Goal: Task Accomplishment & Management: Manage account settings

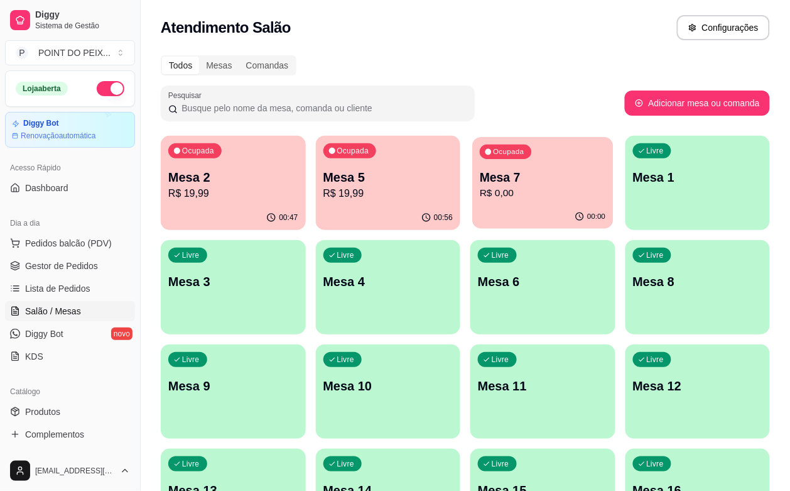
click at [480, 192] on p "R$ 0,00" at bounding box center [543, 193] width 126 height 14
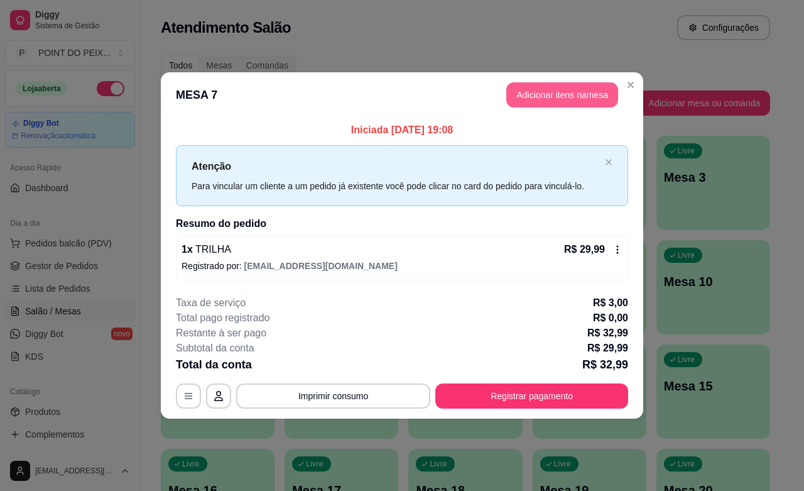
click at [541, 95] on button "Adicionar itens na mesa" at bounding box center [562, 94] width 112 height 25
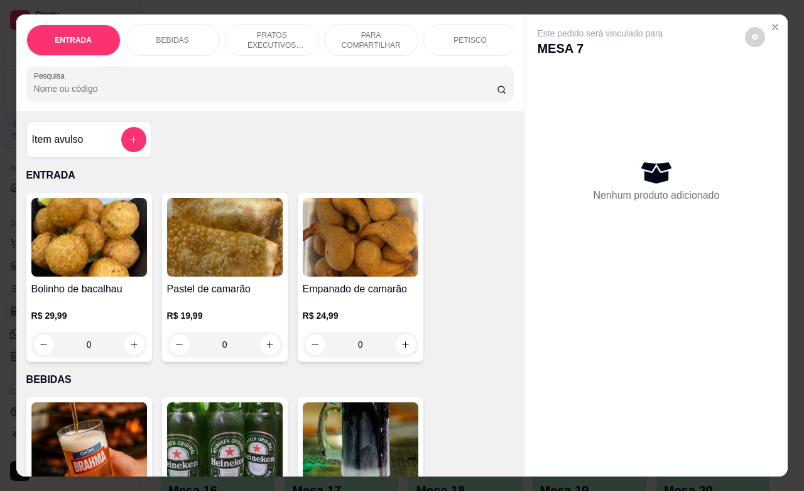
click at [176, 35] on p "BEBIDAS" at bounding box center [172, 40] width 33 height 10
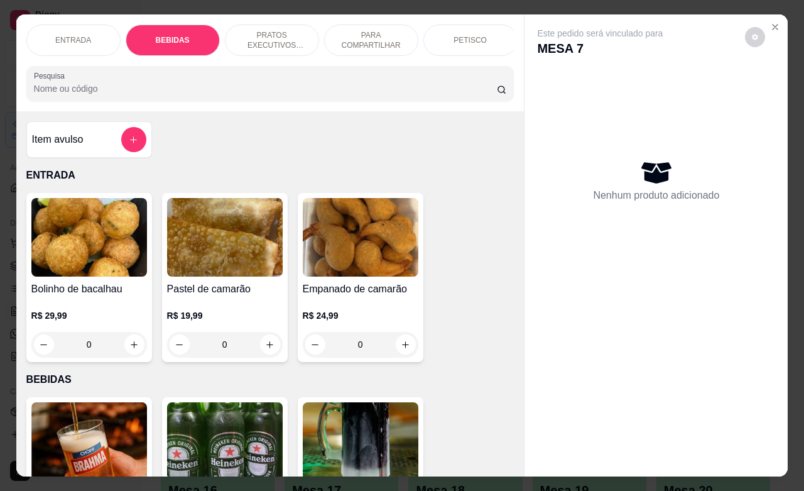
scroll to position [261, 0]
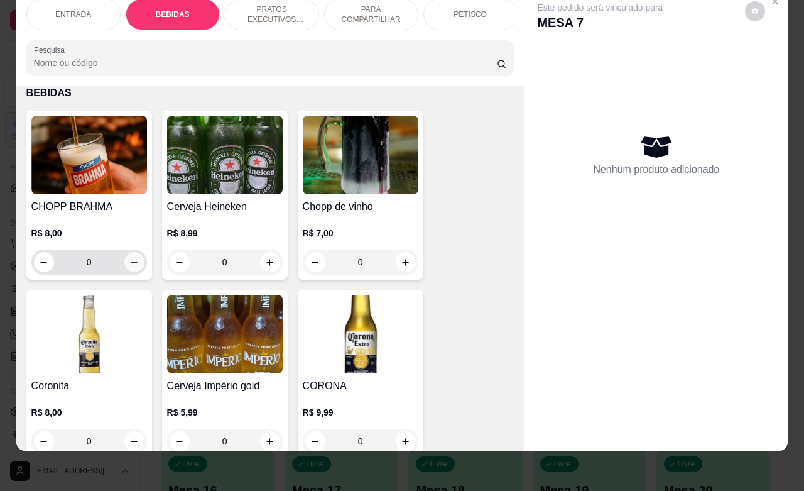
click at [129, 261] on icon "increase-product-quantity" at bounding box center [133, 262] width 9 height 9
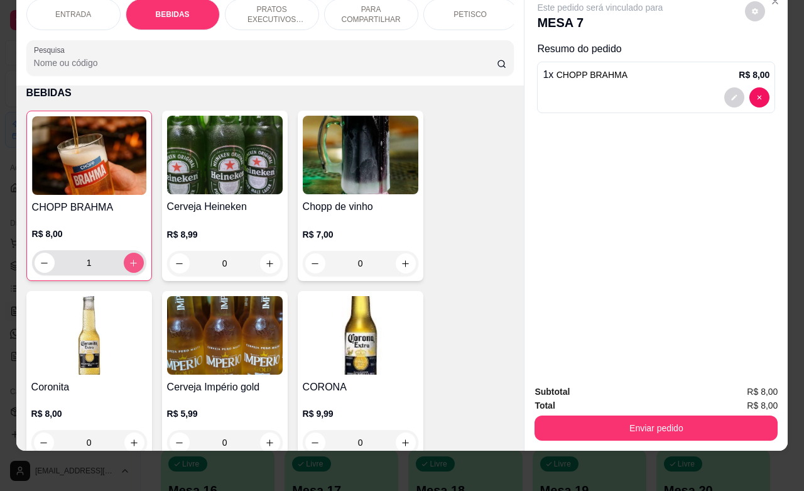
click at [129, 261] on icon "increase-product-quantity" at bounding box center [133, 262] width 9 height 9
type input "5"
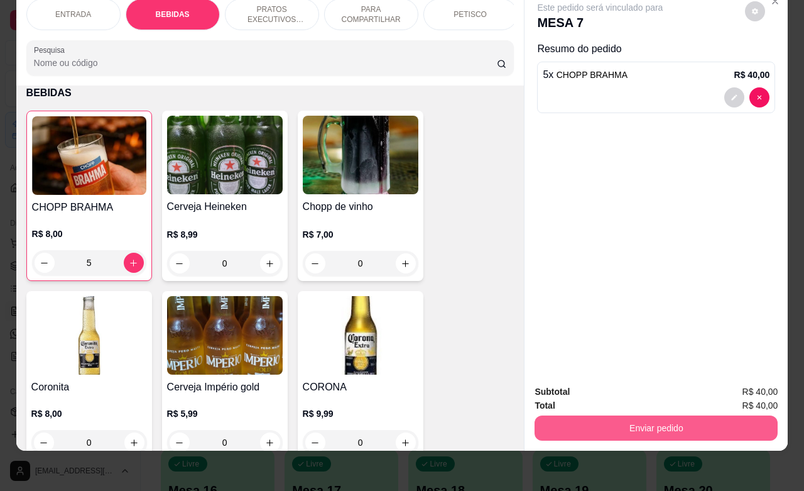
click at [638, 415] on button "Enviar pedido" at bounding box center [656, 427] width 243 height 25
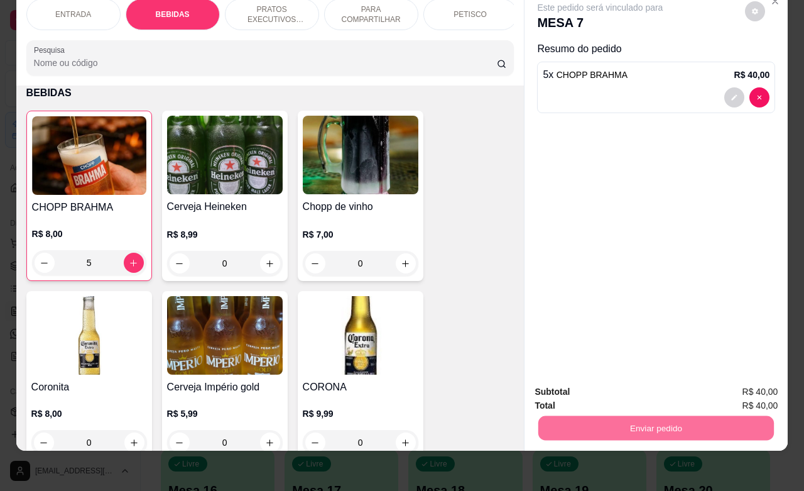
click at [610, 383] on button "Não registrar e enviar pedido" at bounding box center [613, 384] width 131 height 24
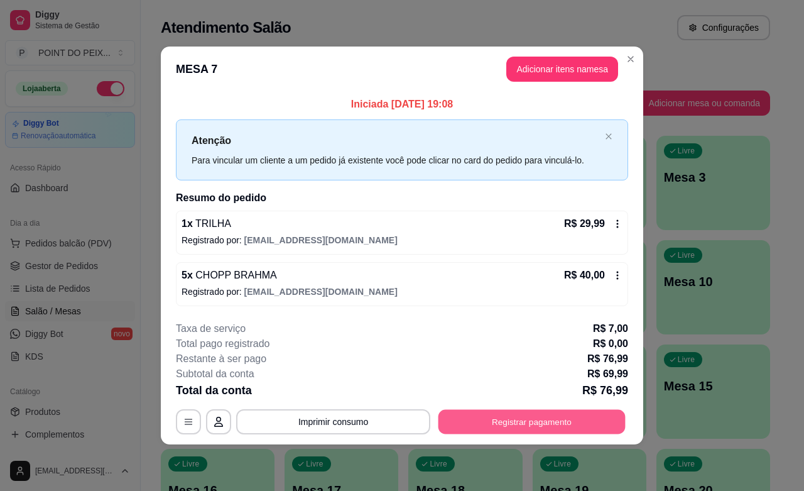
click at [501, 425] on button "Registrar pagamento" at bounding box center [532, 422] width 187 height 25
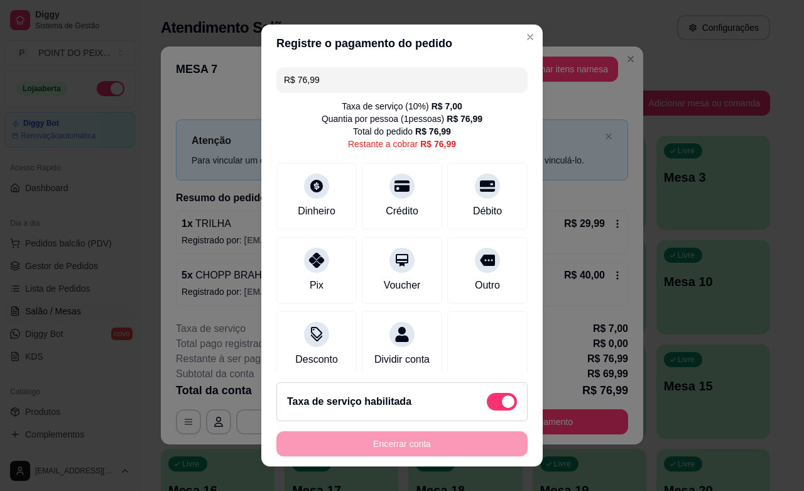
click at [470, 412] on div "Taxa de serviço habilitada" at bounding box center [401, 401] width 251 height 39
type input "R$ 69,99"
checkbox input "false"
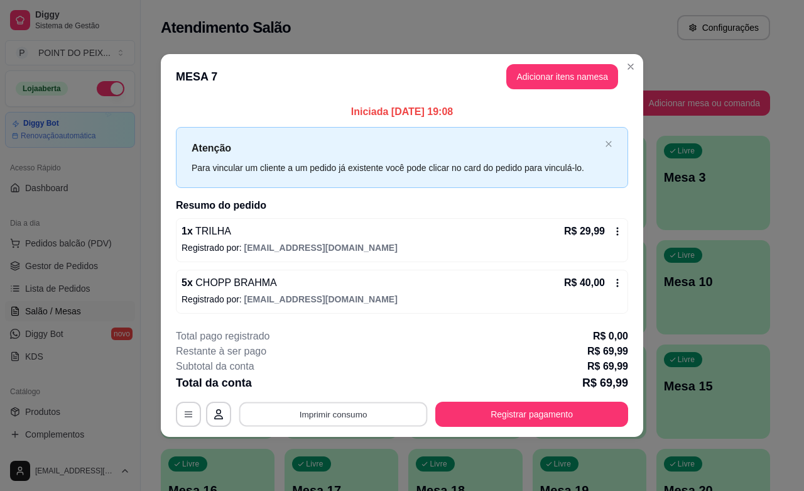
click at [357, 412] on button "Imprimir consumo" at bounding box center [333, 414] width 188 height 25
click at [353, 382] on button "IMPRESSORA" at bounding box center [336, 386] width 91 height 20
click at [550, 70] on button "Adicionar itens na mesa" at bounding box center [562, 77] width 108 height 25
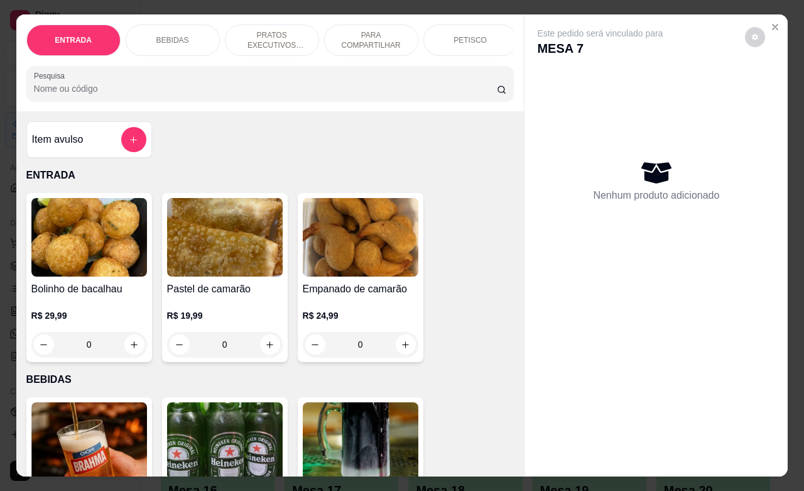
click at [173, 35] on p "BEBIDAS" at bounding box center [172, 40] width 33 height 10
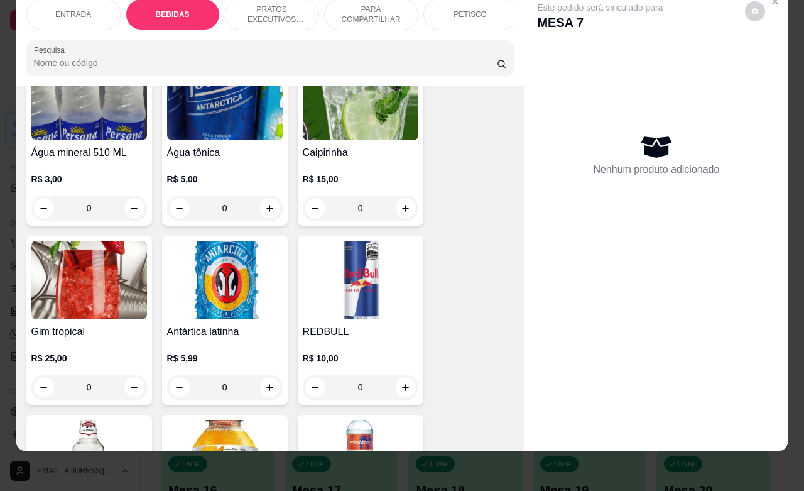
scroll to position [1125, 0]
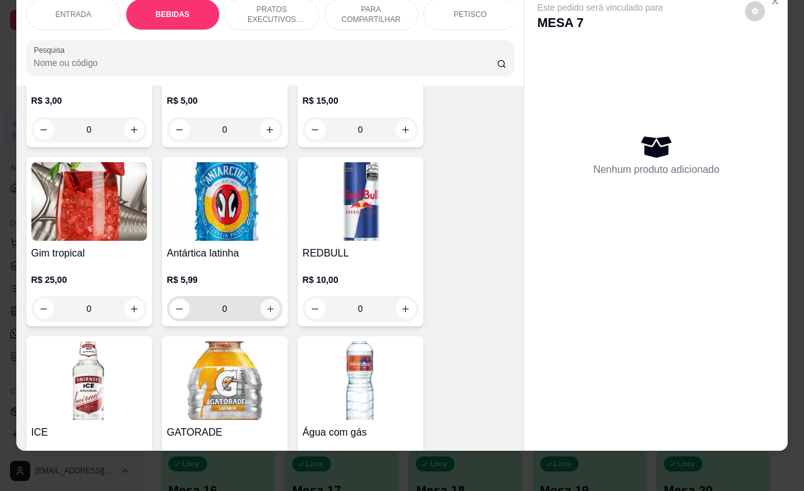
click at [265, 312] on icon "increase-product-quantity" at bounding box center [269, 308] width 9 height 9
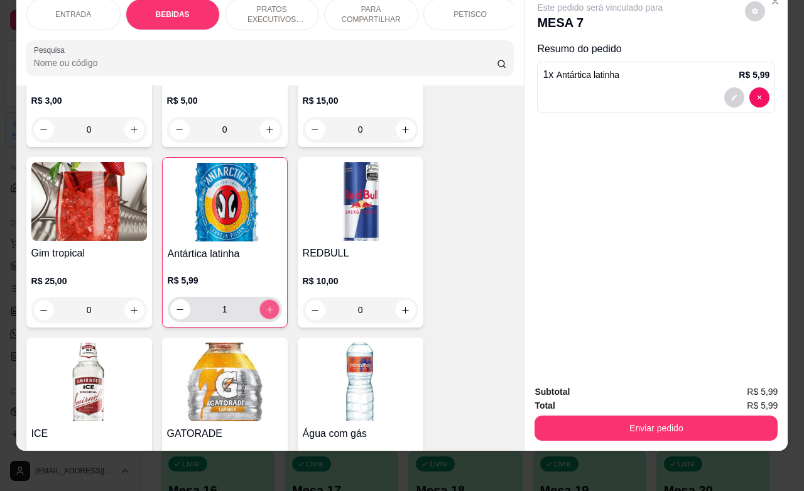
click at [264, 311] on icon "increase-product-quantity" at bounding box center [268, 309] width 9 height 9
type input "5"
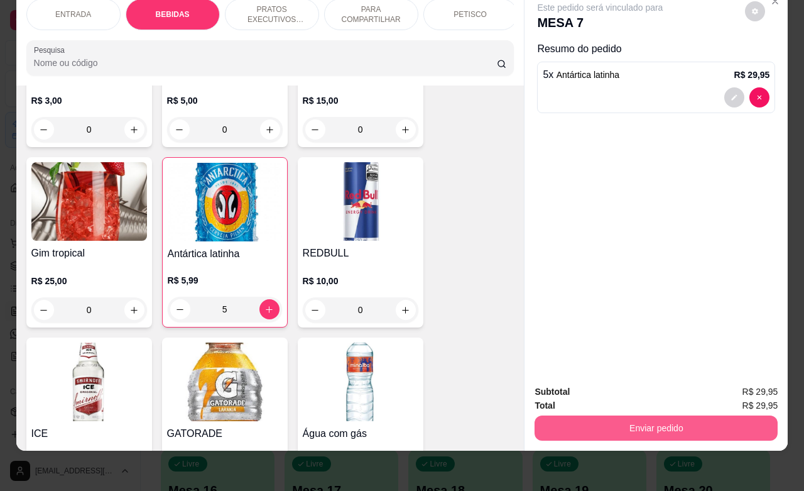
click at [623, 421] on button "Enviar pedido" at bounding box center [656, 427] width 243 height 25
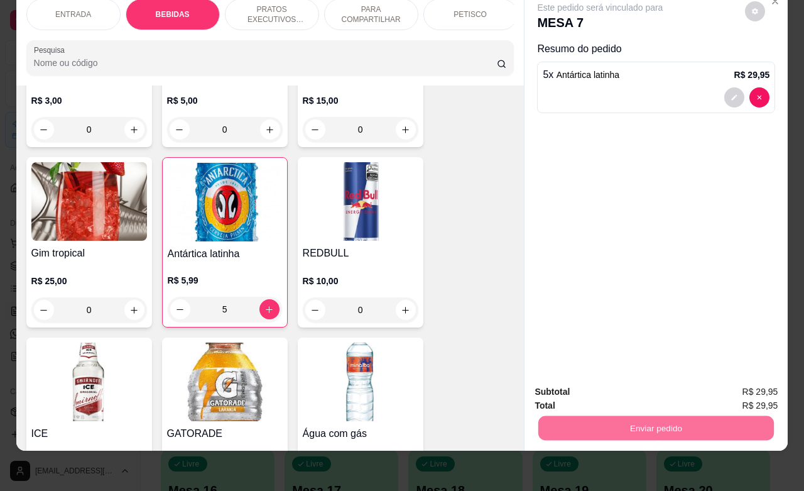
click at [587, 388] on button "Não registrar e enviar pedido" at bounding box center [613, 383] width 127 height 23
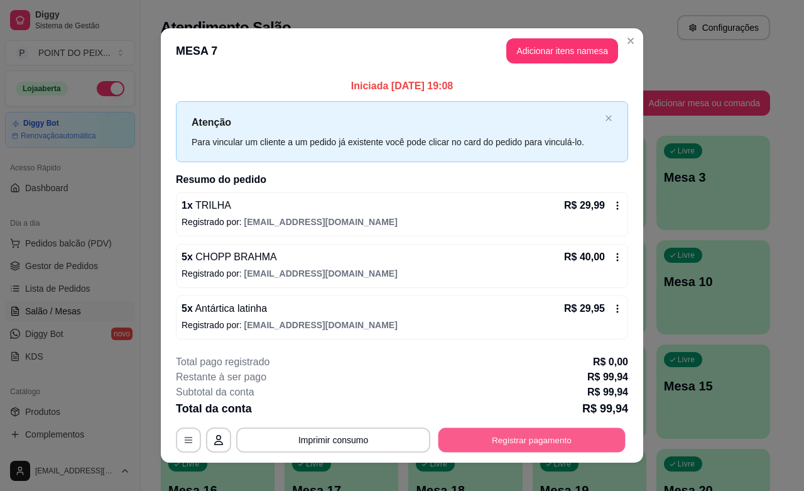
click at [498, 442] on button "Registrar pagamento" at bounding box center [532, 440] width 187 height 25
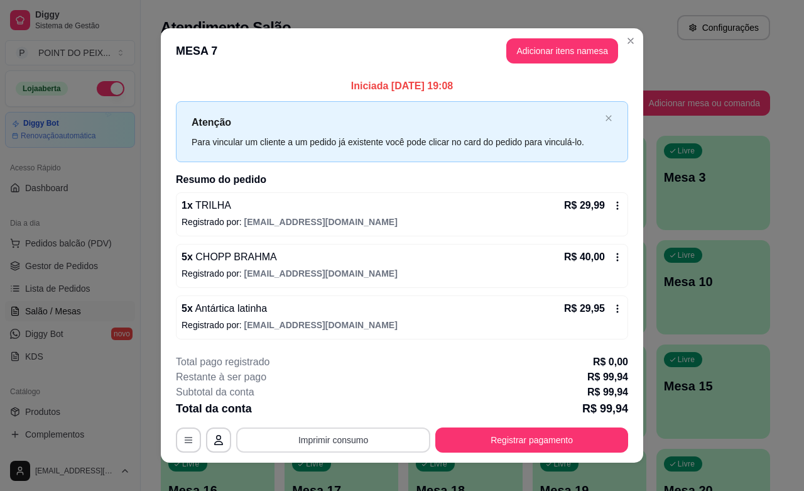
click at [346, 443] on button "Imprimir consumo" at bounding box center [333, 439] width 194 height 25
click at [347, 413] on button "IMPRESSORA" at bounding box center [330, 410] width 88 height 19
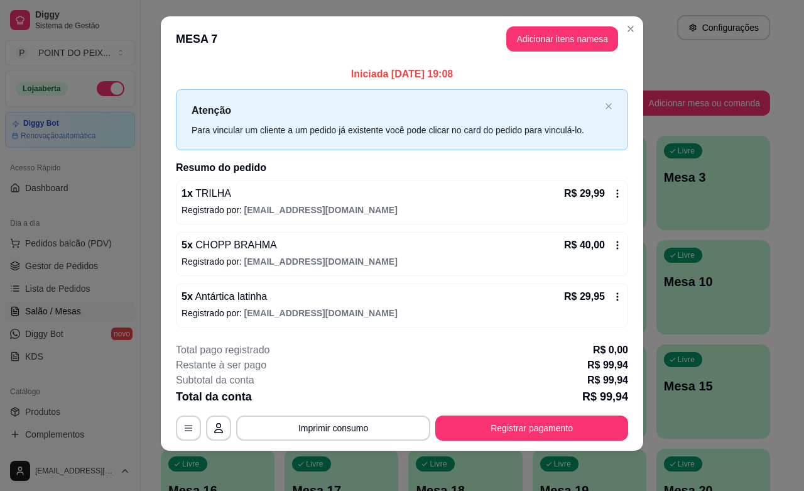
scroll to position [0, 0]
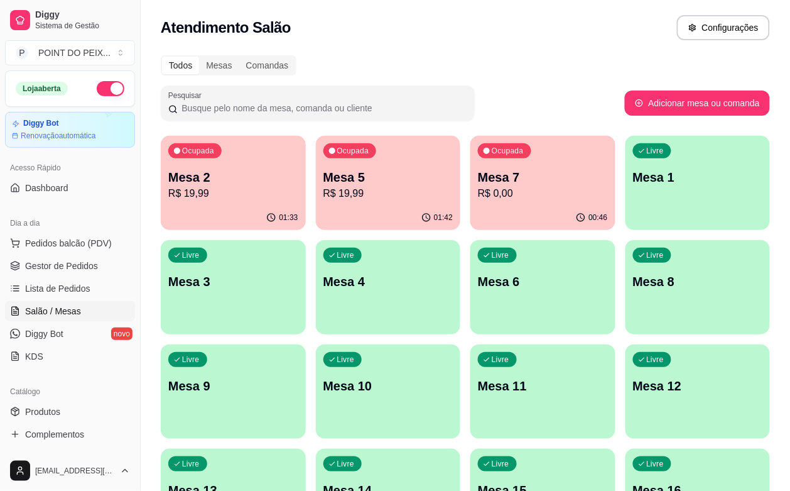
click at [478, 179] on p "Mesa 7" at bounding box center [543, 177] width 130 height 18
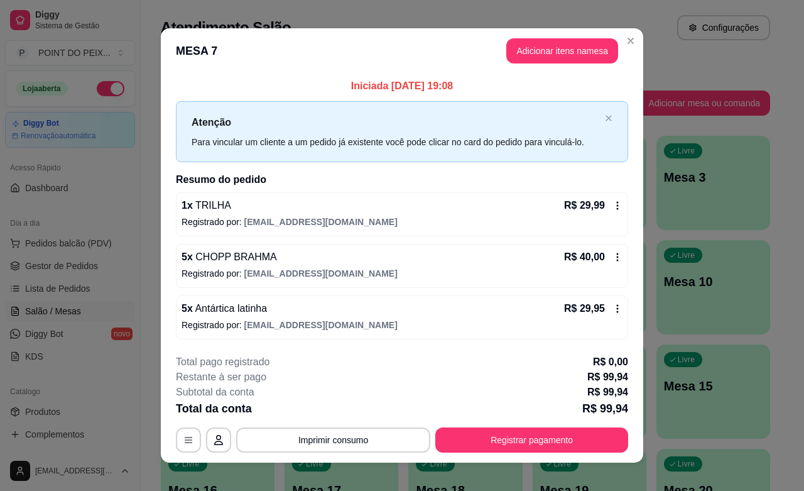
scroll to position [13, 0]
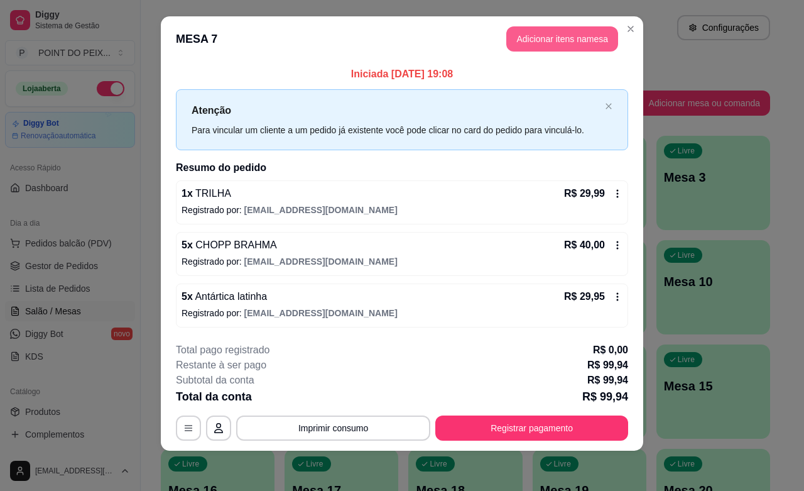
click at [582, 33] on button "Adicionar itens na mesa" at bounding box center [562, 38] width 112 height 25
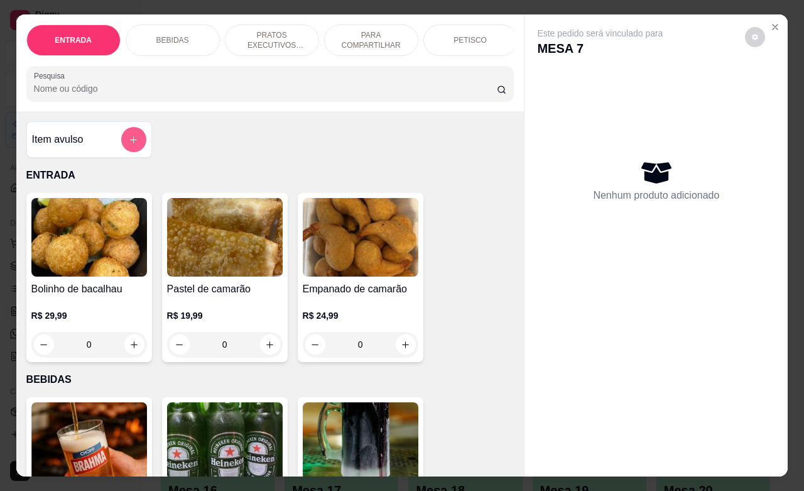
click at [129, 144] on icon "add-separate-item" at bounding box center [133, 139] width 9 height 9
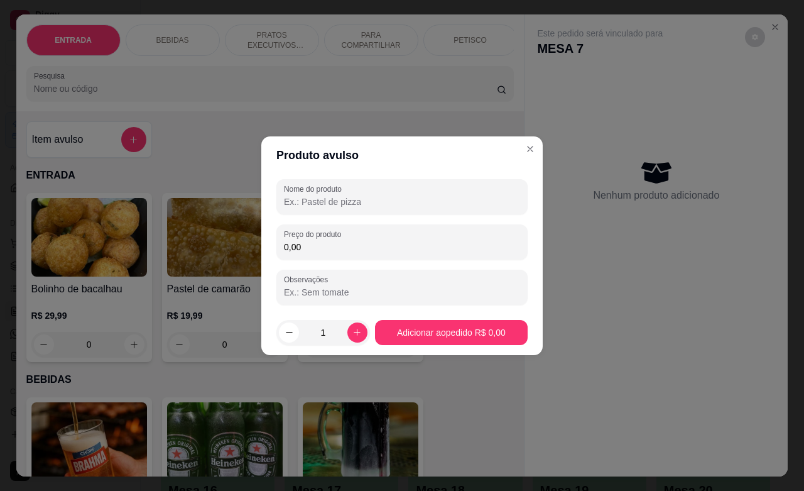
click at [346, 246] on input "0,00" at bounding box center [402, 247] width 236 height 13
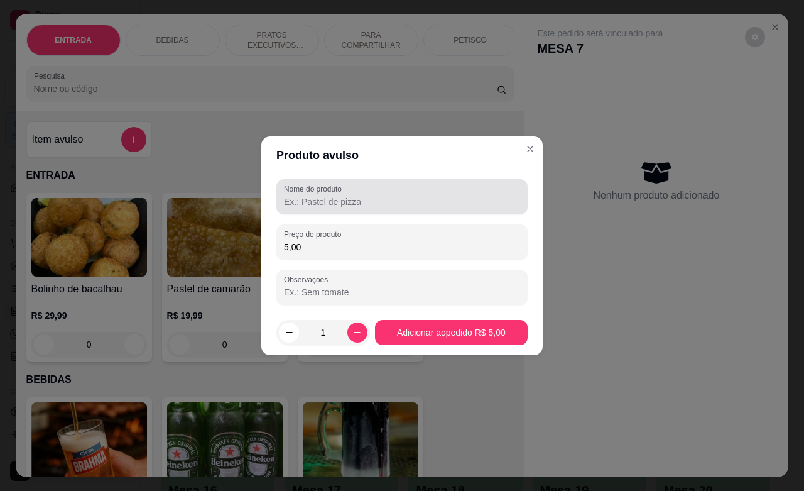
type input "5,00"
click at [368, 203] on input "Nome do produto" at bounding box center [402, 201] width 236 height 13
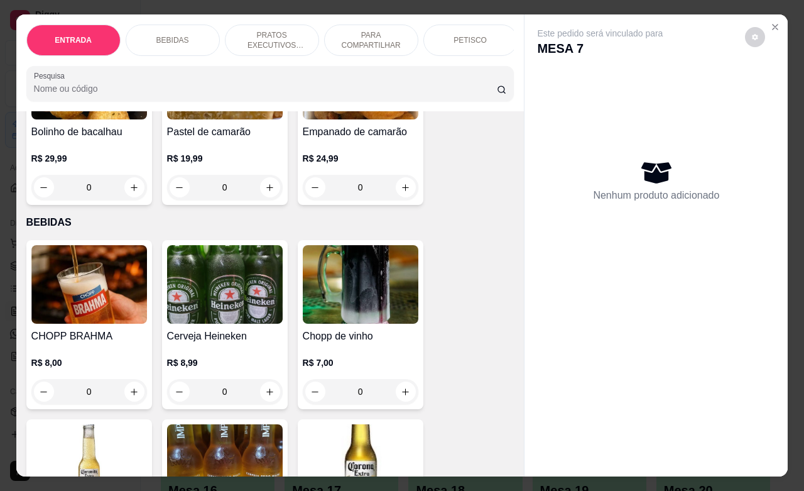
scroll to position [0, 0]
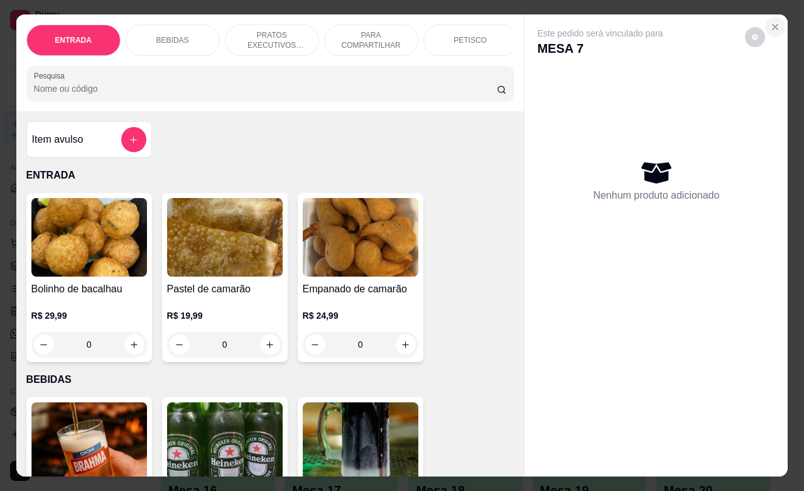
click at [773, 23] on icon "Close" at bounding box center [775, 27] width 10 height 10
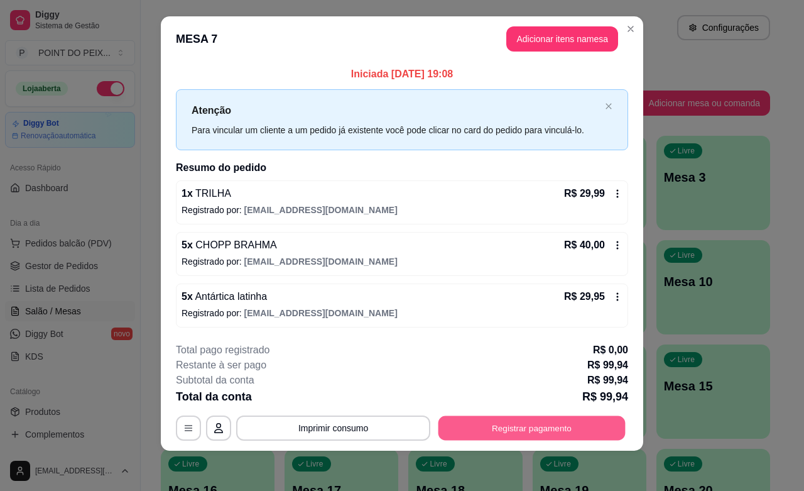
click at [530, 434] on button "Registrar pagamento" at bounding box center [532, 428] width 187 height 25
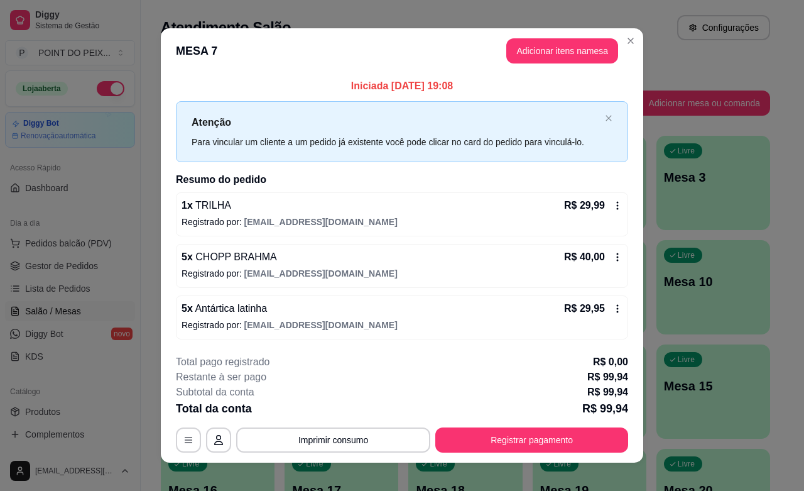
click at [597, 378] on p "R$ 99,94" at bounding box center [607, 376] width 41 height 15
click at [613, 258] on icon at bounding box center [618, 257] width 10 height 10
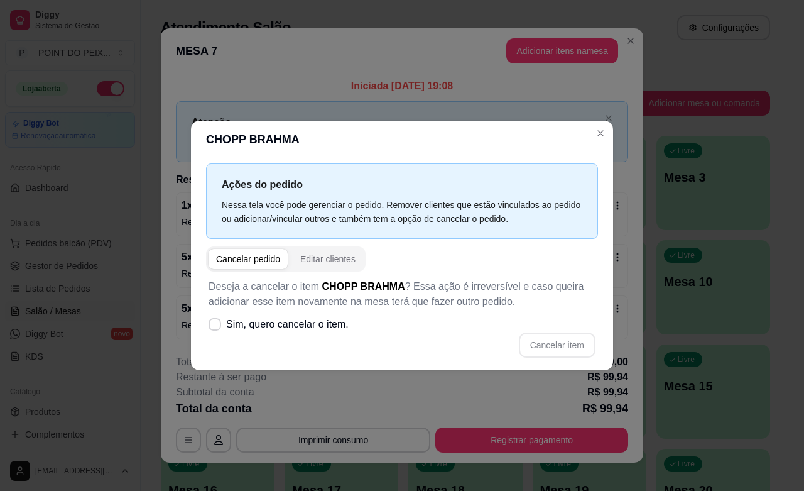
click at [239, 264] on div "Cancelar pedido" at bounding box center [248, 259] width 64 height 13
click at [237, 264] on div "Cancelar pedido" at bounding box center [248, 259] width 64 height 13
click at [219, 322] on icon at bounding box center [215, 324] width 10 height 8
click at [216, 326] on input "Sim, quero cancelar o item." at bounding box center [212, 330] width 8 height 8
checkbox input "true"
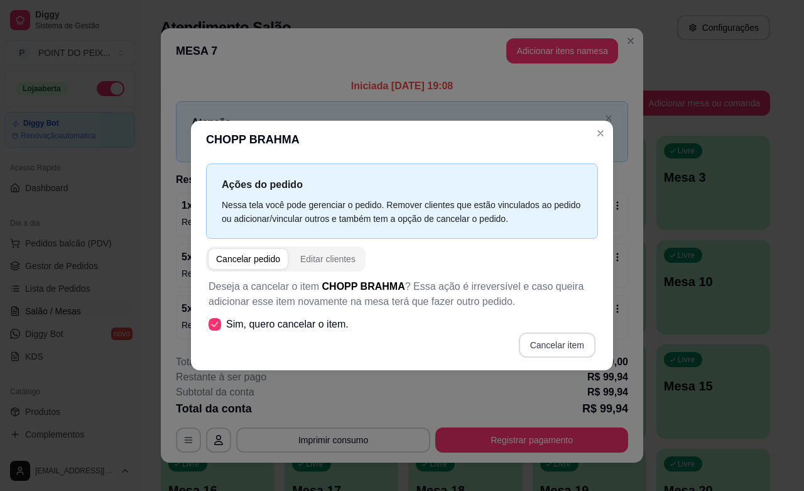
click at [545, 349] on button "Cancelar item" at bounding box center [557, 344] width 77 height 25
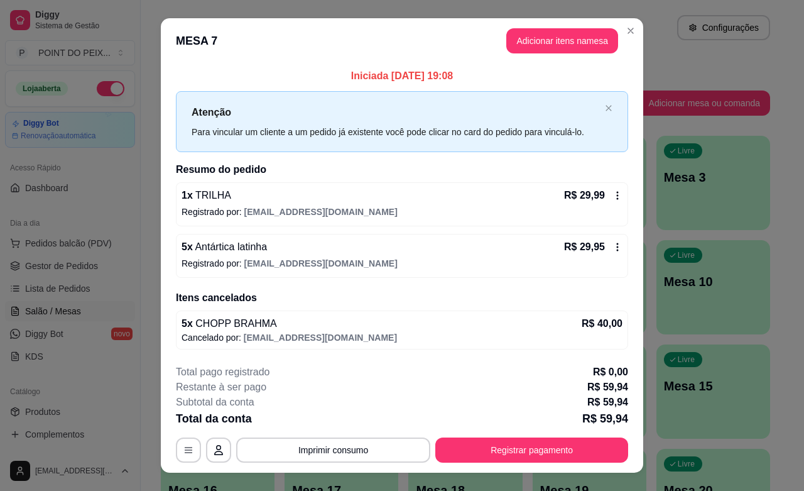
click at [545, 325] on div "5 x CHOPP BRAHMA R$ 40,00" at bounding box center [402, 323] width 441 height 15
click at [594, 327] on p "R$ 40,00" at bounding box center [602, 323] width 41 height 15
click at [589, 319] on p "R$ 40,00" at bounding box center [602, 323] width 41 height 15
click at [313, 338] on span "[EMAIL_ADDRESS][DOMAIN_NAME]" at bounding box center [320, 337] width 153 height 10
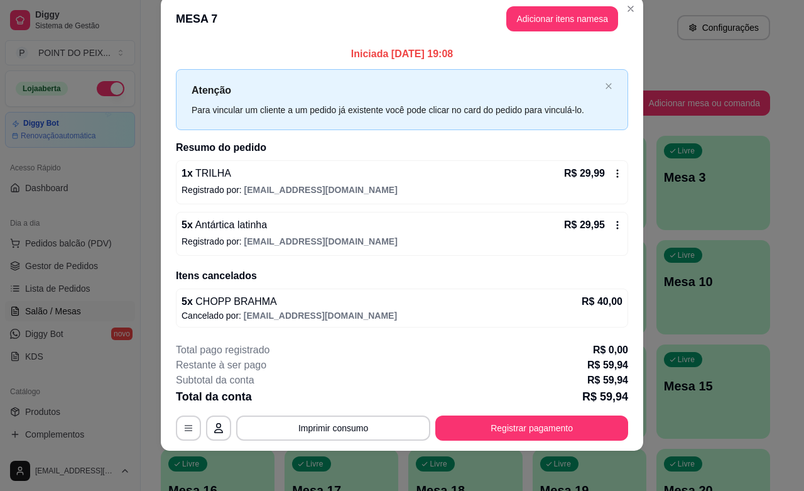
click at [211, 309] on p "Cancelado por: rafha22chefinho@gmail.com" at bounding box center [402, 315] width 441 height 13
click at [221, 235] on p "Registrado por: rafha22chefinho@gmail.com" at bounding box center [402, 241] width 441 height 13
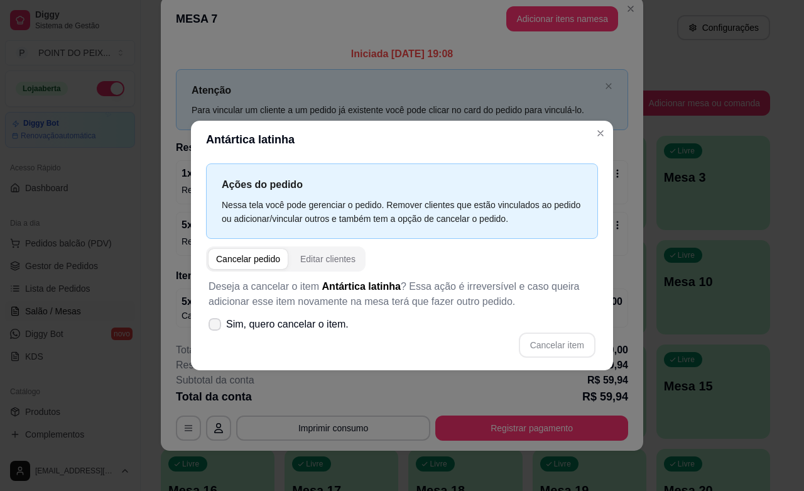
click at [217, 327] on icon at bounding box center [215, 324] width 10 height 8
click at [216, 327] on input "Sim, quero cancelar o item." at bounding box center [212, 330] width 8 height 8
checkbox input "true"
click at [570, 344] on button "Cancelar item" at bounding box center [557, 344] width 75 height 25
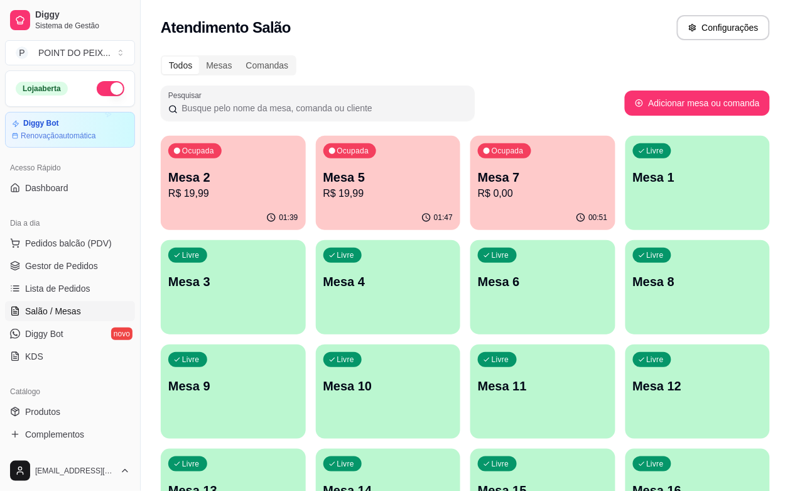
click at [354, 199] on p "R$ 19,99" at bounding box center [389, 193] width 130 height 15
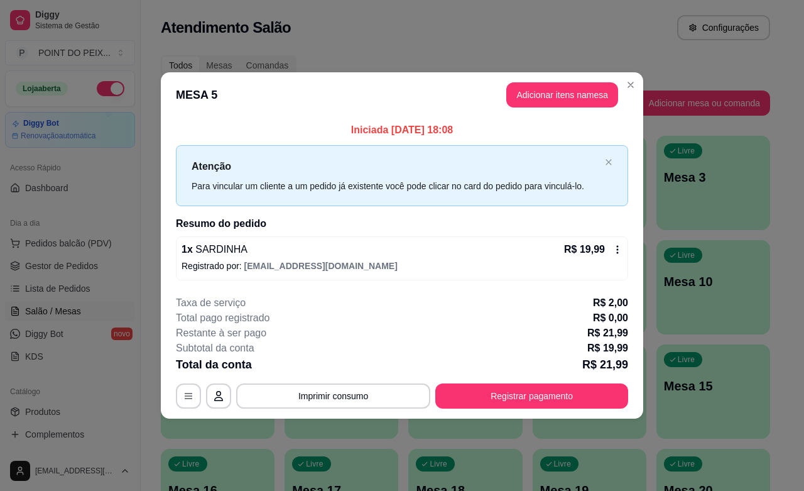
click at [616, 249] on icon at bounding box center [618, 249] width 10 height 10
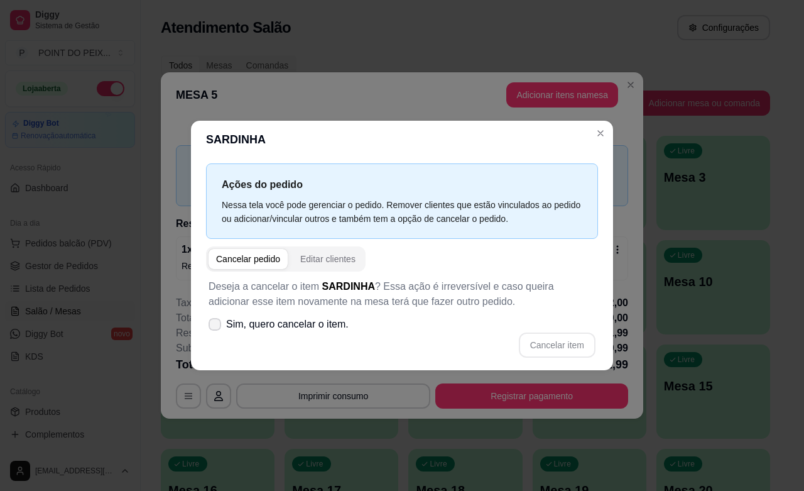
click at [212, 324] on icon at bounding box center [215, 324] width 10 height 8
click at [212, 326] on input "Sim, quero cancelar o item." at bounding box center [212, 330] width 8 height 8
checkbox input "true"
click at [566, 342] on button "Cancelar item" at bounding box center [557, 344] width 75 height 25
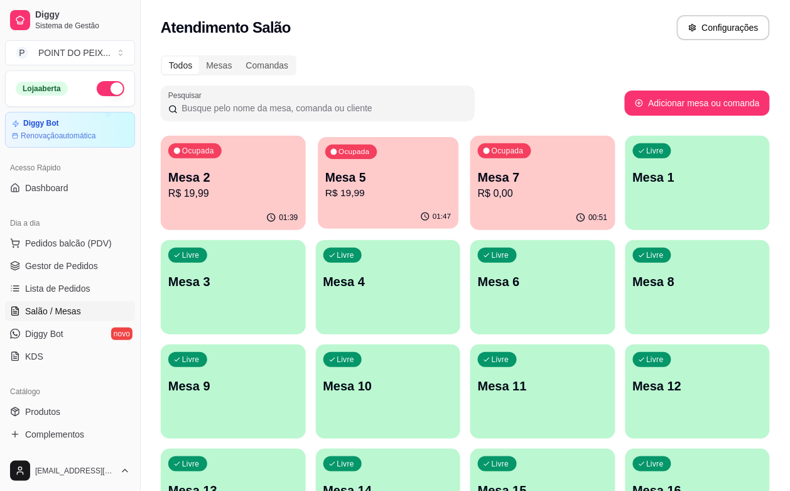
click at [368, 193] on p "R$ 19,99" at bounding box center [388, 193] width 126 height 14
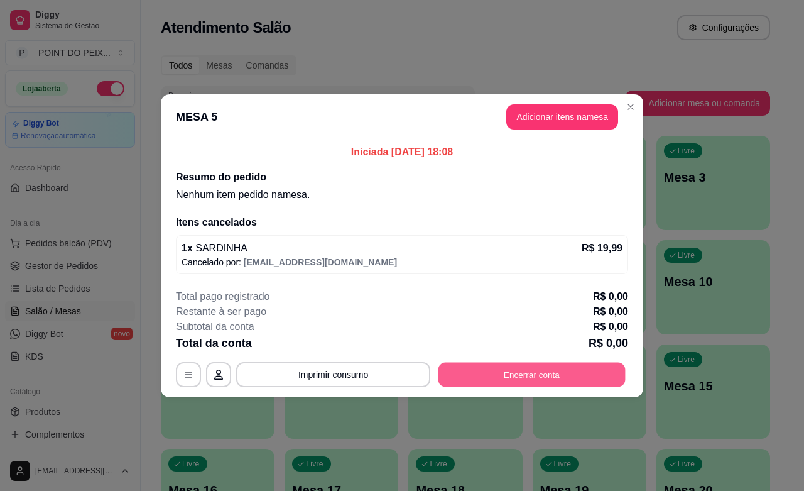
click at [548, 381] on button "Encerrar conta" at bounding box center [532, 374] width 187 height 25
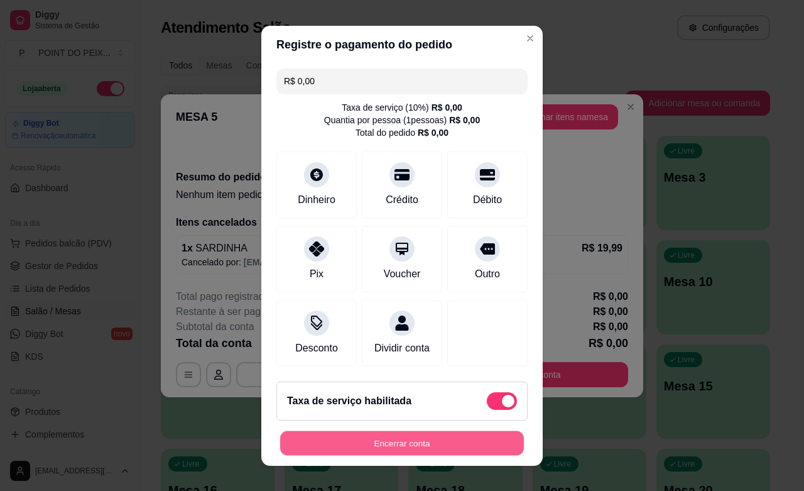
click at [380, 448] on button "Encerrar conta" at bounding box center [402, 442] width 244 height 25
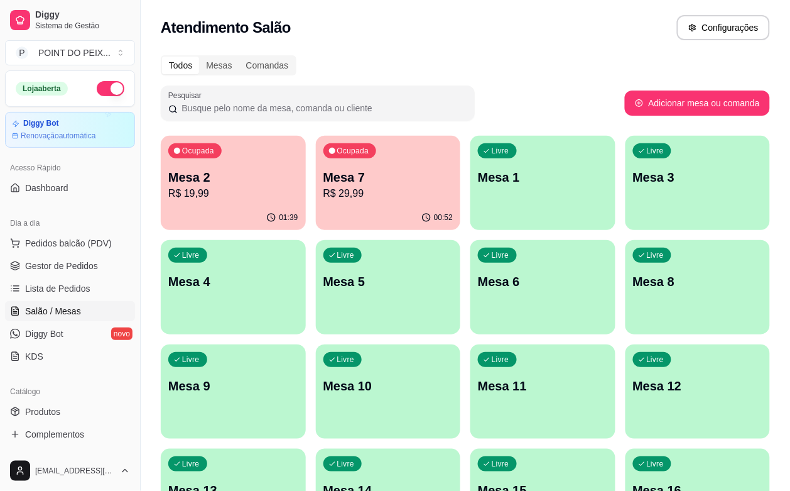
click at [330, 182] on p "Mesa 7" at bounding box center [389, 177] width 130 height 18
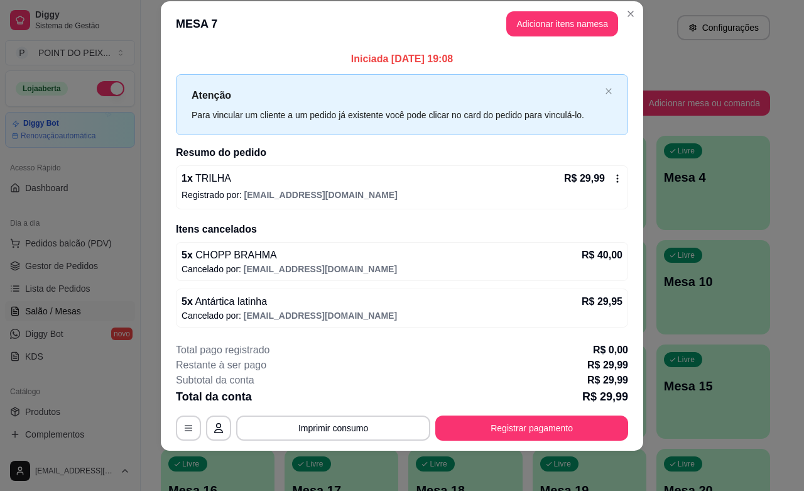
scroll to position [0, 0]
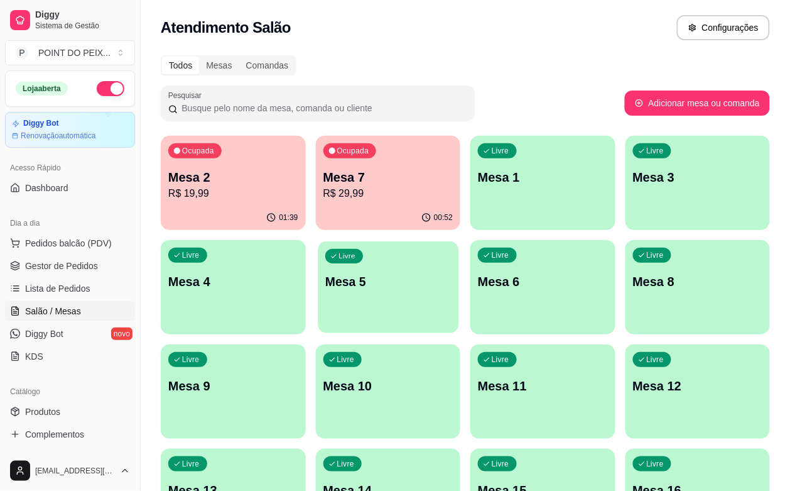
click at [325, 281] on p "Mesa 5" at bounding box center [388, 281] width 126 height 17
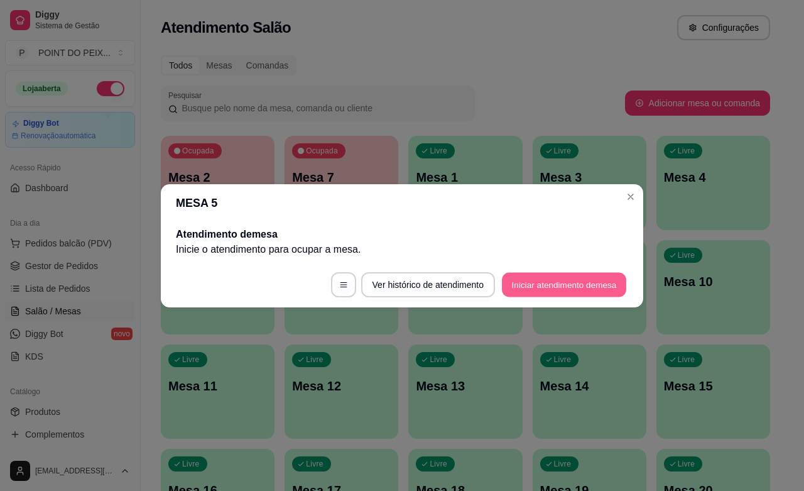
click at [560, 285] on button "Iniciar atendimento de mesa" at bounding box center [564, 284] width 124 height 25
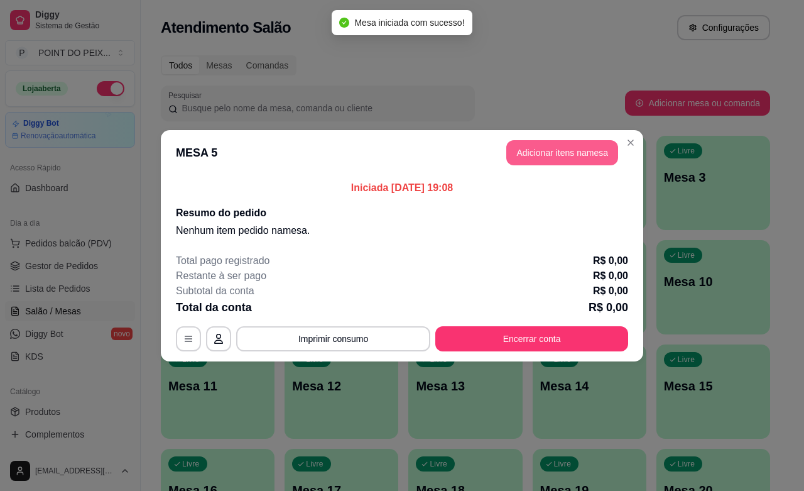
click at [543, 158] on button "Adicionar itens na mesa" at bounding box center [562, 152] width 112 height 25
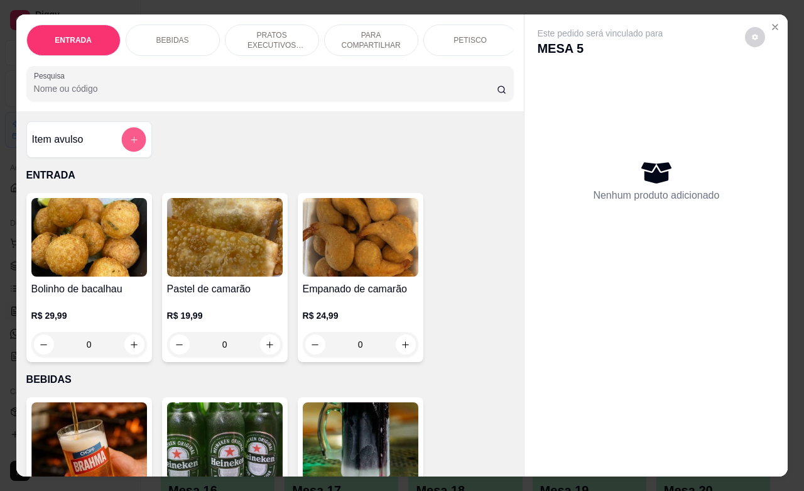
click at [131, 150] on button "add-separate-item" at bounding box center [133, 140] width 25 height 25
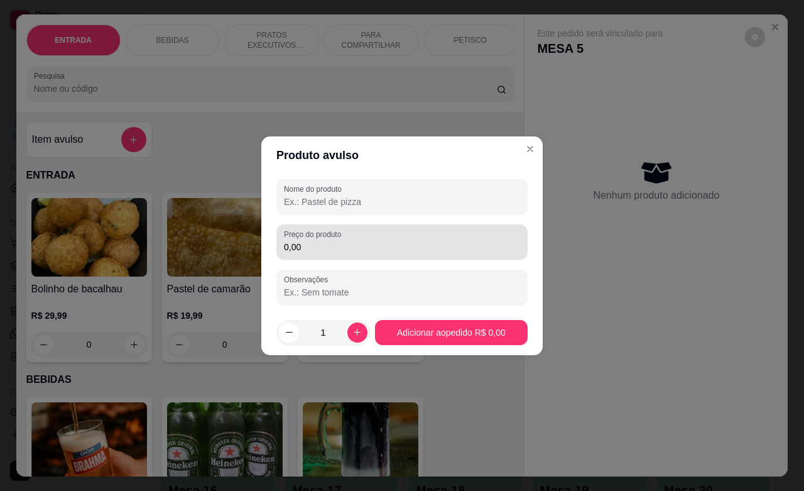
click at [346, 243] on input "0,00" at bounding box center [402, 247] width 236 height 13
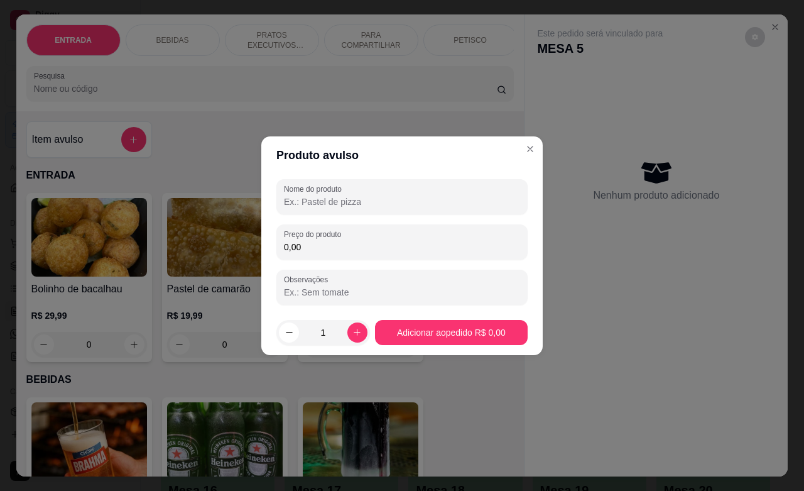
click at [346, 243] on input "0,00" at bounding box center [402, 247] width 236 height 13
click at [351, 249] on input "0,00" at bounding box center [402, 247] width 236 height 13
type input "5,00"
click at [466, 334] on button "Adicionar ao pedido R$ 5,00" at bounding box center [451, 332] width 153 height 25
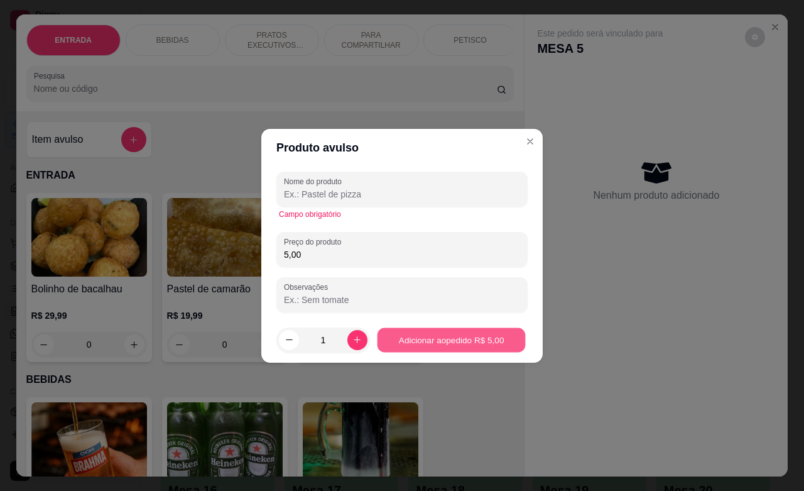
click at [466, 334] on button "Adicionar ao pedido R$ 5,00" at bounding box center [451, 339] width 148 height 25
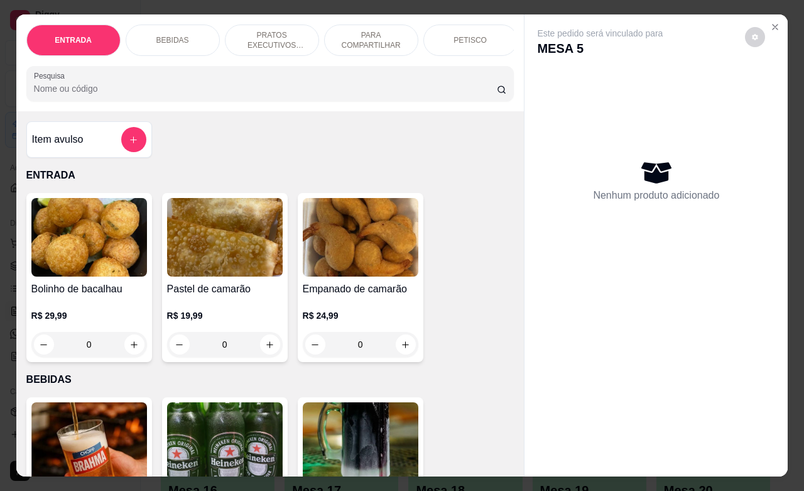
click at [469, 39] on div "PETISCO" at bounding box center [470, 40] width 94 height 31
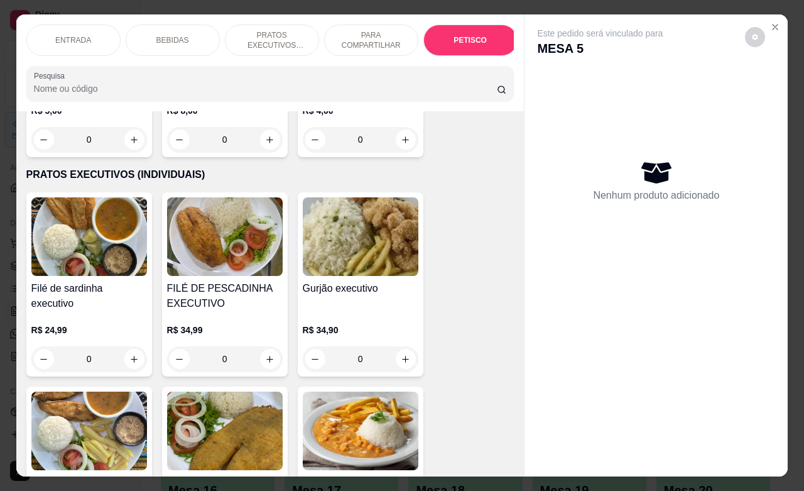
scroll to position [1497, 0]
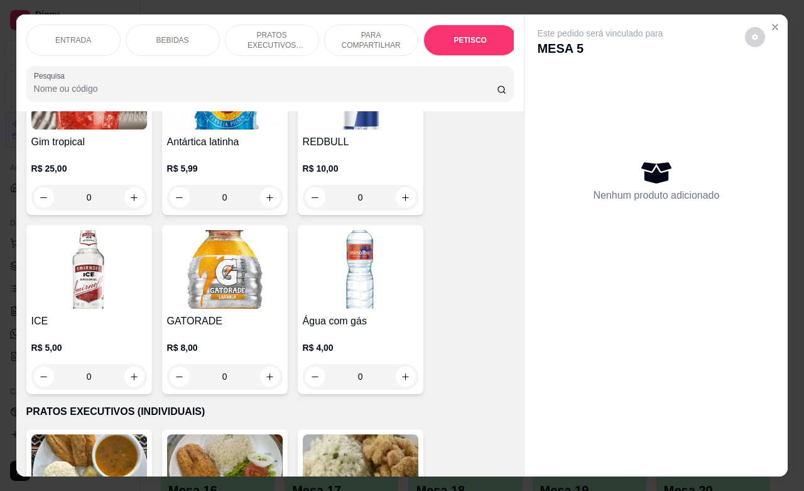
scroll to position [1183, 0]
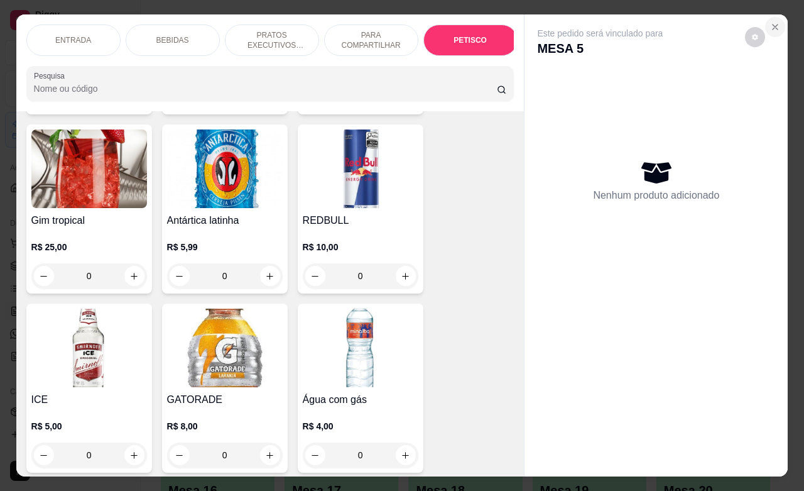
click at [774, 19] on button "Close" at bounding box center [775, 27] width 20 height 20
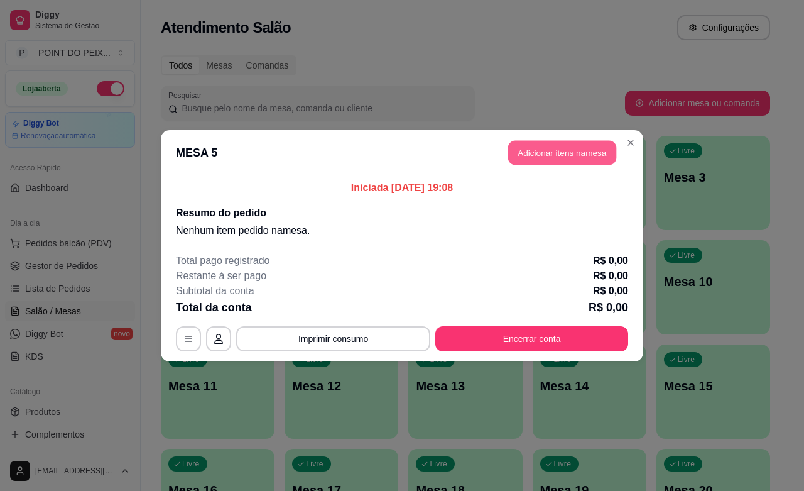
click at [538, 161] on button "Adicionar itens na mesa" at bounding box center [562, 152] width 108 height 25
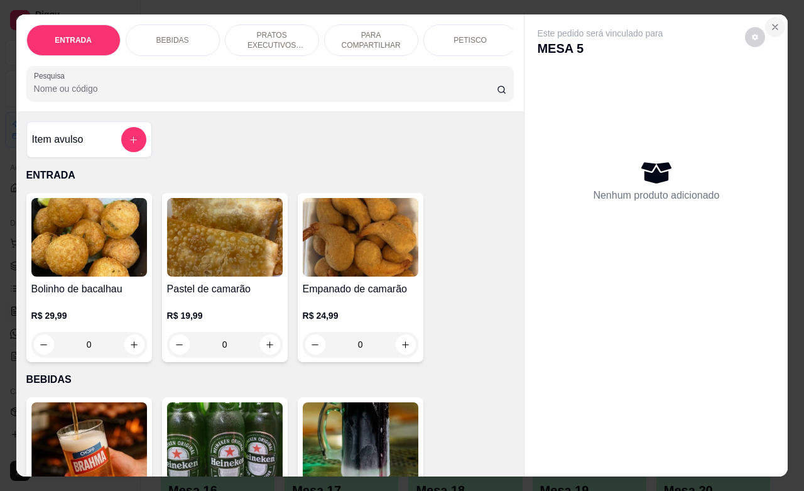
click at [771, 22] on icon "Close" at bounding box center [775, 27] width 10 height 10
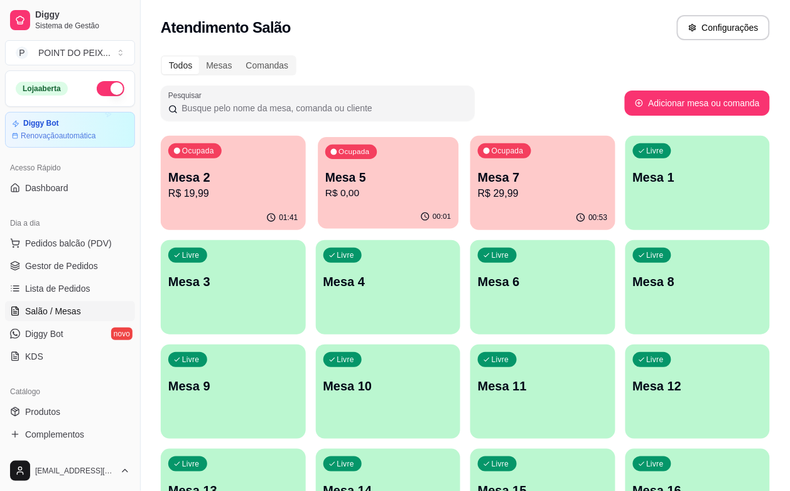
click at [325, 184] on p "Mesa 5" at bounding box center [388, 177] width 126 height 17
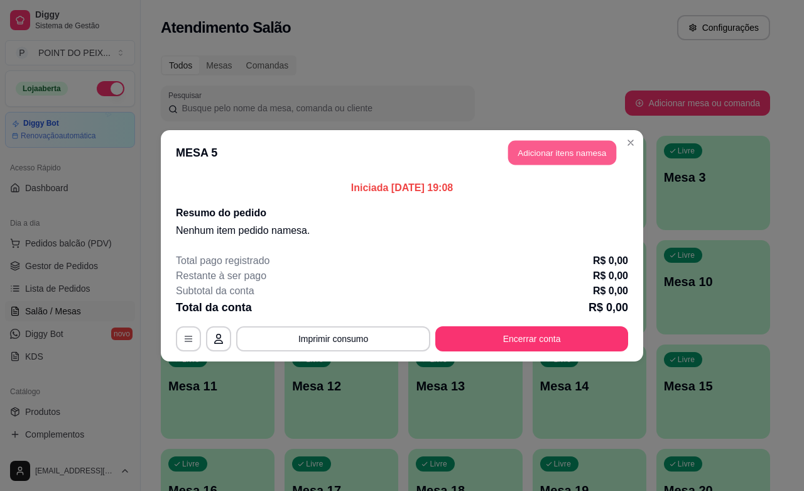
click at [553, 151] on button "Adicionar itens na mesa" at bounding box center [562, 152] width 108 height 25
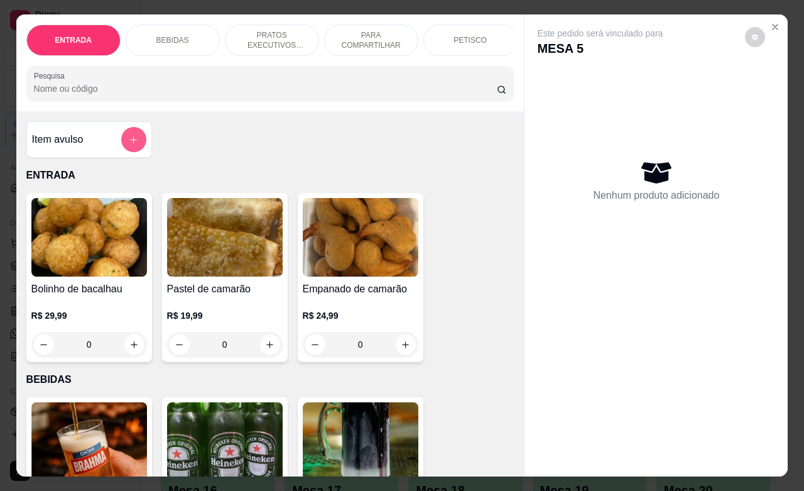
click at [131, 146] on button "add-separate-item" at bounding box center [133, 139] width 25 height 25
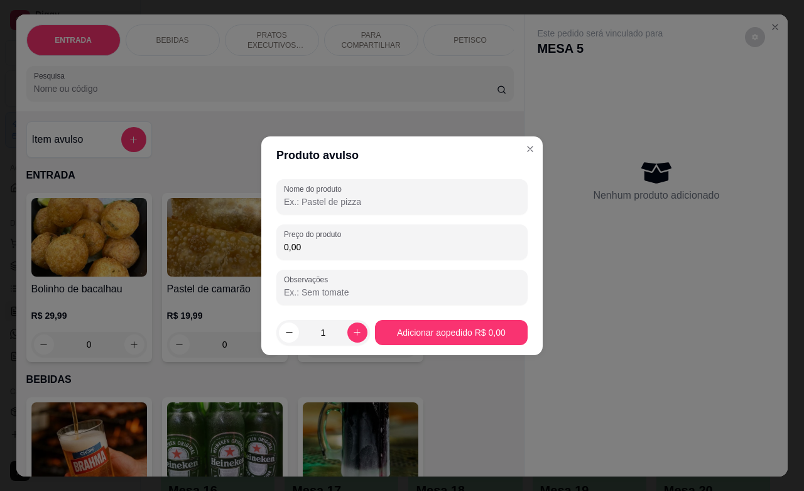
click at [333, 246] on input "0,00" at bounding box center [402, 247] width 236 height 13
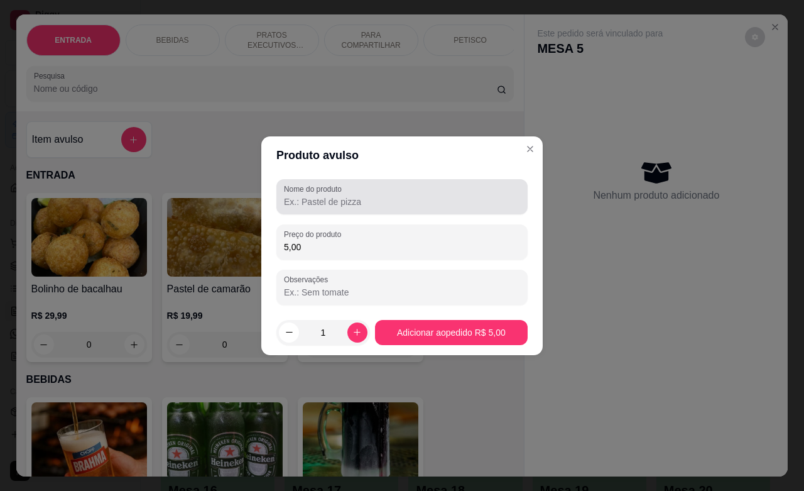
type input "5,00"
click at [378, 198] on input "Nome do produto" at bounding box center [402, 201] width 236 height 13
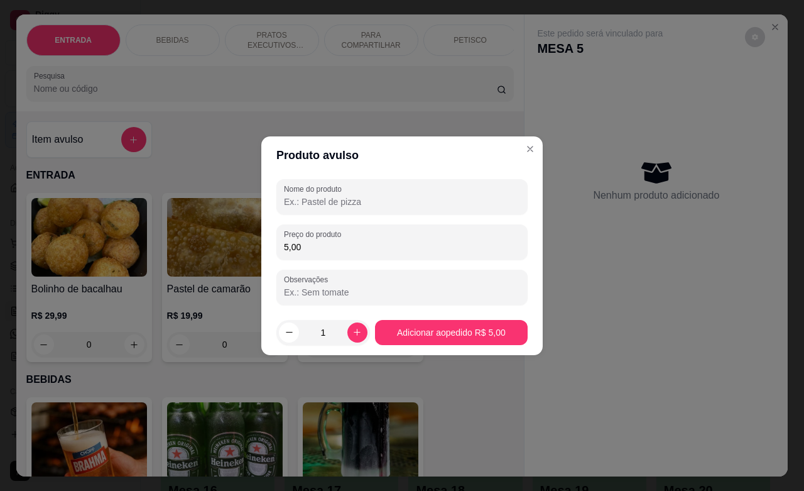
click at [378, 199] on input "Nome do produto" at bounding box center [402, 201] width 236 height 13
type input "moto taxi"
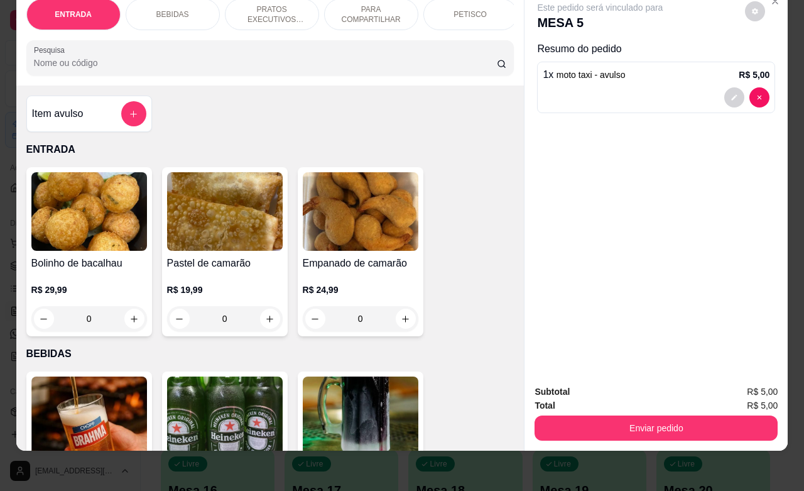
scroll to position [0, 0]
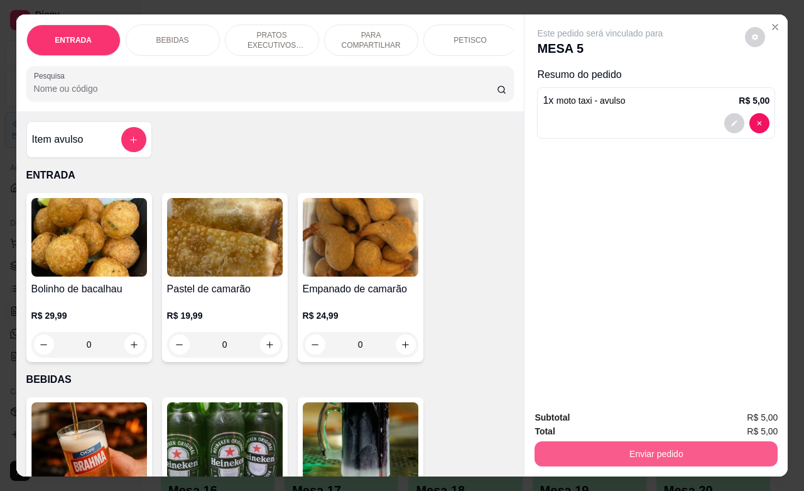
click at [655, 451] on button "Enviar pedido" at bounding box center [656, 453] width 243 height 25
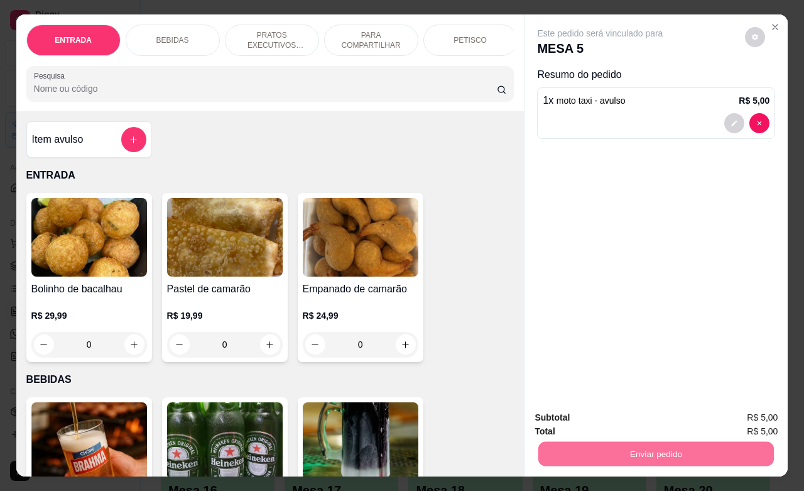
click at [601, 422] on button "Não registrar e enviar pedido" at bounding box center [613, 415] width 127 height 23
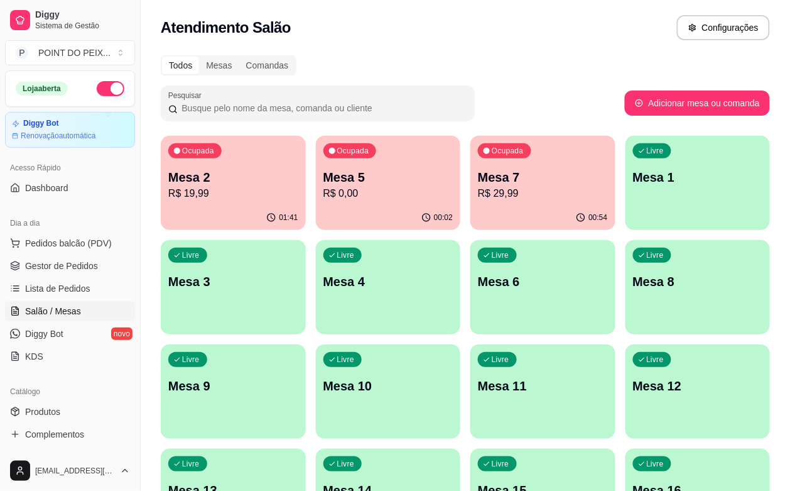
click at [478, 187] on p "R$ 29,99" at bounding box center [543, 193] width 130 height 15
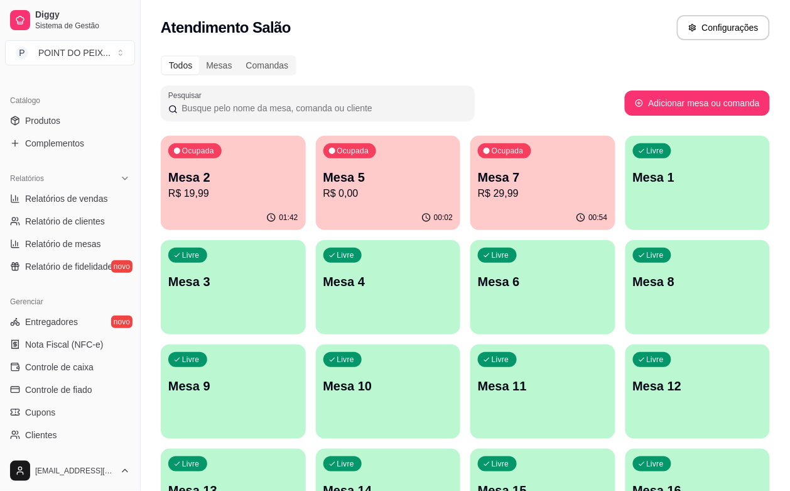
scroll to position [393, 0]
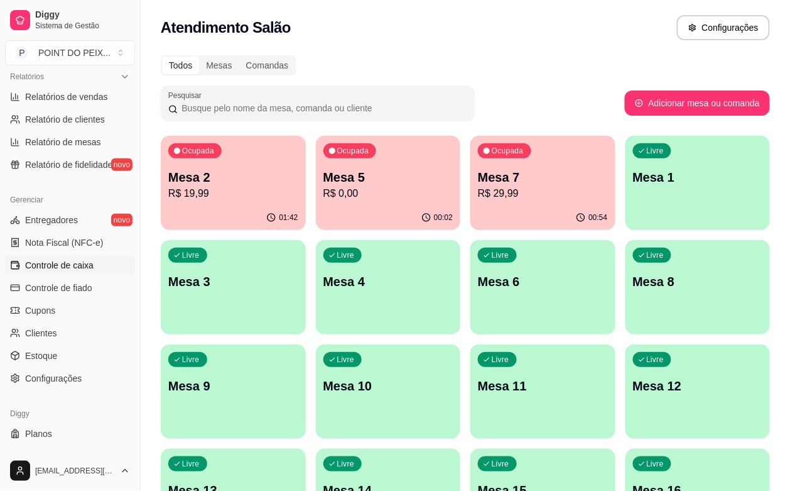
click at [68, 267] on span "Controle de caixa" at bounding box center [59, 265] width 68 height 13
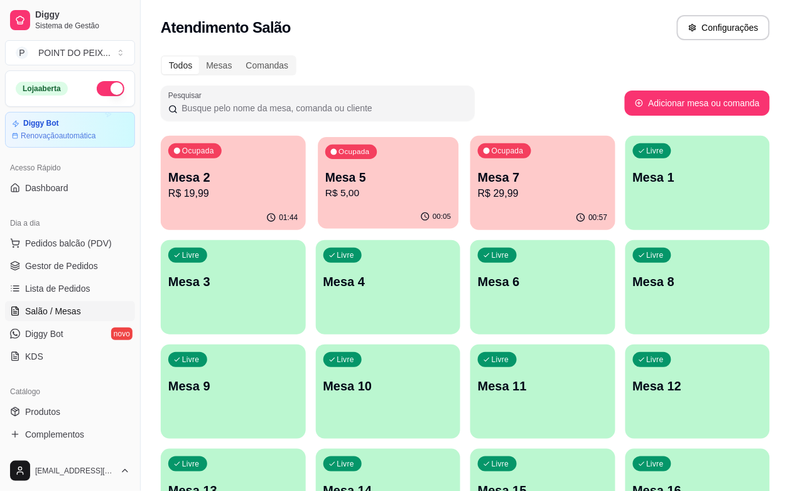
click at [352, 193] on p "R$ 5,00" at bounding box center [388, 193] width 126 height 14
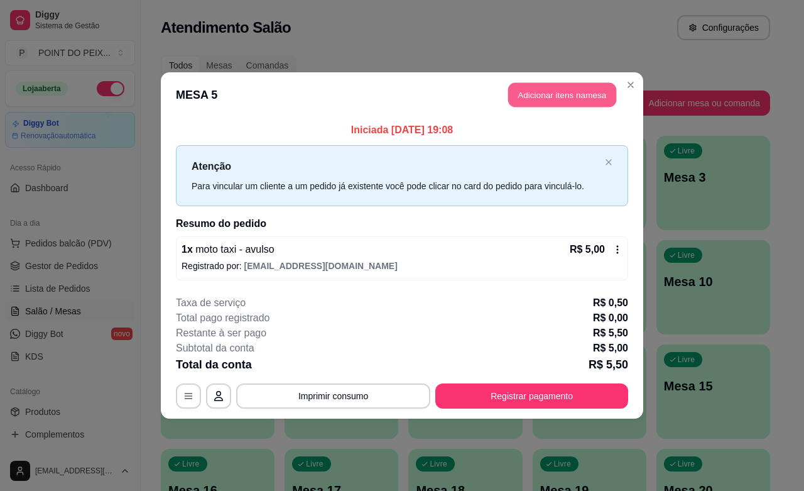
click at [560, 102] on button "Adicionar itens na mesa" at bounding box center [562, 95] width 108 height 25
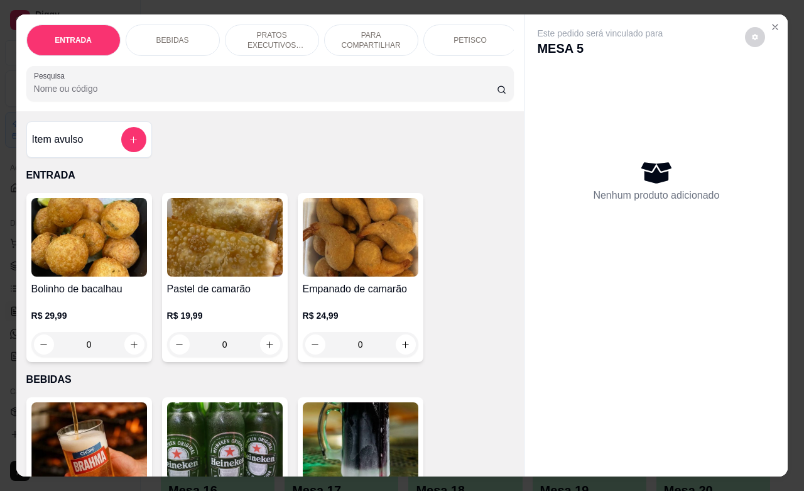
click at [454, 36] on p "PETISCO" at bounding box center [470, 40] width 33 height 10
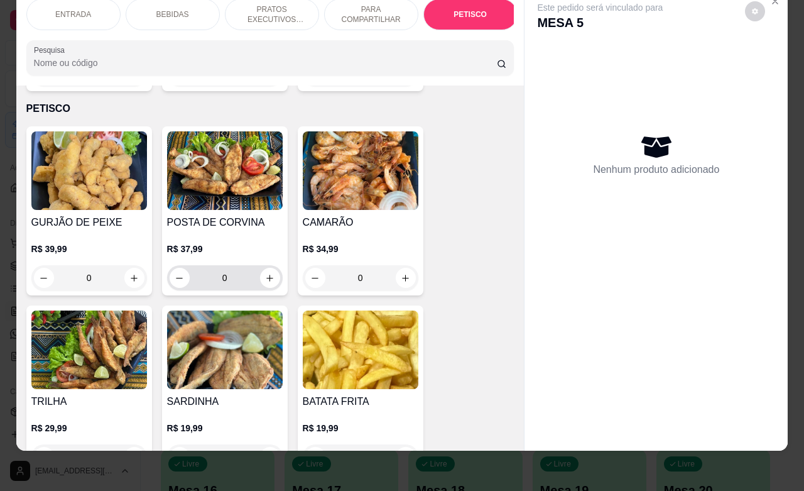
scroll to position [2832, 0]
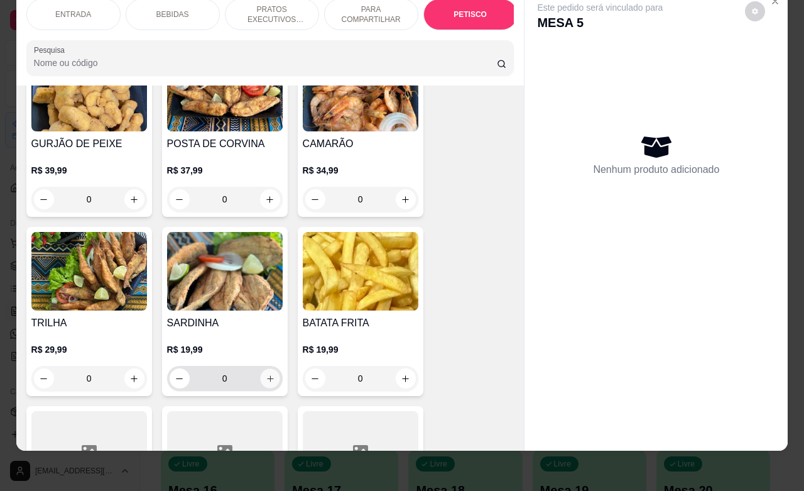
click at [265, 374] on icon "increase-product-quantity" at bounding box center [269, 378] width 9 height 9
type input "1"
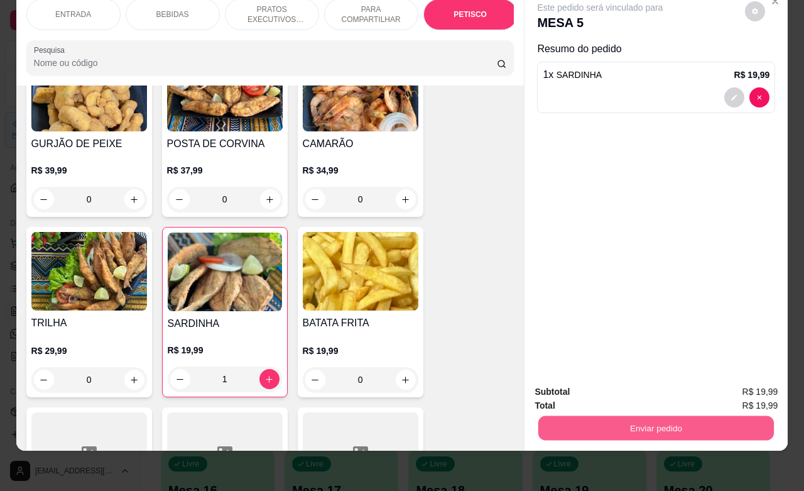
click at [594, 417] on button "Enviar pedido" at bounding box center [656, 427] width 236 height 25
click at [587, 388] on button "Não registrar e enviar pedido" at bounding box center [613, 384] width 131 height 24
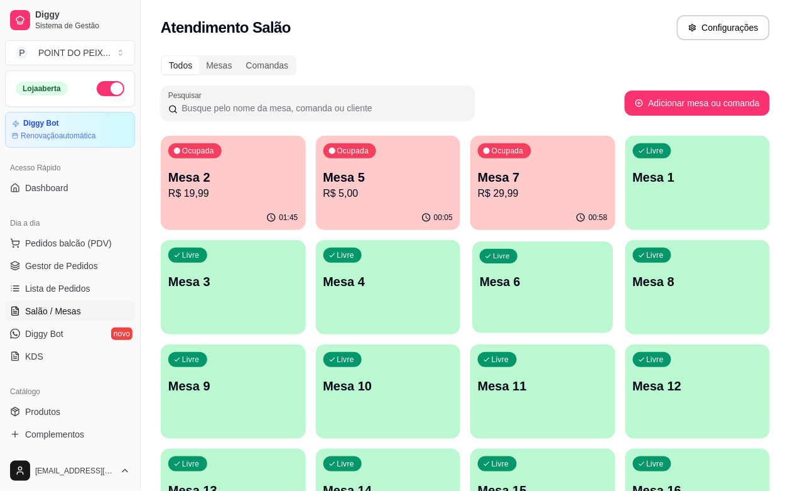
click at [472, 297] on div "Livre Mesa 6" at bounding box center [542, 279] width 141 height 77
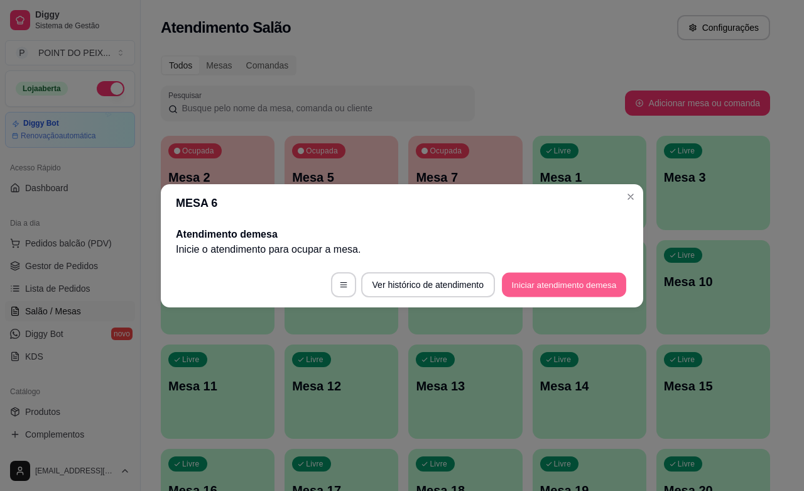
click at [543, 286] on button "Iniciar atendimento de mesa" at bounding box center [564, 284] width 124 height 25
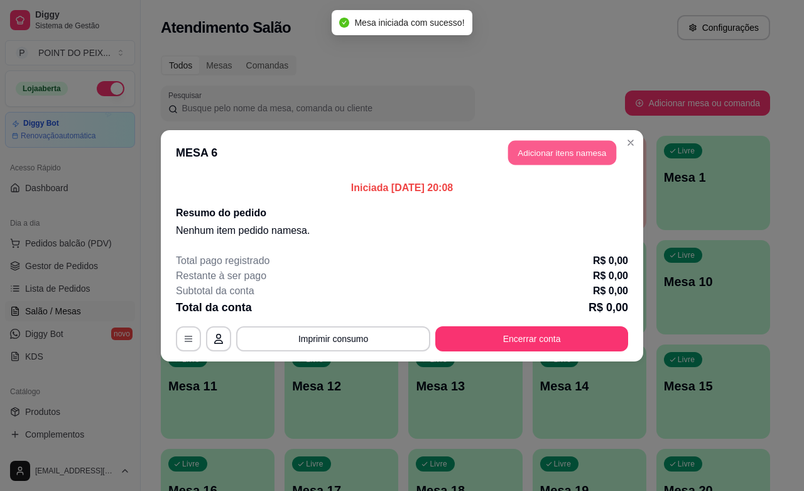
click at [538, 150] on button "Adicionar itens na mesa" at bounding box center [562, 152] width 108 height 25
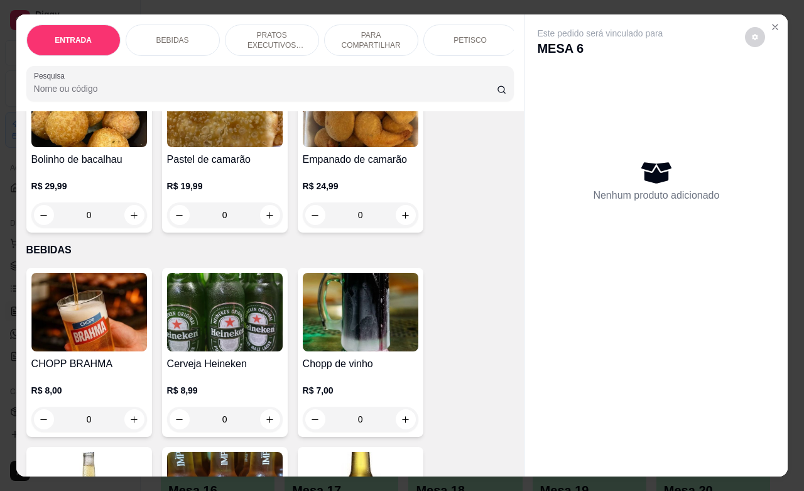
scroll to position [0, 0]
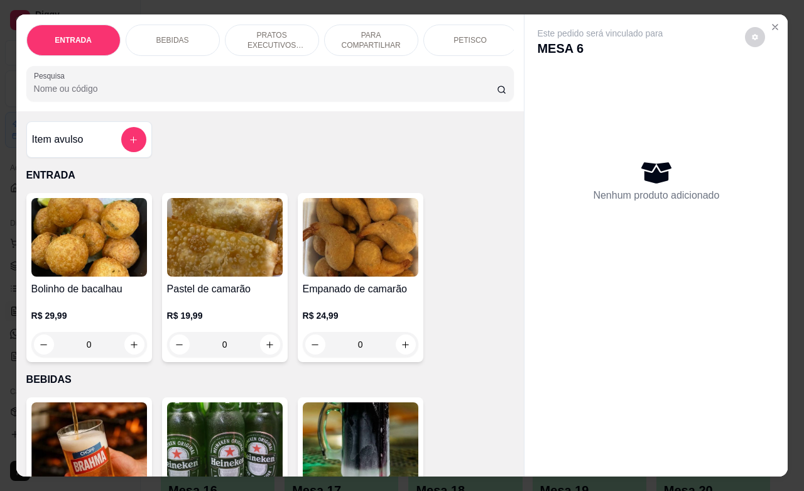
click at [464, 38] on p "PETISCO" at bounding box center [470, 40] width 33 height 10
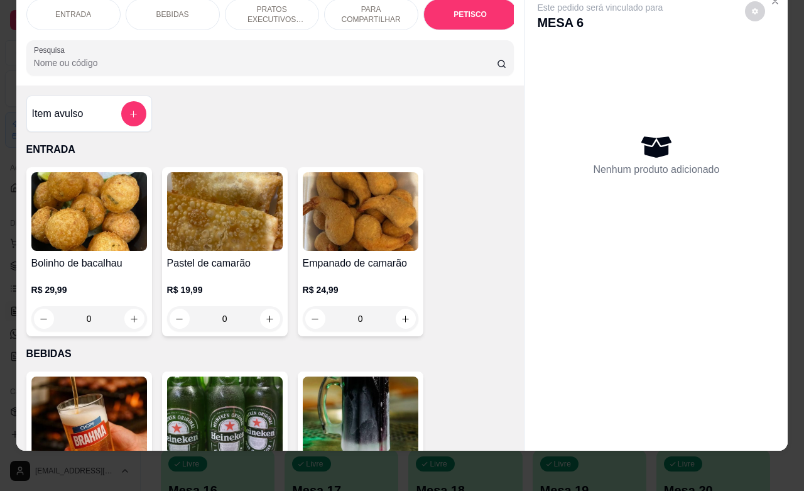
scroll to position [2754, 0]
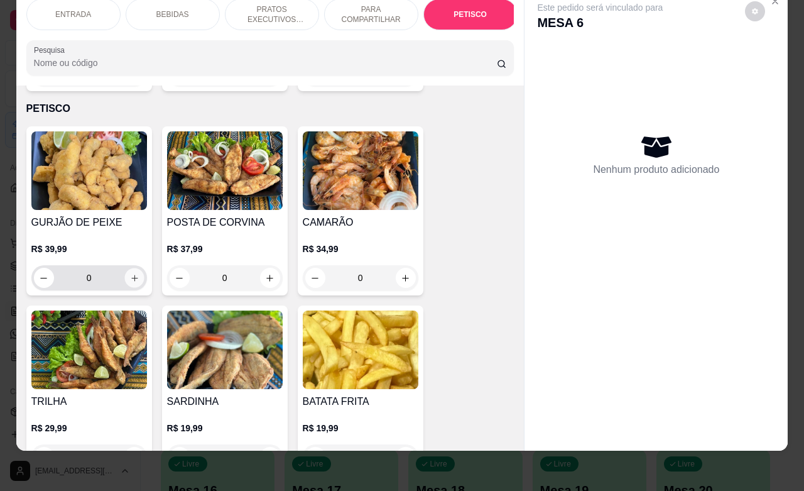
click at [124, 268] on button "increase-product-quantity" at bounding box center [133, 277] width 19 height 19
type input "1"
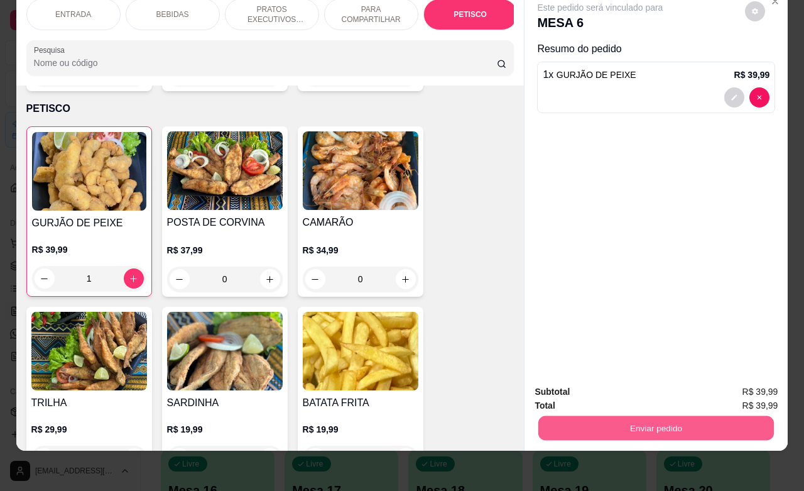
click at [641, 415] on button "Enviar pedido" at bounding box center [656, 427] width 236 height 25
click at [588, 381] on button "Não registrar e enviar pedido" at bounding box center [613, 383] width 127 height 23
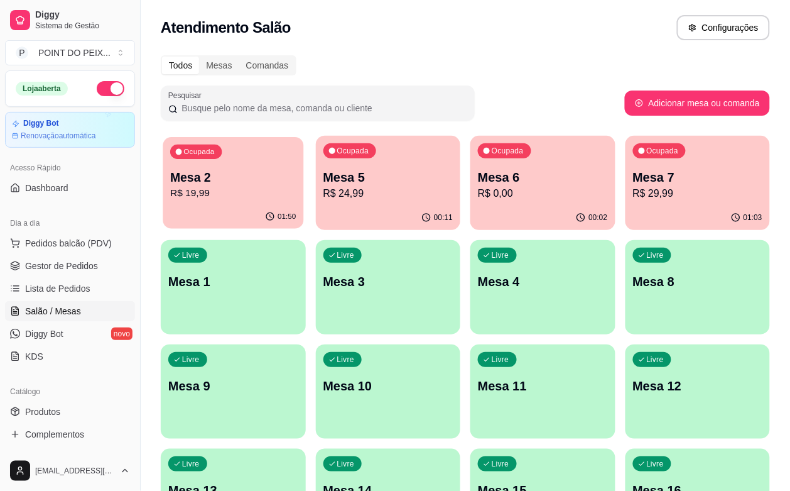
click at [231, 172] on p "Mesa 2" at bounding box center [233, 177] width 126 height 17
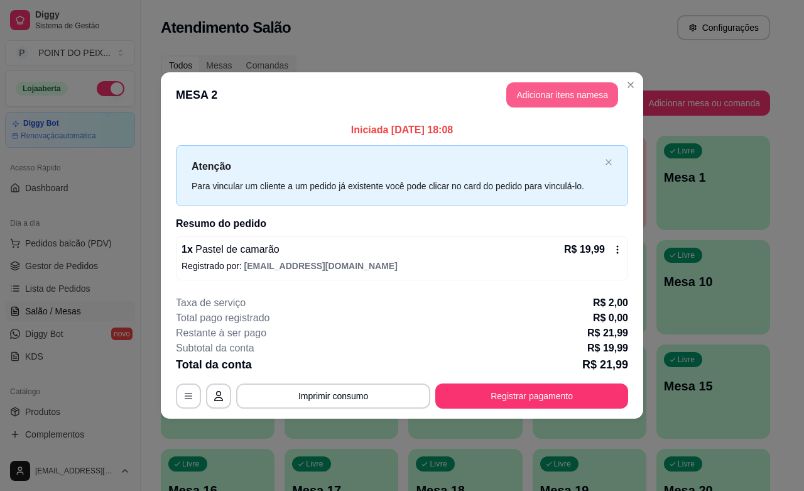
click at [567, 102] on button "Adicionar itens na mesa" at bounding box center [562, 94] width 112 height 25
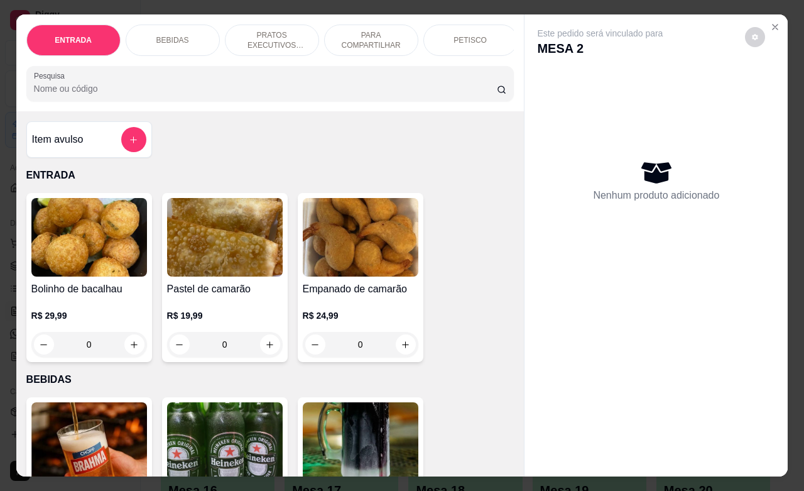
click at [187, 33] on div "BEBIDAS" at bounding box center [173, 40] width 94 height 31
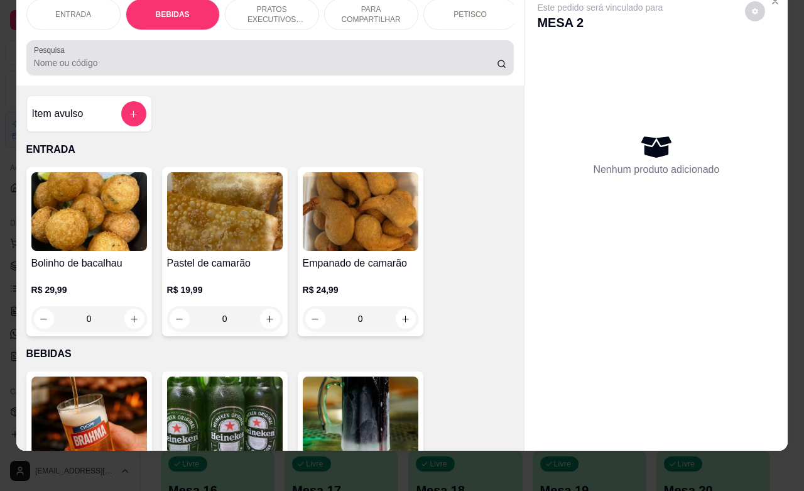
scroll to position [261, 0]
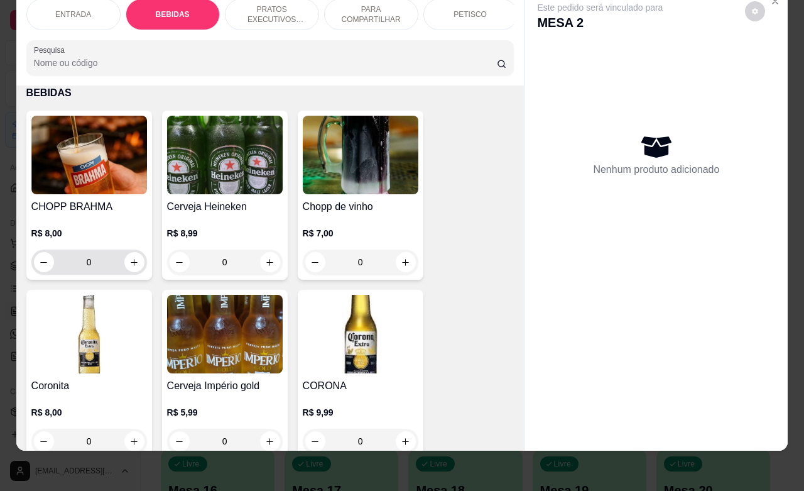
click at [95, 264] on input "0" at bounding box center [89, 261] width 70 height 25
click at [94, 264] on input "0" at bounding box center [89, 261] width 70 height 25
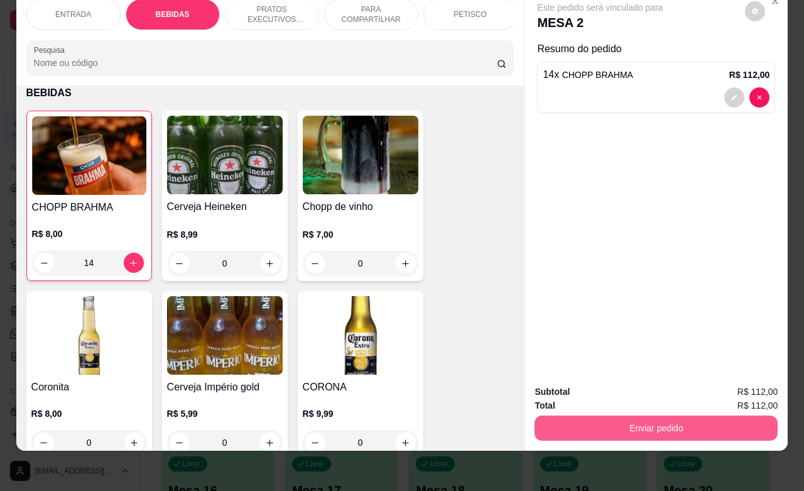
type input "14"
click at [648, 415] on button "Enviar pedido" at bounding box center [656, 427] width 243 height 25
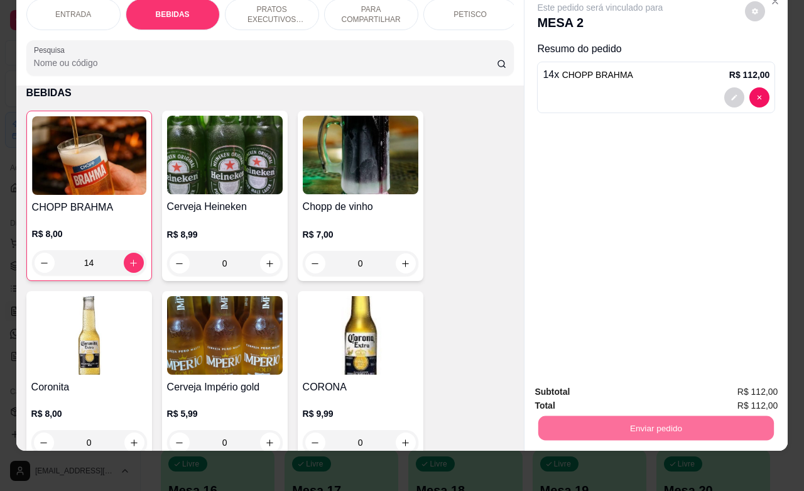
click at [624, 384] on button "Não registrar e enviar pedido" at bounding box center [613, 383] width 127 height 23
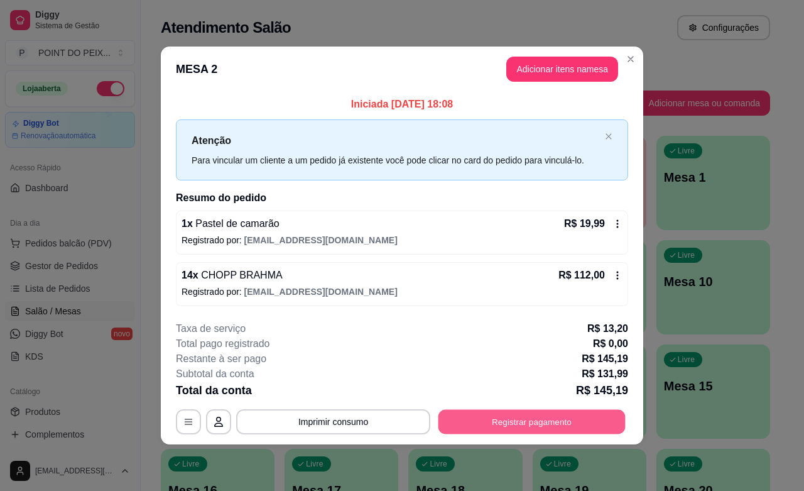
click at [509, 421] on button "Registrar pagamento" at bounding box center [532, 422] width 187 height 25
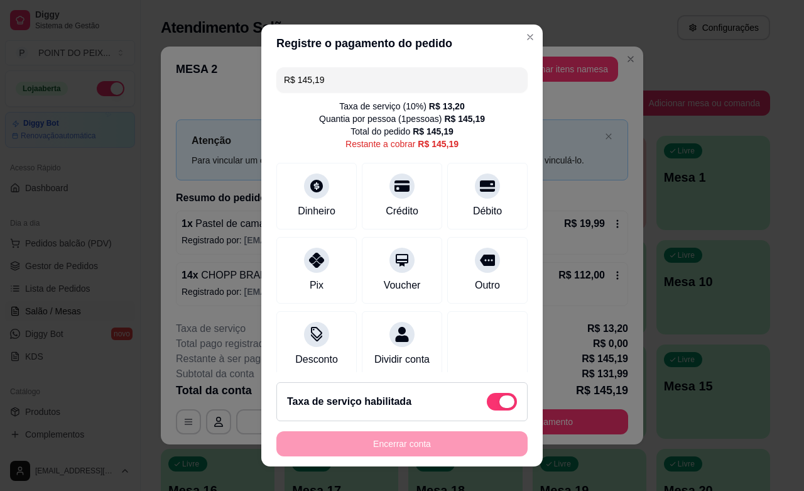
click at [487, 396] on span at bounding box center [502, 402] width 30 height 18
click at [486, 403] on input "checkbox" at bounding box center [490, 407] width 8 height 8
checkbox input "true"
type input "R$ 131,99"
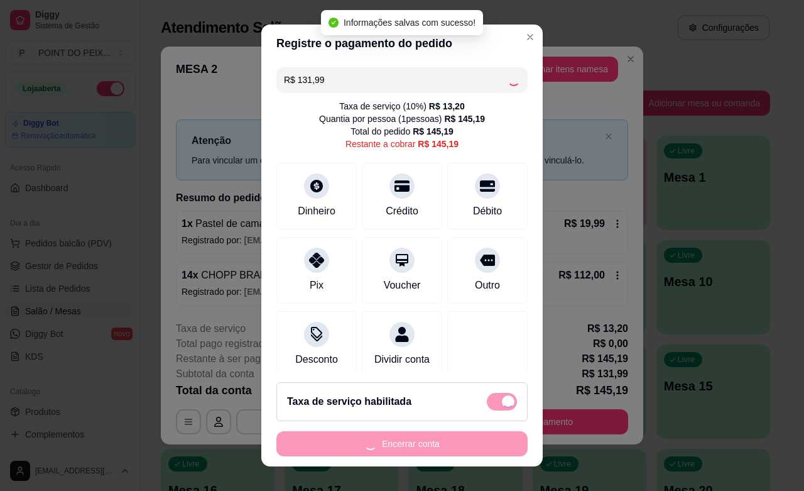
checkbox input "false"
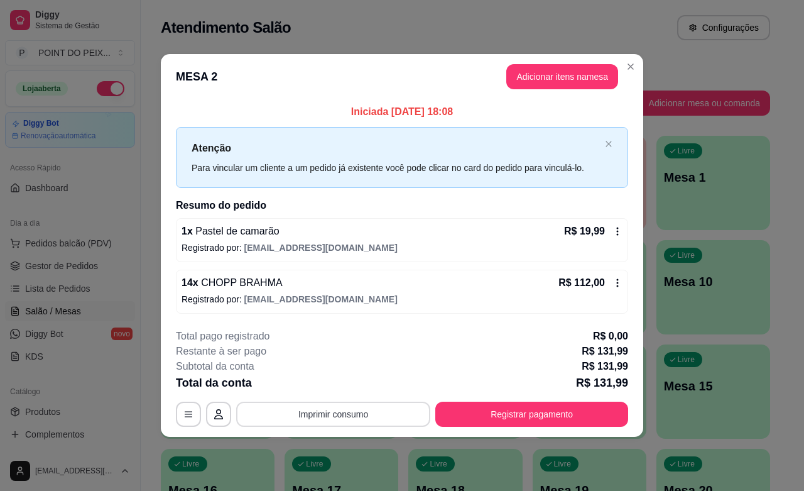
click at [374, 412] on button "Imprimir consumo" at bounding box center [333, 413] width 194 height 25
click at [344, 387] on button "IMPRESSORA" at bounding box center [336, 386] width 91 height 20
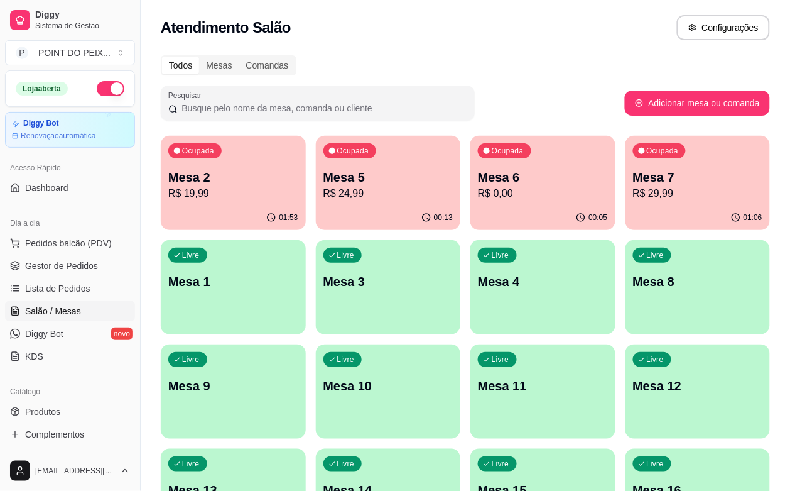
click at [253, 187] on p "R$ 19,99" at bounding box center [233, 193] width 130 height 15
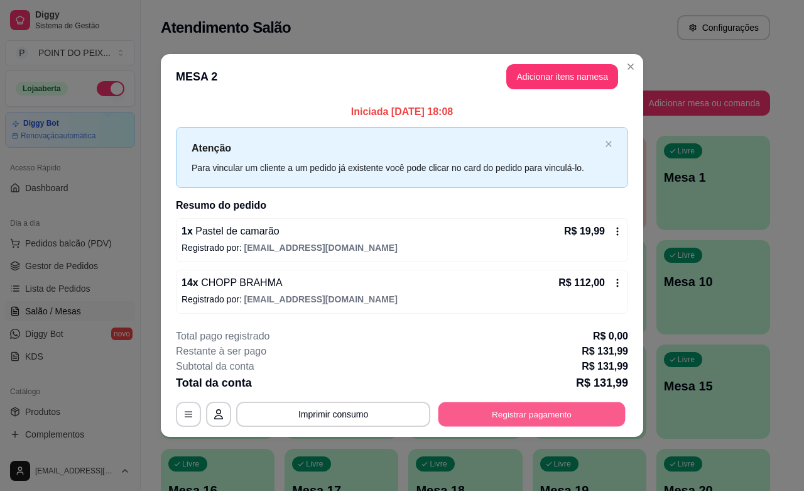
click at [512, 411] on button "Registrar pagamento" at bounding box center [532, 414] width 187 height 25
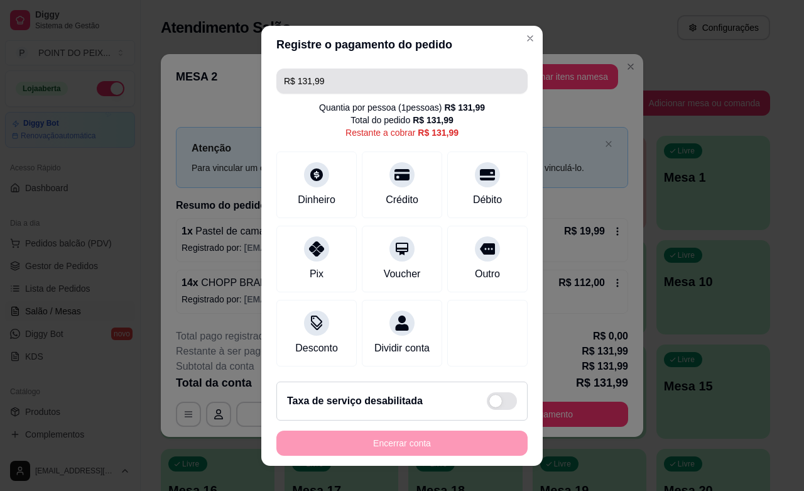
click at [334, 79] on input "R$ 131,99" at bounding box center [402, 80] width 236 height 25
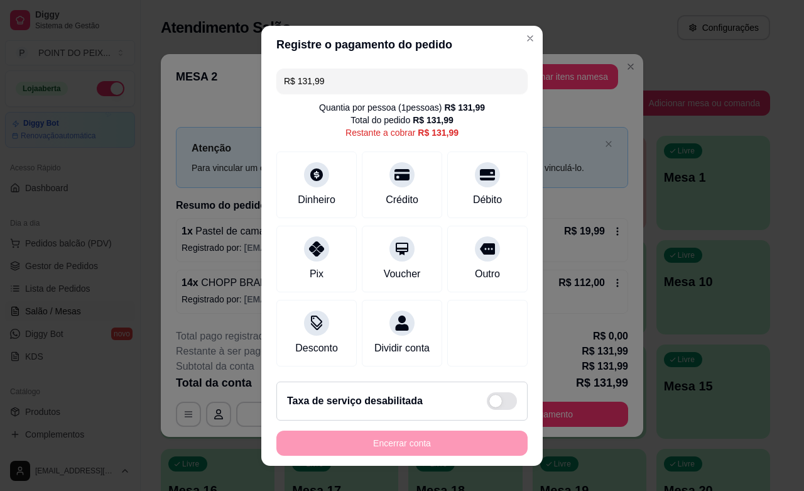
click at [334, 79] on input "R$ 131,99" at bounding box center [402, 80] width 236 height 25
click at [308, 251] on icon at bounding box center [316, 245] width 16 height 16
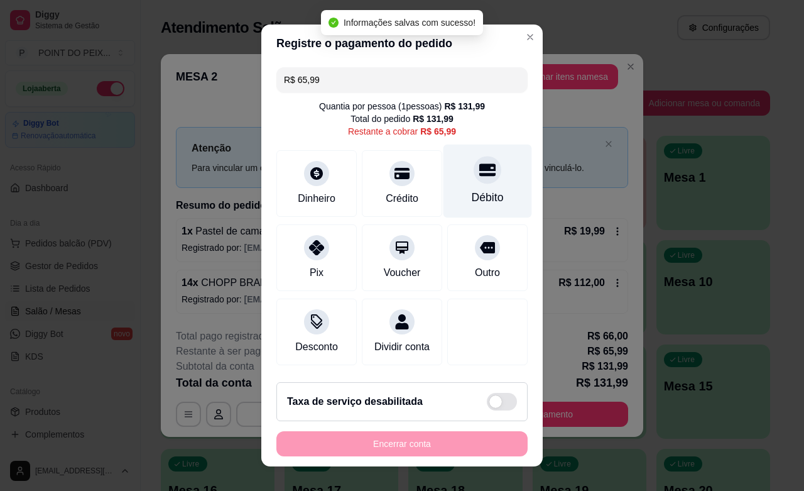
click at [456, 186] on div "Débito" at bounding box center [488, 181] width 89 height 74
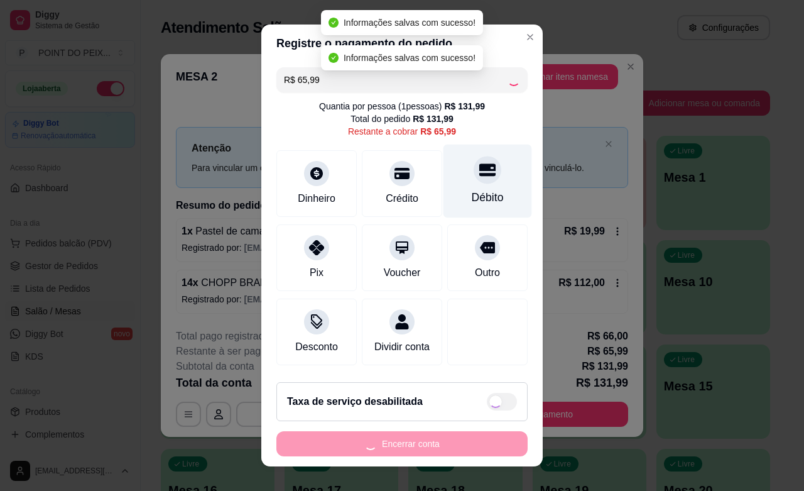
type input "R$ 0,00"
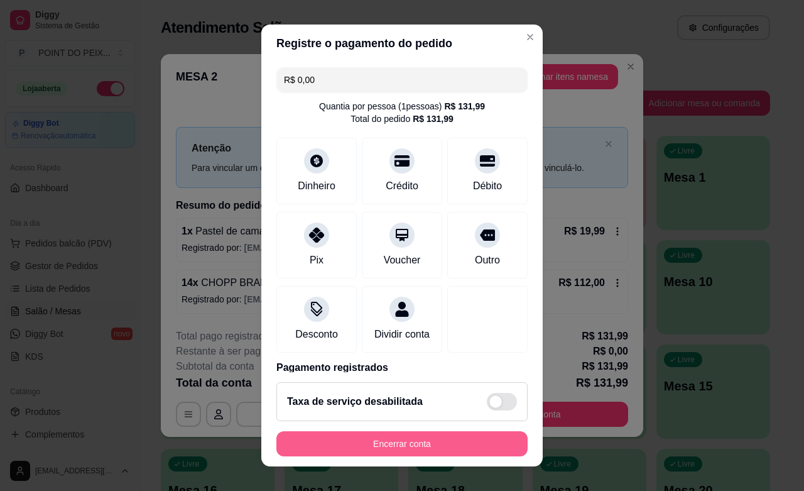
click at [421, 441] on button "Encerrar conta" at bounding box center [401, 443] width 251 height 25
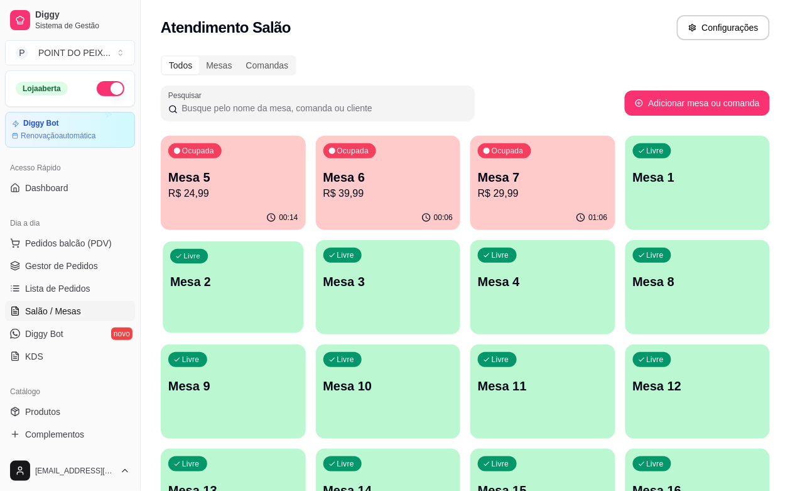
click at [303, 241] on div "Livre Mesa 2" at bounding box center [233, 279] width 141 height 77
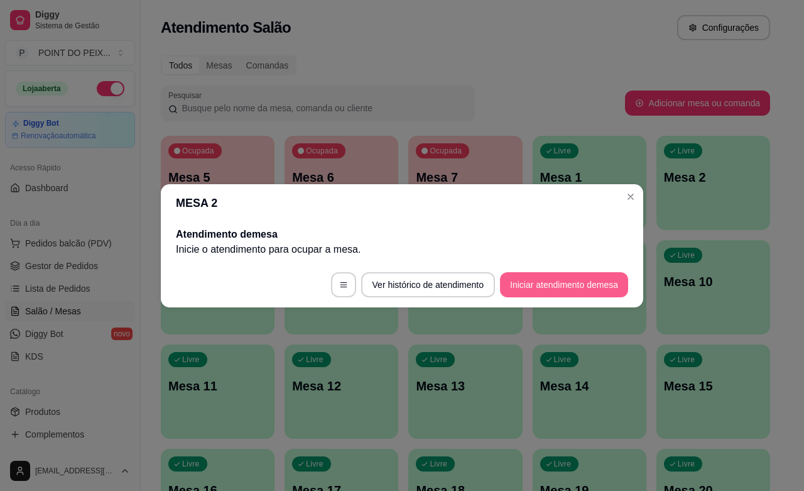
click at [526, 283] on button "Iniciar atendimento de mesa" at bounding box center [564, 284] width 128 height 25
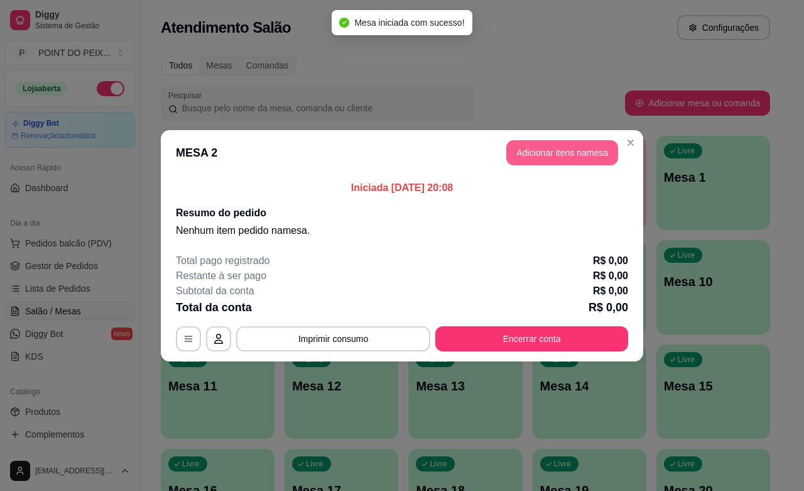
click at [557, 155] on button "Adicionar itens na mesa" at bounding box center [562, 152] width 112 height 25
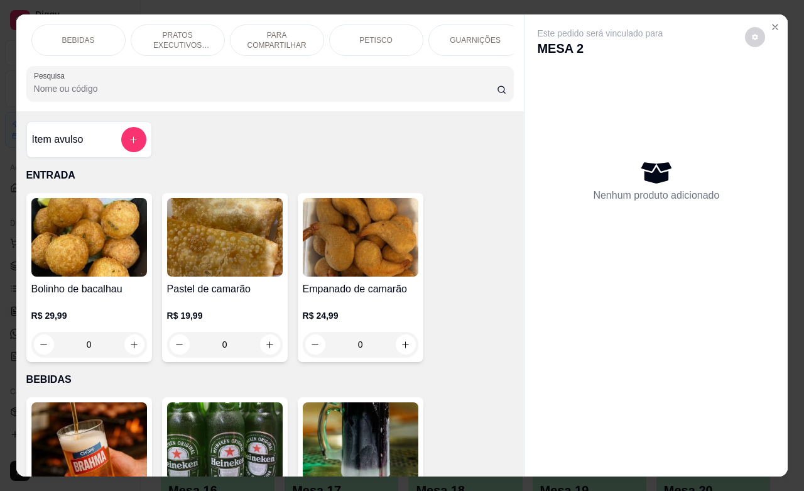
scroll to position [0, 126]
click at [450, 36] on p "GUARNIÇÕES" at bounding box center [443, 40] width 51 height 10
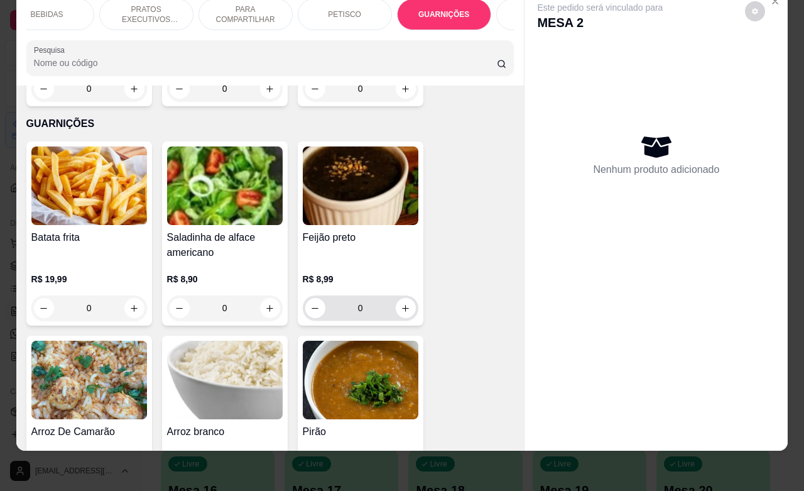
scroll to position [3473, 0]
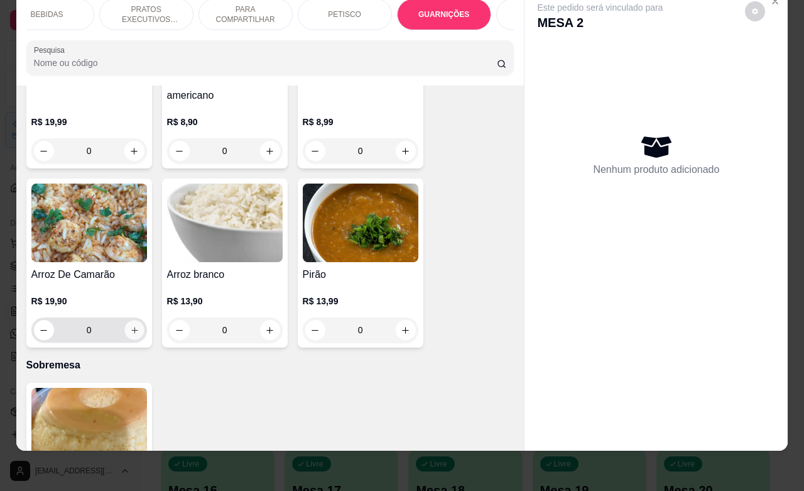
click at [129, 325] on icon "increase-product-quantity" at bounding box center [133, 329] width 9 height 9
type input "1"
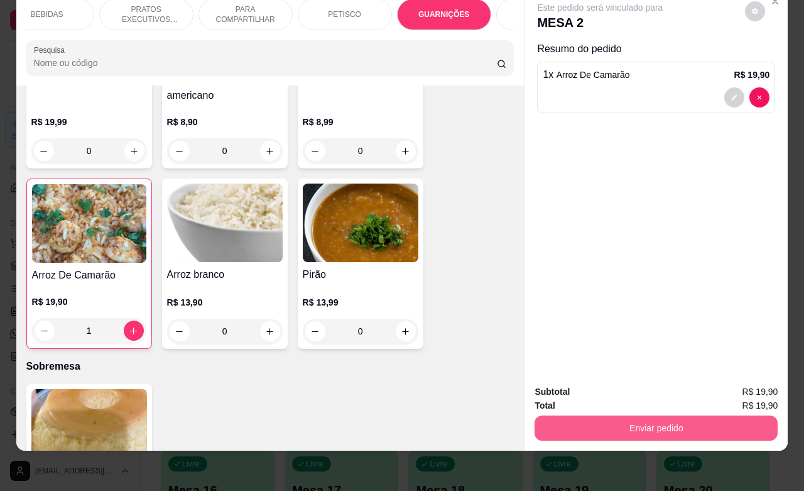
click at [588, 415] on button "Enviar pedido" at bounding box center [656, 427] width 243 height 25
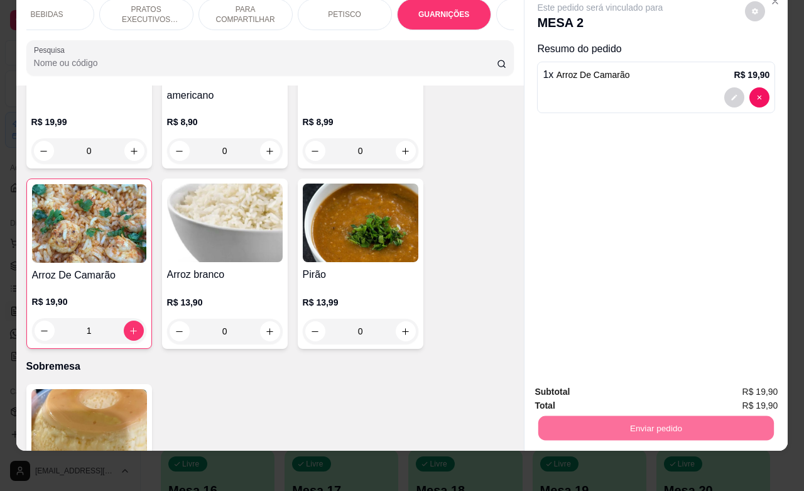
click at [576, 384] on button "Não registrar e enviar pedido" at bounding box center [613, 384] width 131 height 24
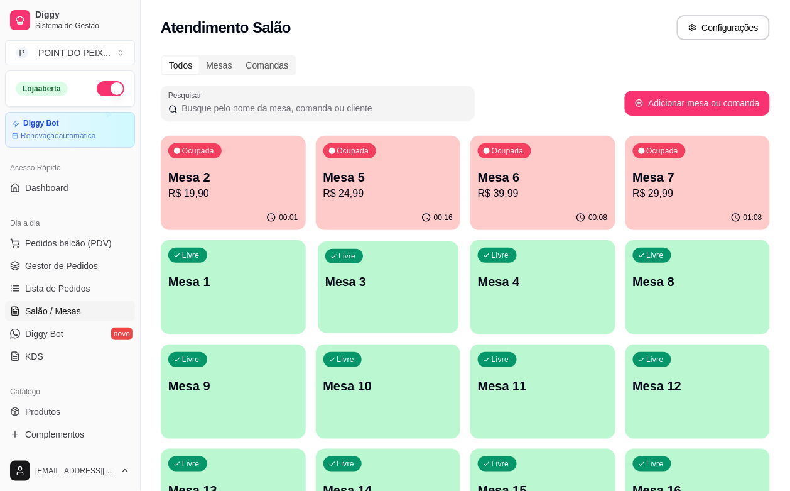
click at [318, 268] on div "Livre Mesa 3" at bounding box center [388, 279] width 141 height 77
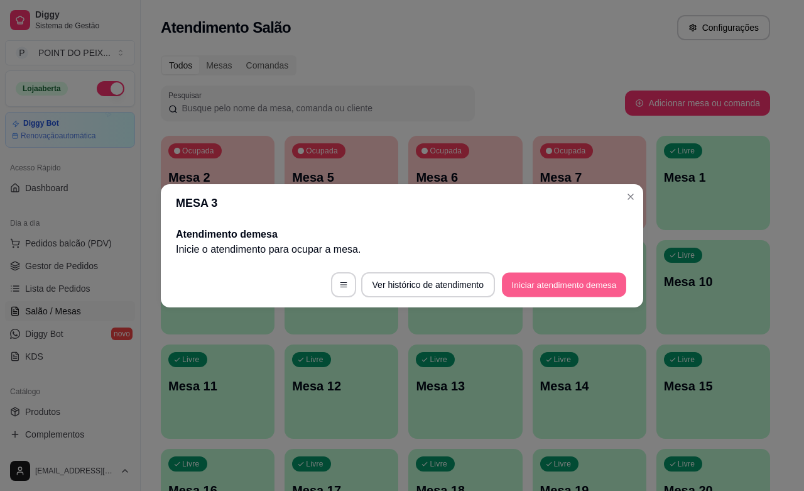
click at [560, 286] on button "Iniciar atendimento de mesa" at bounding box center [564, 284] width 124 height 25
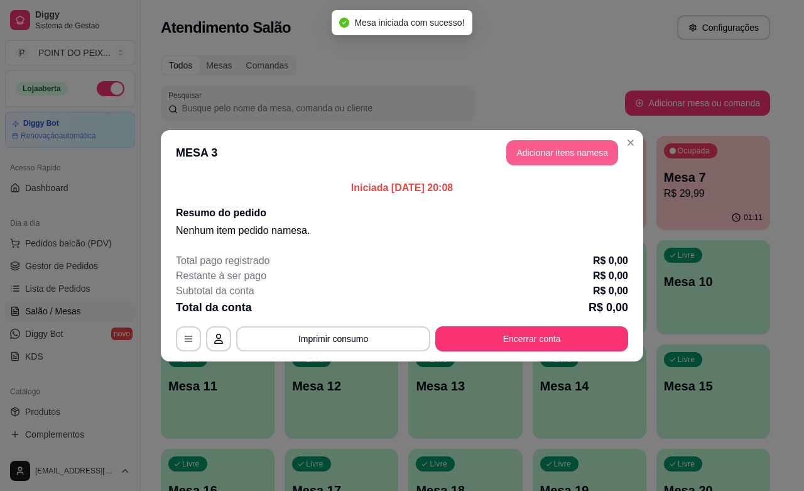
click at [540, 154] on button "Adicionar itens na mesa" at bounding box center [562, 152] width 112 height 25
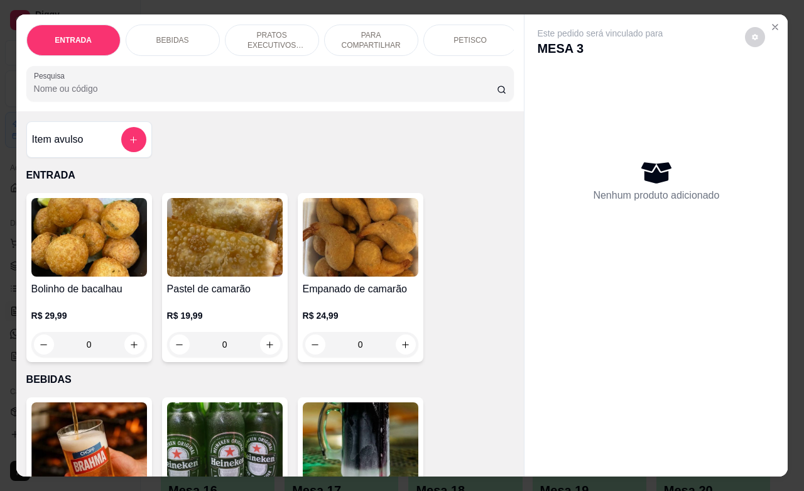
click at [476, 36] on p "PETISCO" at bounding box center [470, 40] width 33 height 10
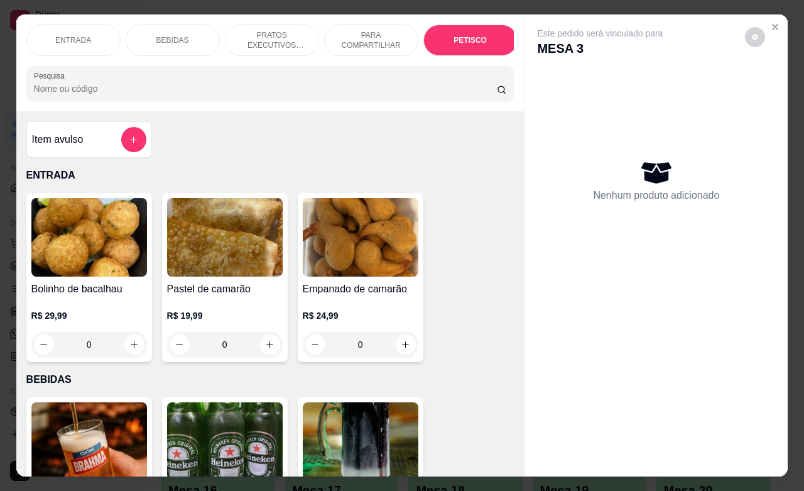
scroll to position [2754, 0]
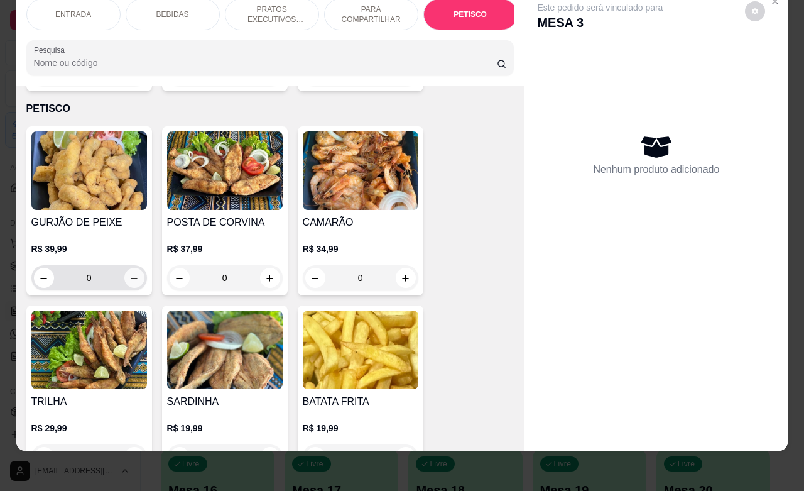
click at [60, 245] on div "R$ 39,99 0" at bounding box center [89, 266] width 116 height 48
click at [126, 268] on button "increase-product-quantity" at bounding box center [133, 277] width 19 height 19
type input "1"
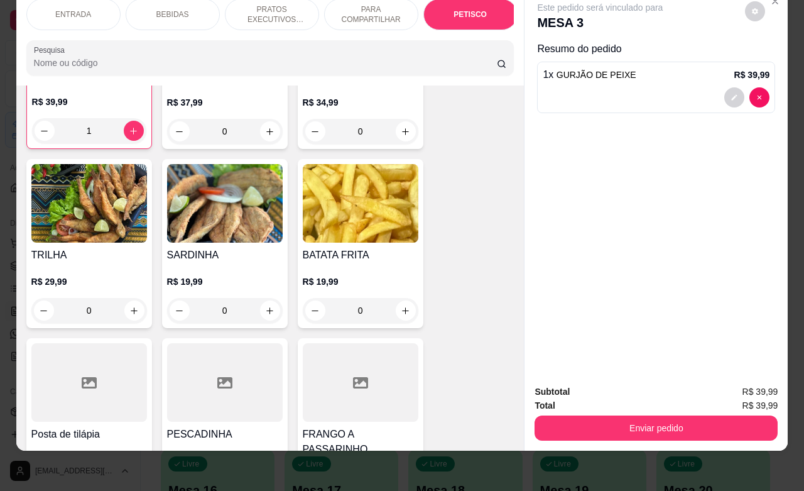
scroll to position [2911, 0]
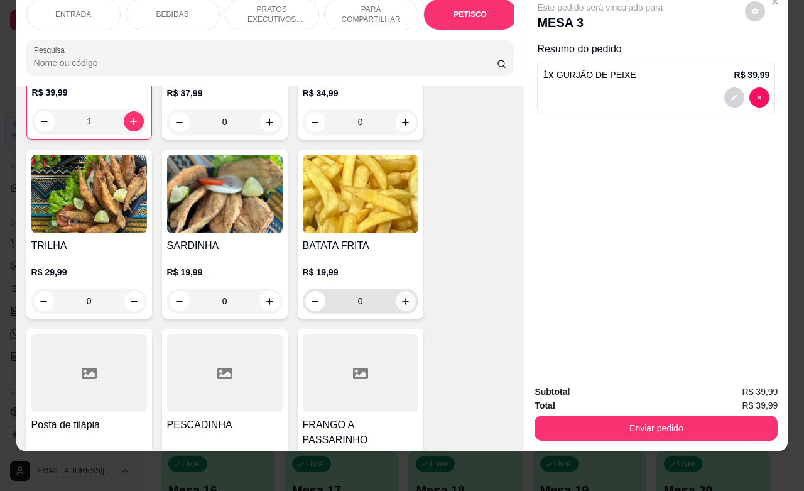
click at [401, 297] on icon "increase-product-quantity" at bounding box center [405, 301] width 9 height 9
type input "1"
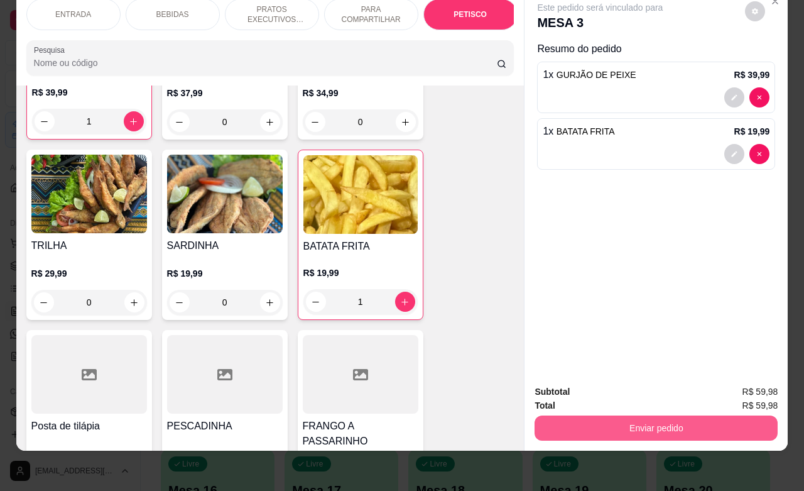
click at [633, 420] on button "Enviar pedido" at bounding box center [656, 427] width 243 height 25
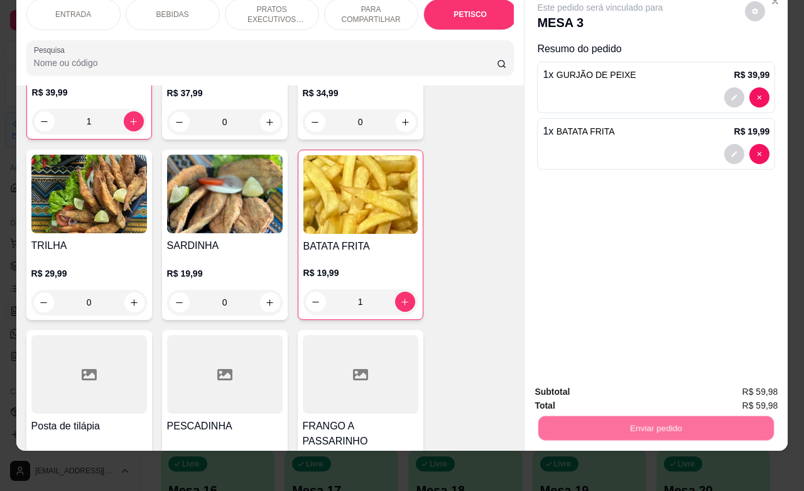
click at [606, 382] on button "Não registrar e enviar pedido" at bounding box center [613, 383] width 127 height 23
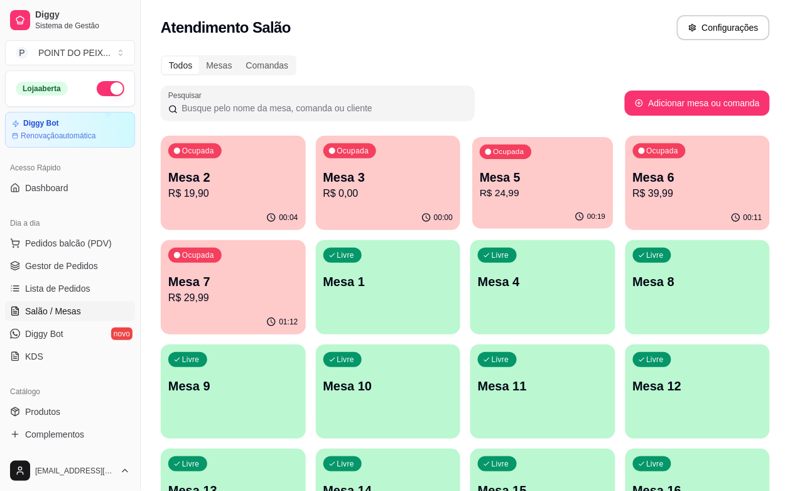
click at [480, 198] on p "R$ 24,99" at bounding box center [543, 193] width 126 height 14
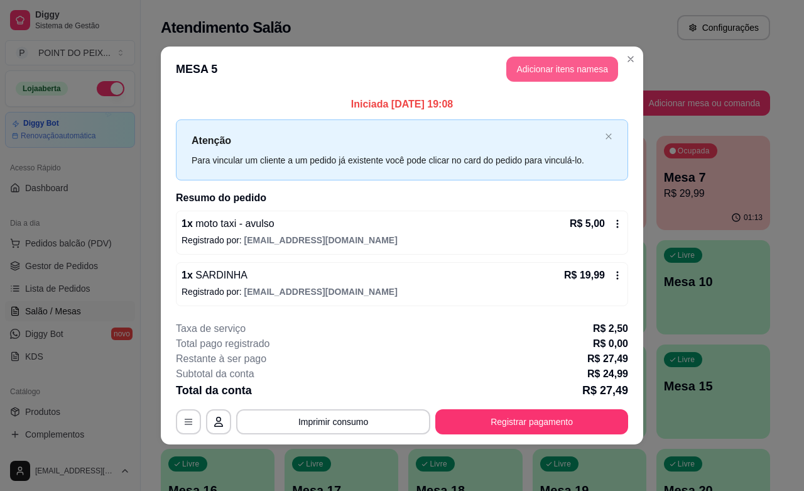
click at [557, 69] on button "Adicionar itens na mesa" at bounding box center [562, 69] width 112 height 25
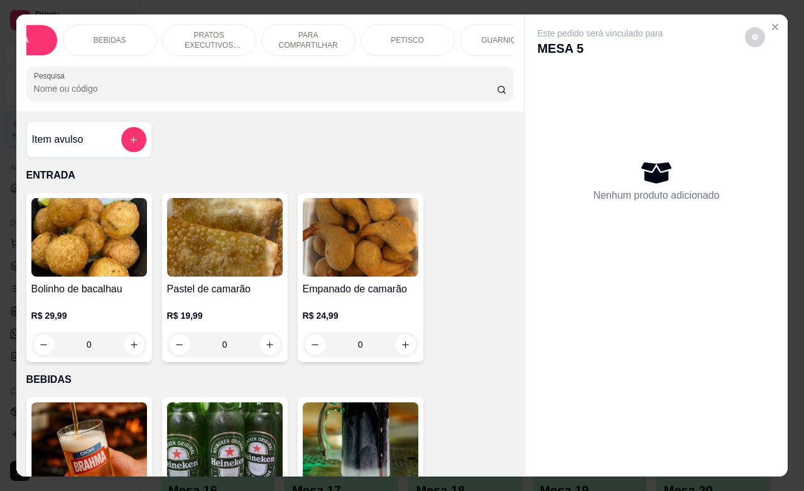
scroll to position [0, 94]
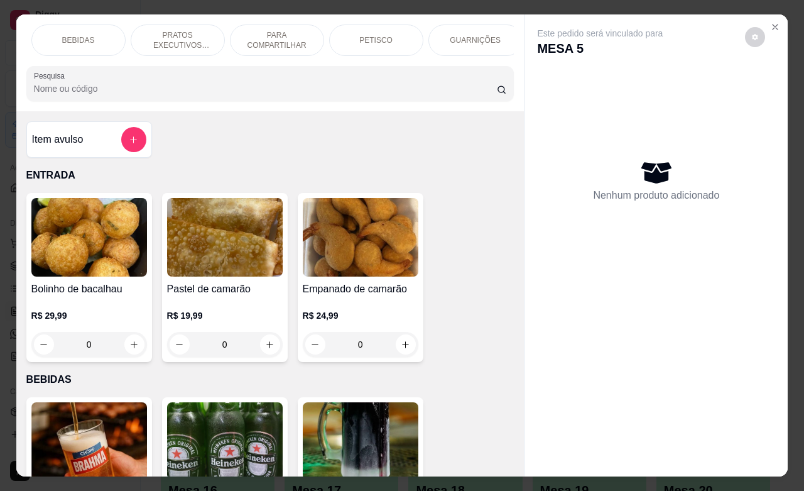
click at [476, 35] on p "GUARNIÇÕES" at bounding box center [475, 40] width 51 height 10
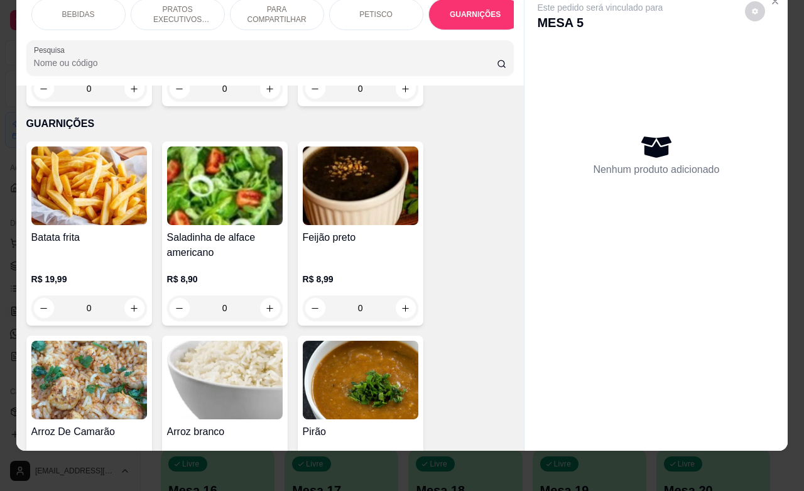
scroll to position [3394, 0]
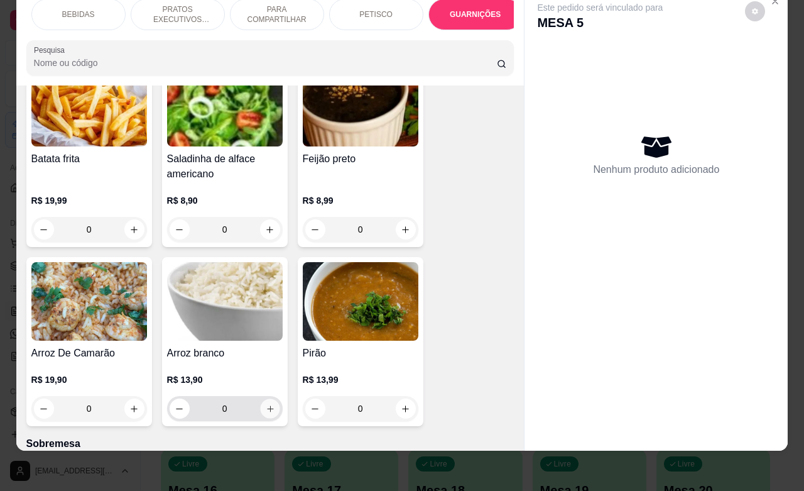
click at [266, 404] on icon "increase-product-quantity" at bounding box center [269, 408] width 9 height 9
type input "1"
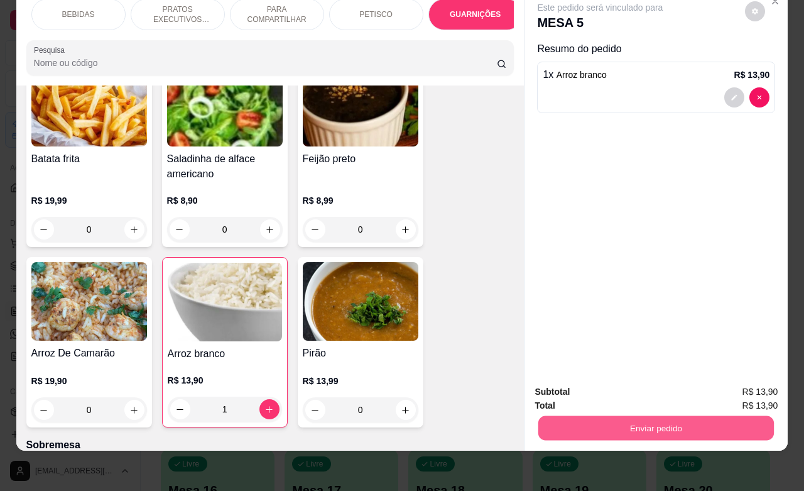
click at [605, 418] on button "Enviar pedido" at bounding box center [656, 427] width 236 height 25
click at [594, 383] on button "Não registrar e enviar pedido" at bounding box center [613, 383] width 127 height 23
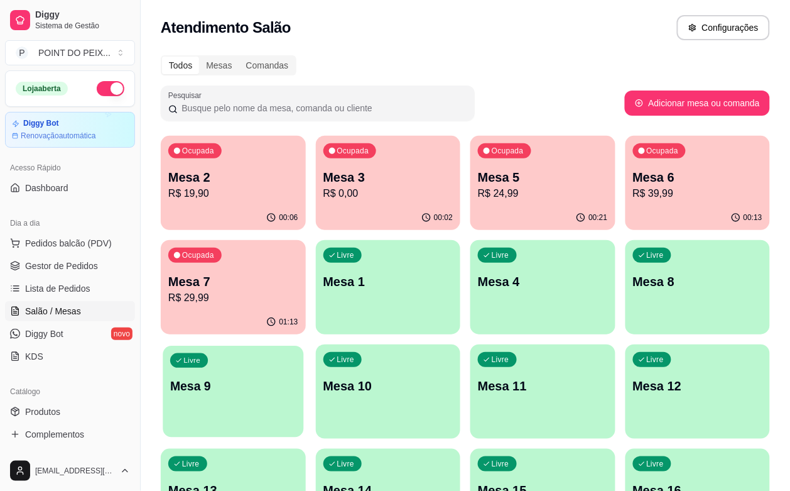
click at [303, 346] on div "Livre Mesa 9" at bounding box center [233, 384] width 141 height 77
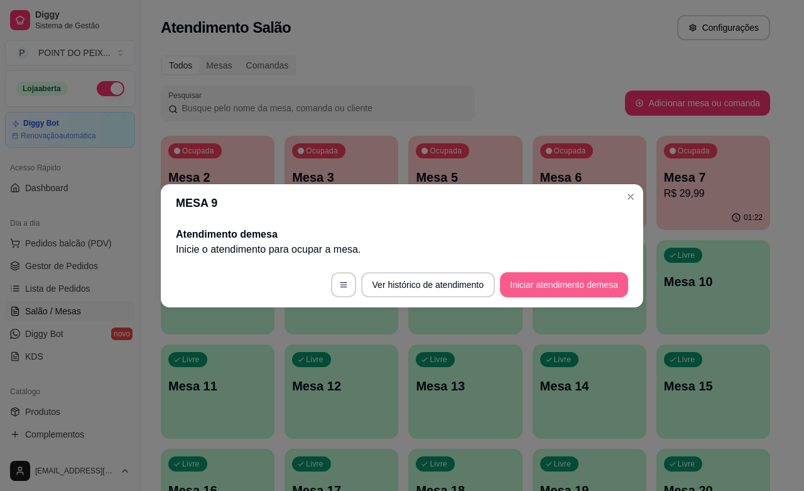
click at [554, 281] on button "Iniciar atendimento de mesa" at bounding box center [564, 284] width 128 height 25
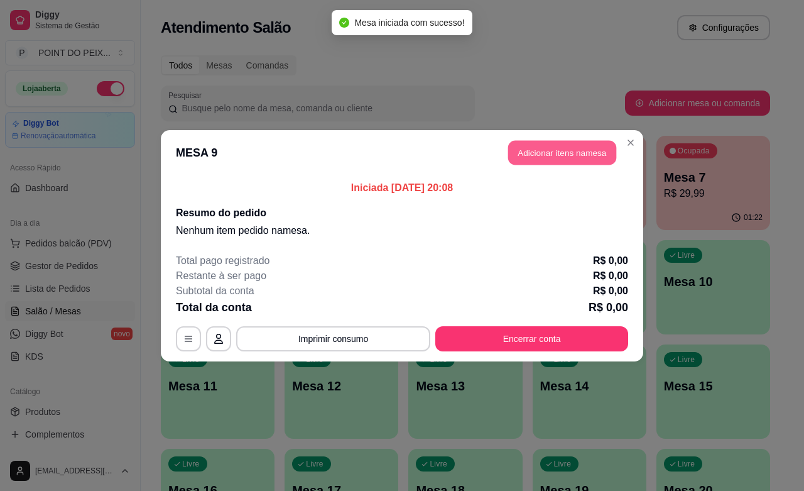
click at [550, 155] on button "Adicionar itens na mesa" at bounding box center [562, 152] width 108 height 25
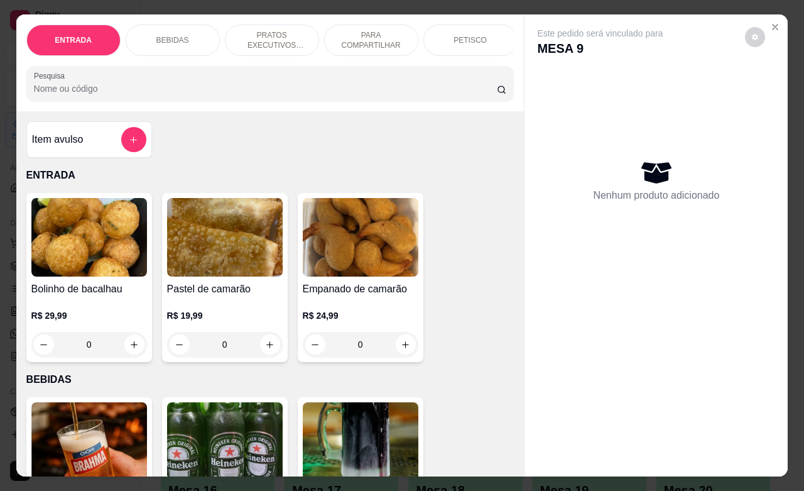
click at [462, 35] on p "PETISCO" at bounding box center [470, 40] width 33 height 10
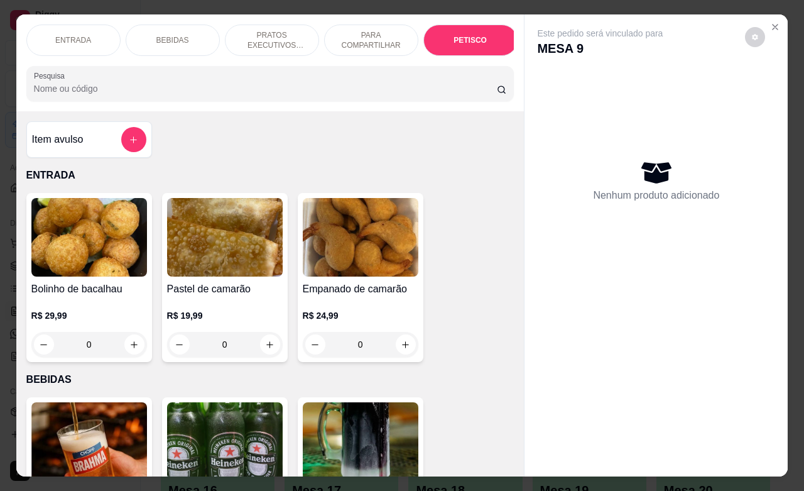
scroll to position [2754, 0]
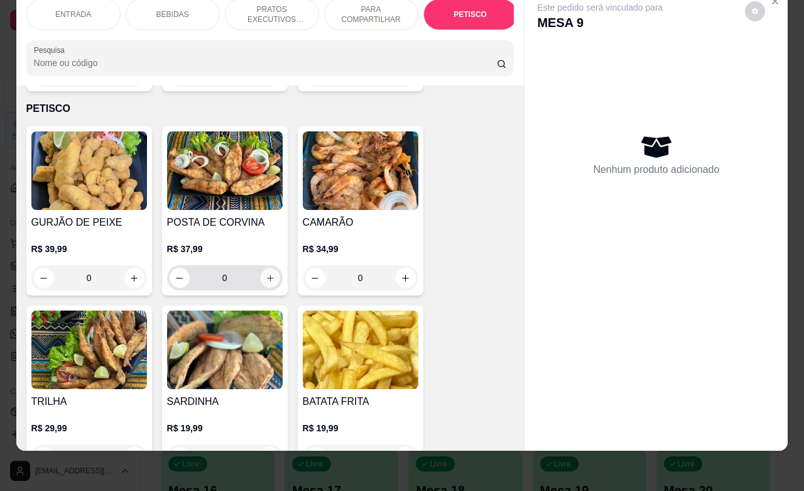
click at [260, 268] on button "increase-product-quantity" at bounding box center [269, 277] width 19 height 19
type input "1"
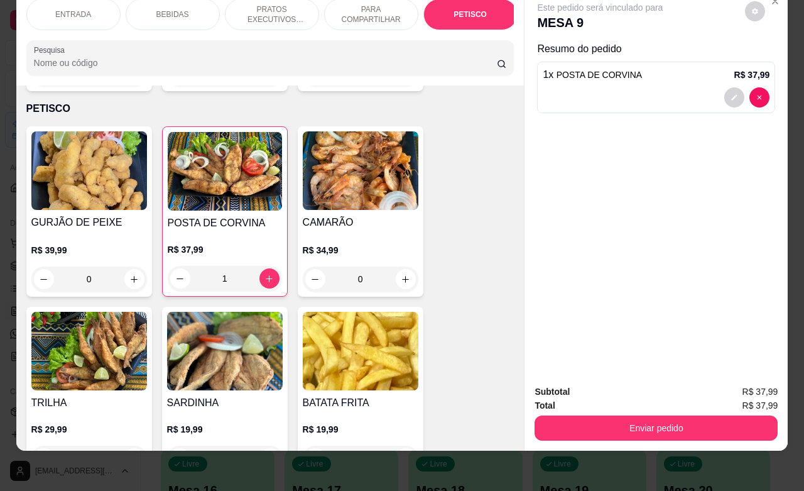
scroll to position [2832, 0]
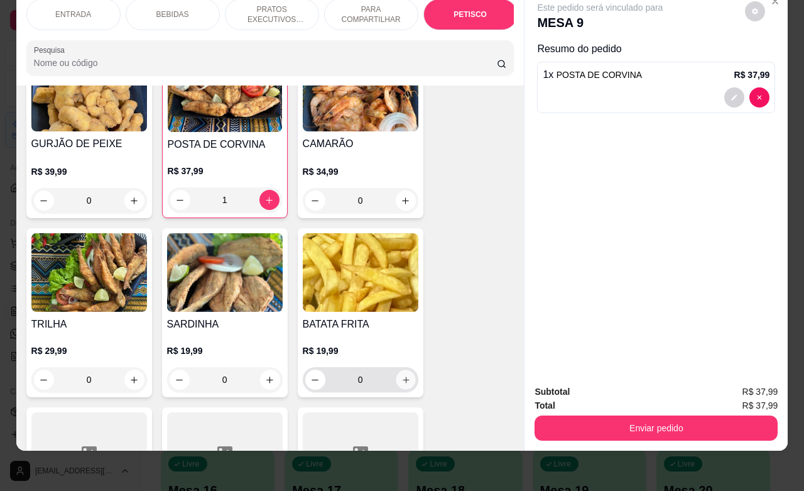
click at [401, 375] on icon "increase-product-quantity" at bounding box center [405, 379] width 9 height 9
type input "1"
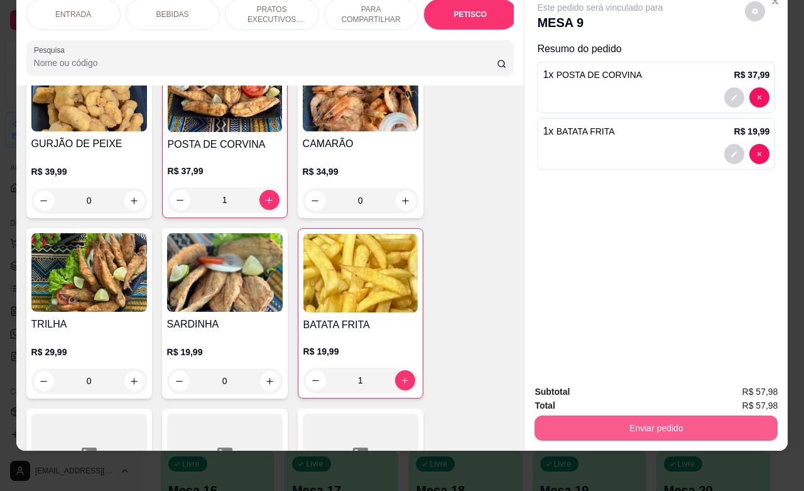
click at [635, 421] on button "Enviar pedido" at bounding box center [656, 427] width 243 height 25
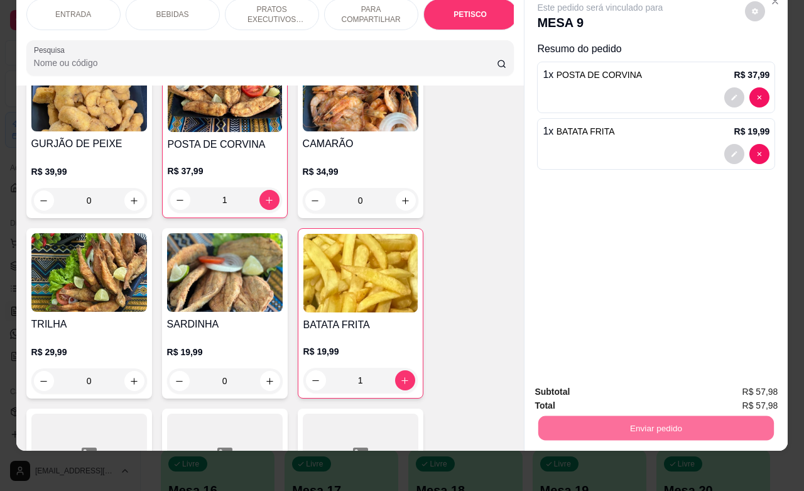
click at [595, 384] on button "Não registrar e enviar pedido" at bounding box center [613, 384] width 131 height 24
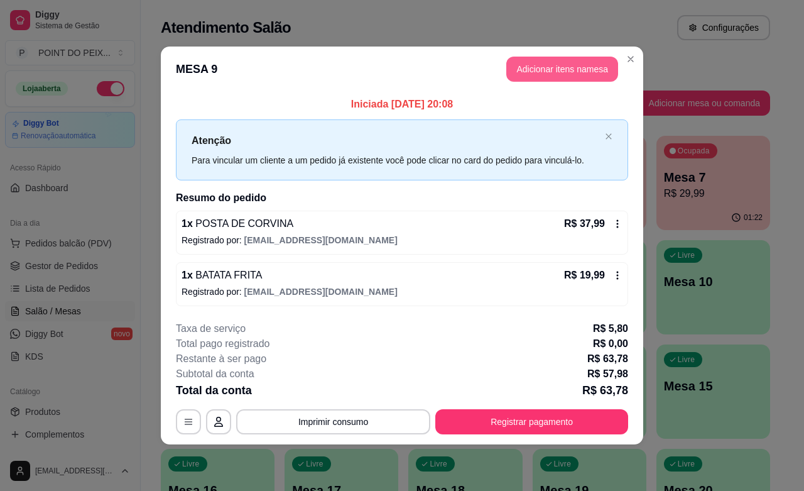
click at [567, 72] on button "Adicionar itens na mesa" at bounding box center [562, 69] width 112 height 25
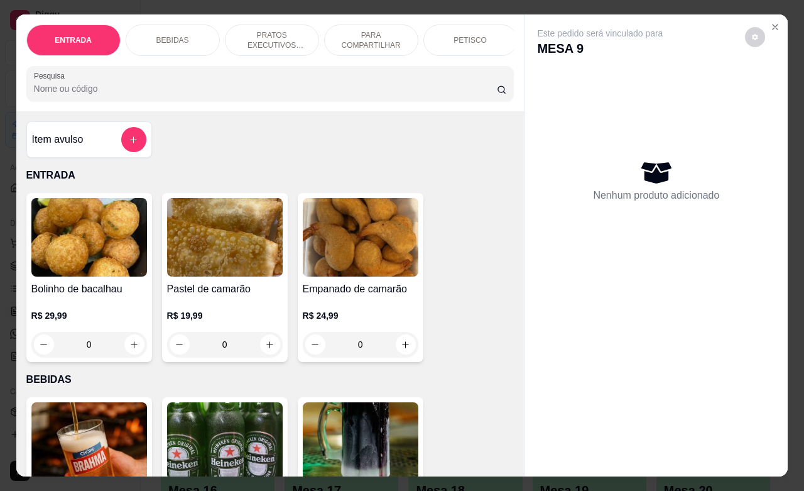
click at [454, 35] on p "PETISCO" at bounding box center [470, 40] width 33 height 10
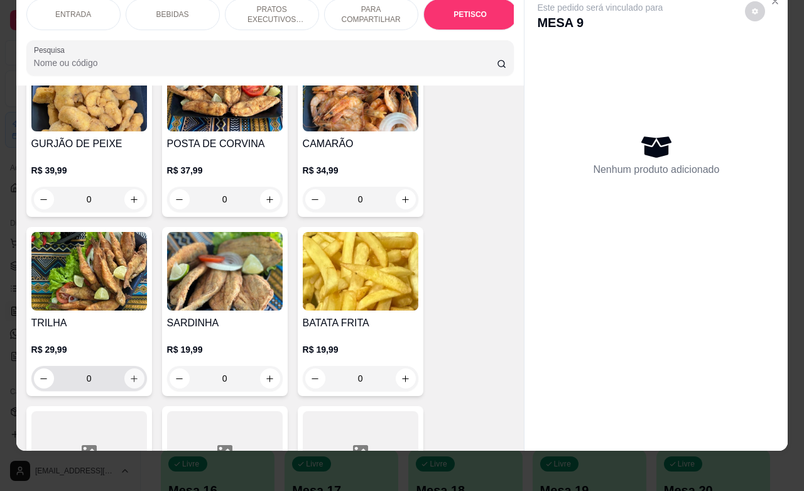
click at [129, 374] on icon "increase-product-quantity" at bounding box center [133, 378] width 9 height 9
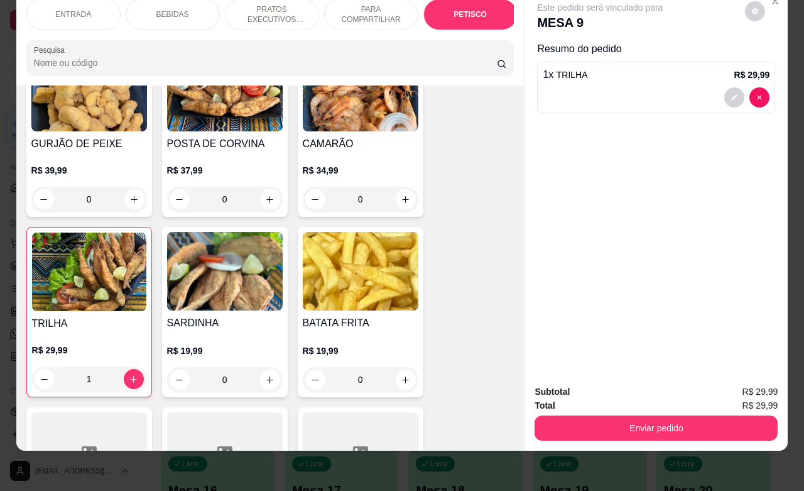
scroll to position [0, 0]
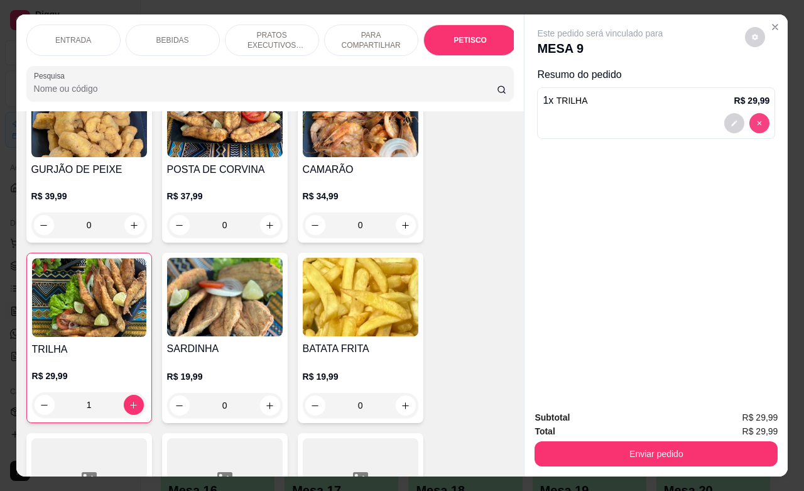
type input "0"
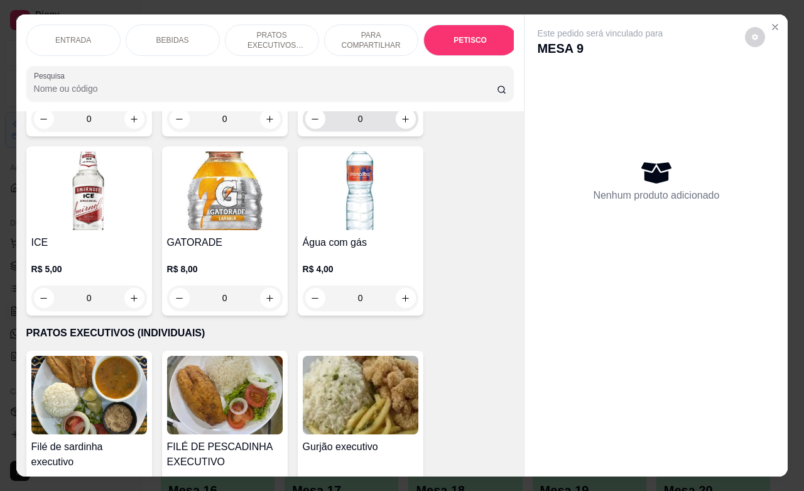
scroll to position [1104, 0]
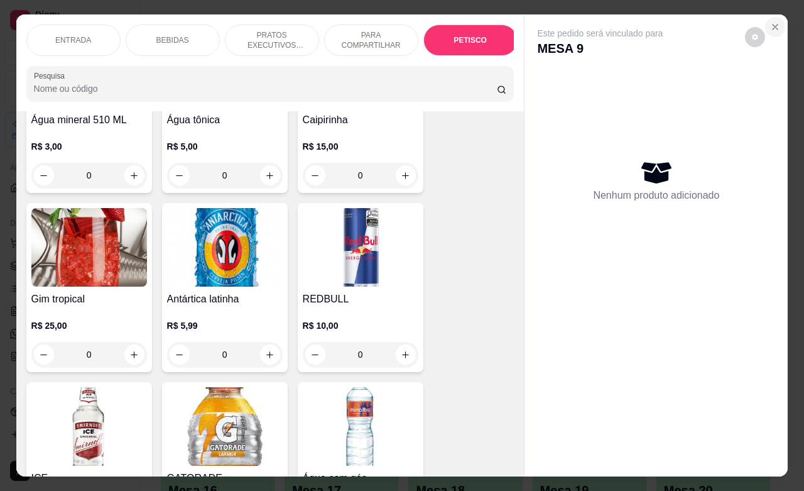
click at [773, 25] on icon "Close" at bounding box center [775, 27] width 5 height 5
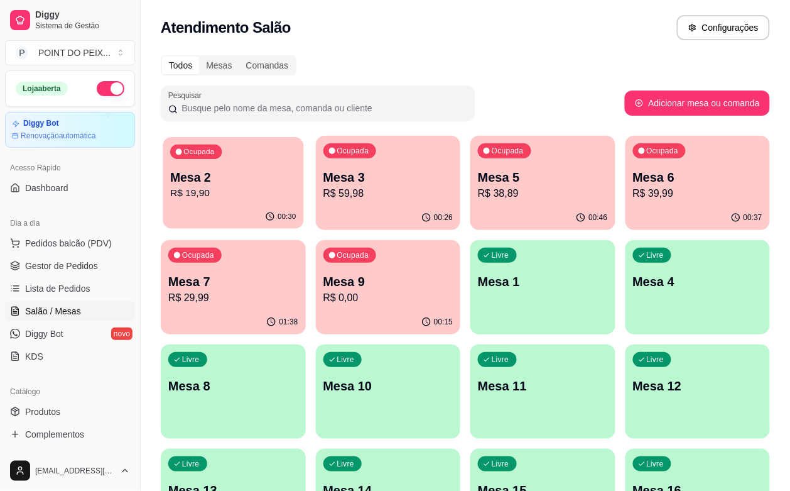
click at [253, 187] on p "R$ 19,90" at bounding box center [233, 193] width 126 height 14
click at [325, 291] on p "R$ 0,00" at bounding box center [388, 297] width 126 height 14
click at [234, 182] on p "Mesa 2" at bounding box center [233, 177] width 130 height 18
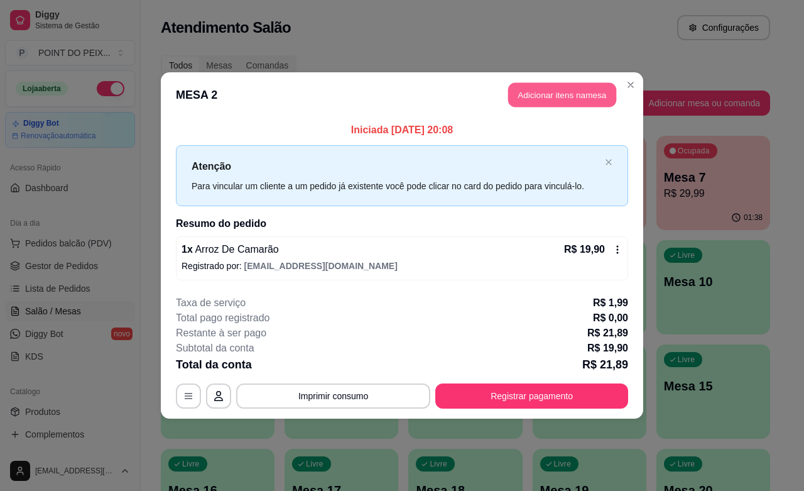
click at [558, 99] on button "Adicionar itens na mesa" at bounding box center [562, 95] width 108 height 25
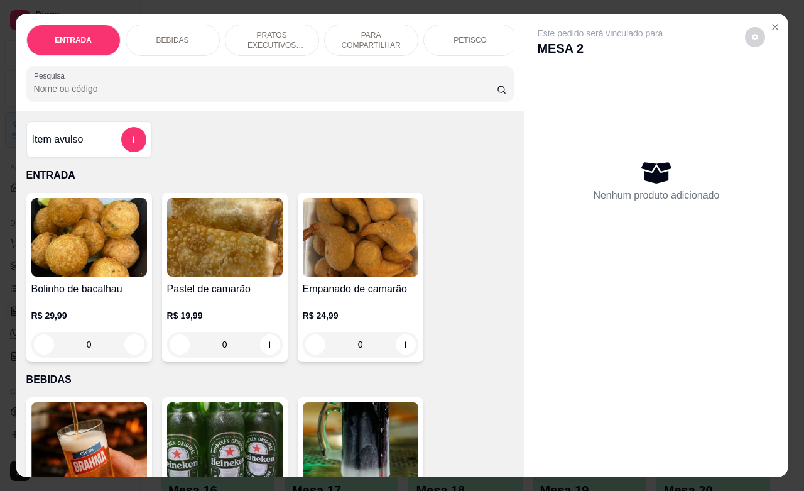
click at [168, 40] on div "BEBIDAS" at bounding box center [173, 40] width 94 height 31
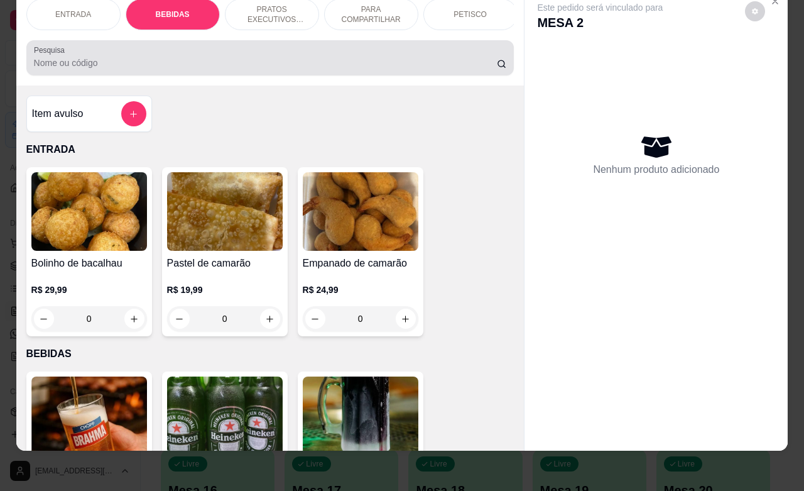
scroll to position [261, 0]
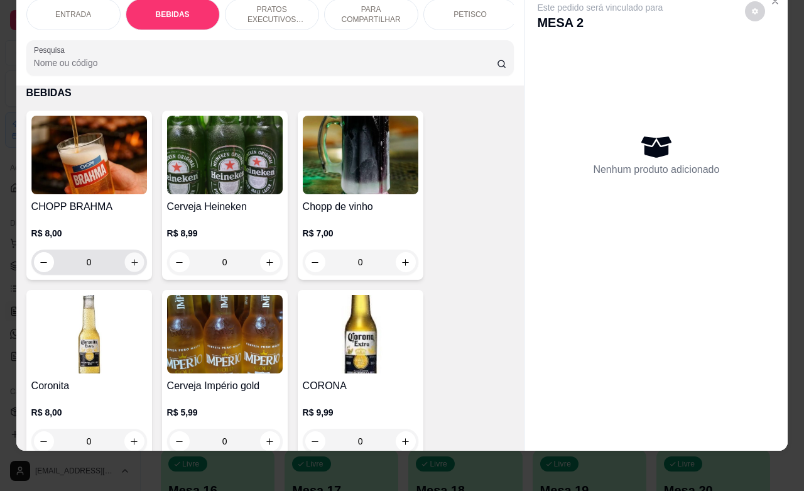
click at [129, 259] on icon "increase-product-quantity" at bounding box center [133, 262] width 9 height 9
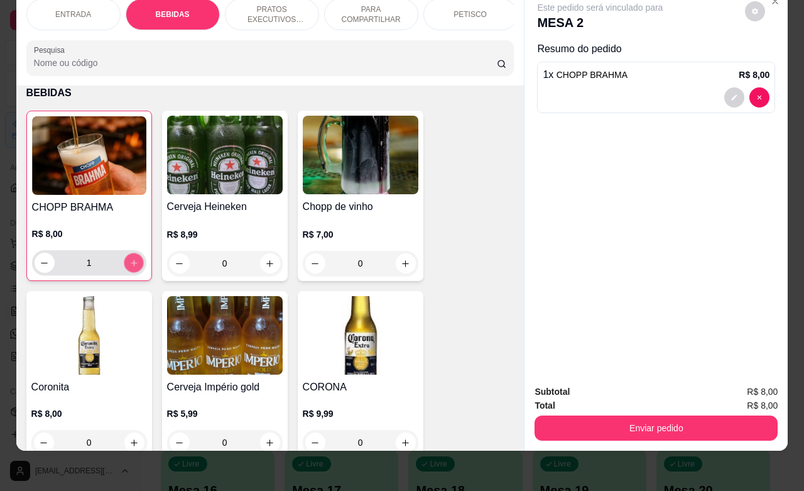
click at [129, 259] on icon "increase-product-quantity" at bounding box center [133, 262] width 9 height 9
type input "2"
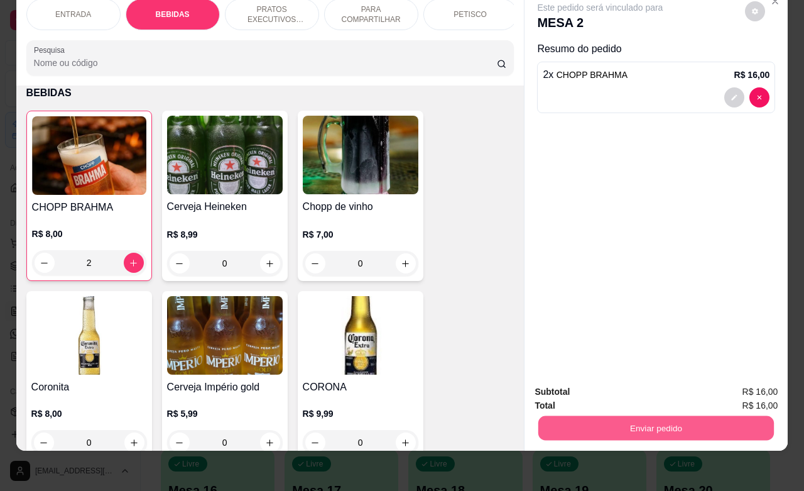
click at [640, 416] on button "Enviar pedido" at bounding box center [656, 427] width 236 height 25
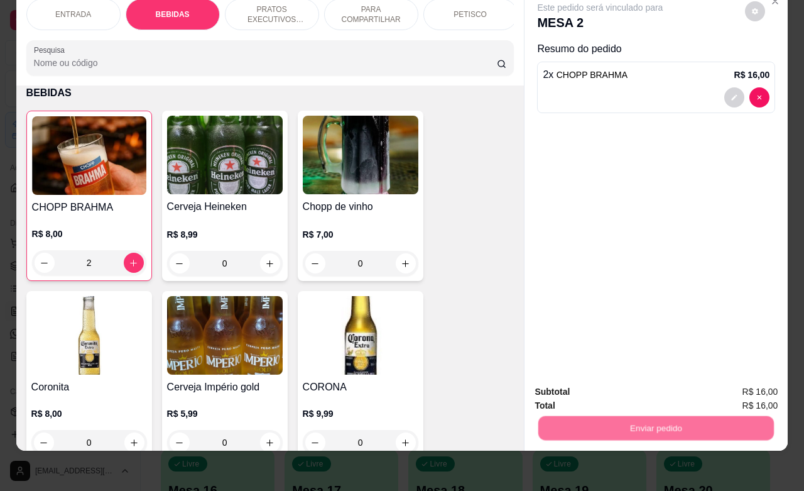
click at [606, 382] on button "Não registrar e enviar pedido" at bounding box center [613, 383] width 127 height 23
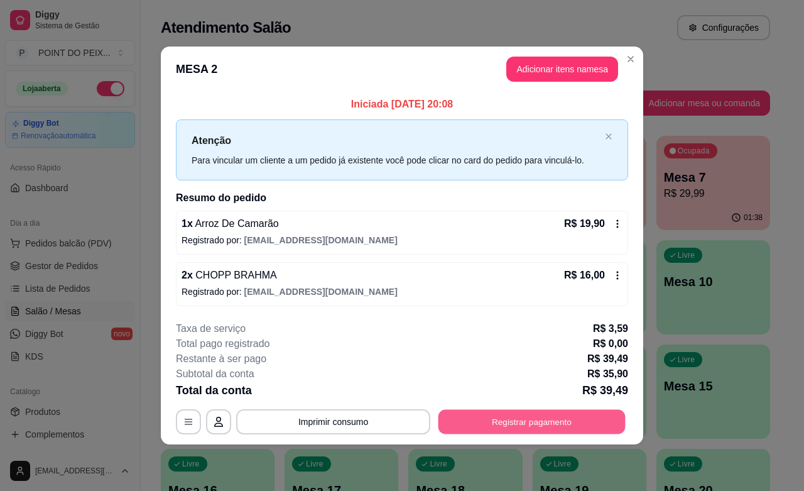
click at [503, 422] on button "Registrar pagamento" at bounding box center [532, 422] width 187 height 25
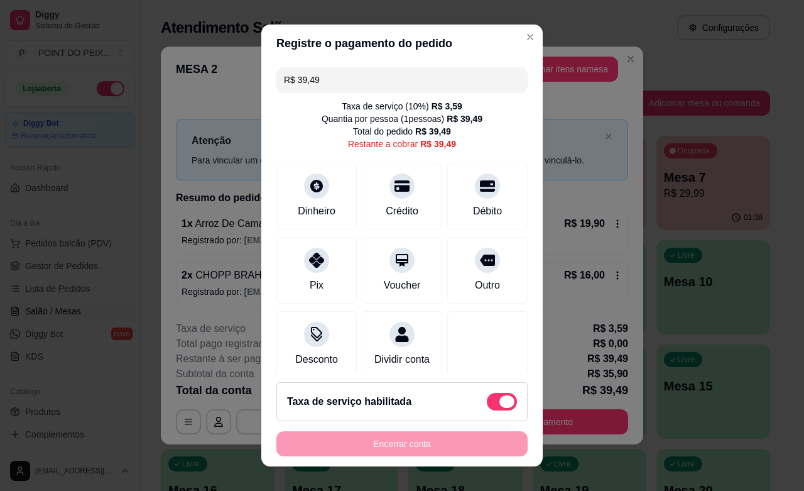
click at [487, 400] on span at bounding box center [502, 402] width 30 height 18
click at [486, 403] on input "checkbox" at bounding box center [490, 407] width 8 height 8
checkbox input "true"
type input "R$ 35,90"
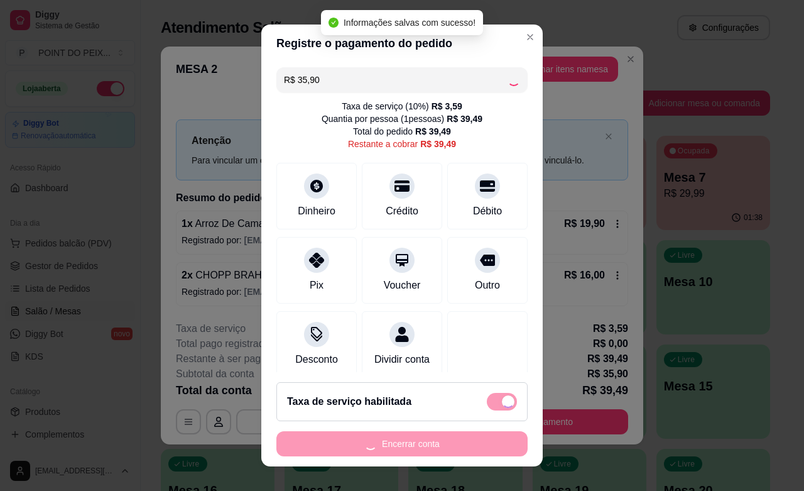
checkbox input "false"
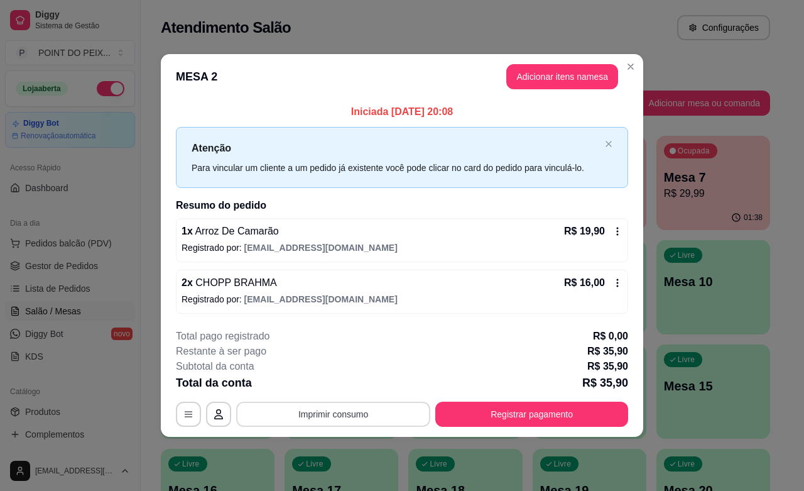
click at [350, 415] on button "Imprimir consumo" at bounding box center [333, 413] width 194 height 25
click at [340, 386] on button "IMPRESSORA" at bounding box center [337, 385] width 88 height 19
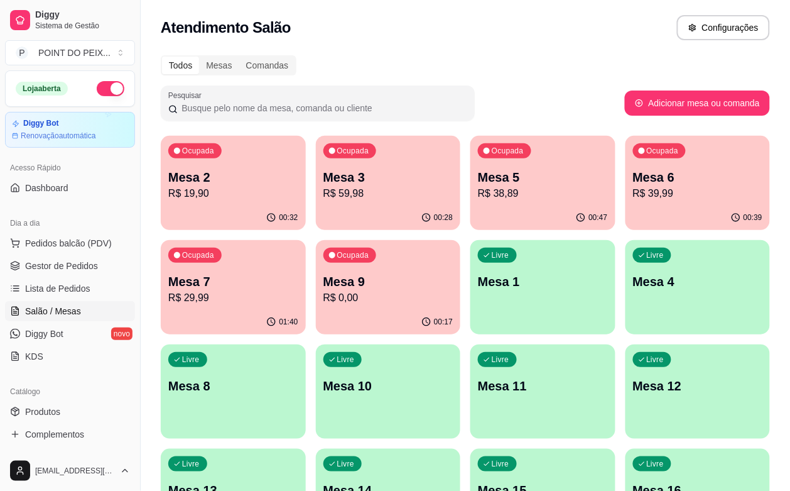
click at [259, 180] on p "Mesa 2" at bounding box center [233, 177] width 130 height 18
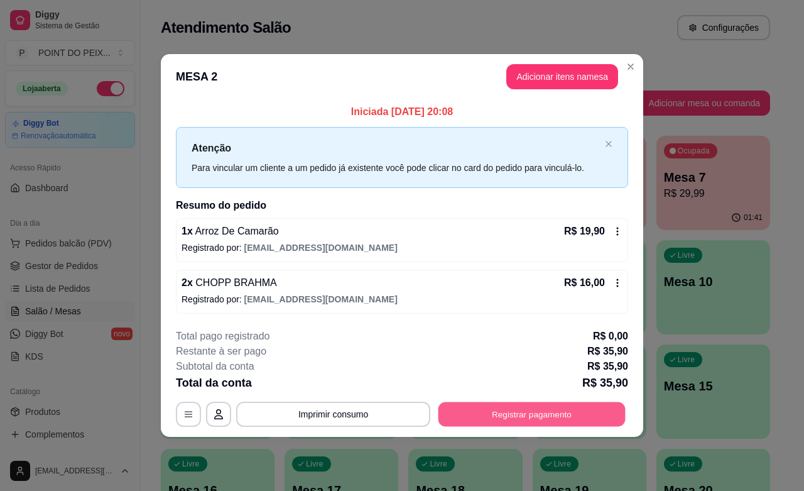
click at [516, 421] on button "Registrar pagamento" at bounding box center [532, 414] width 187 height 25
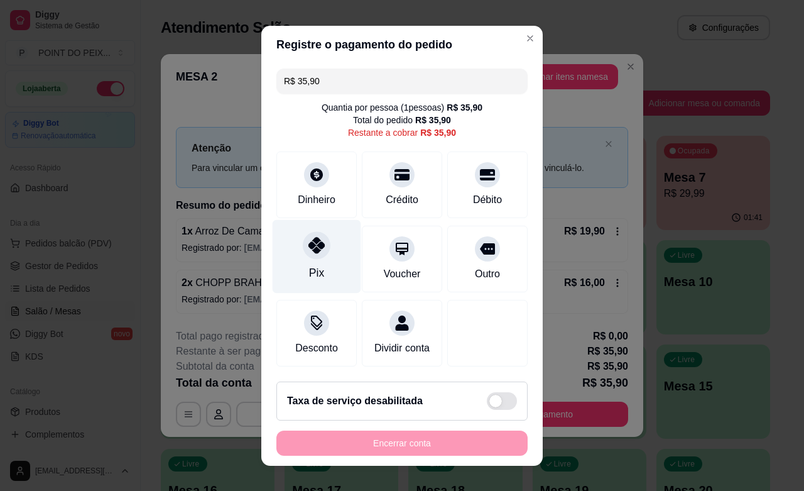
click at [311, 249] on icon at bounding box center [316, 245] width 16 height 16
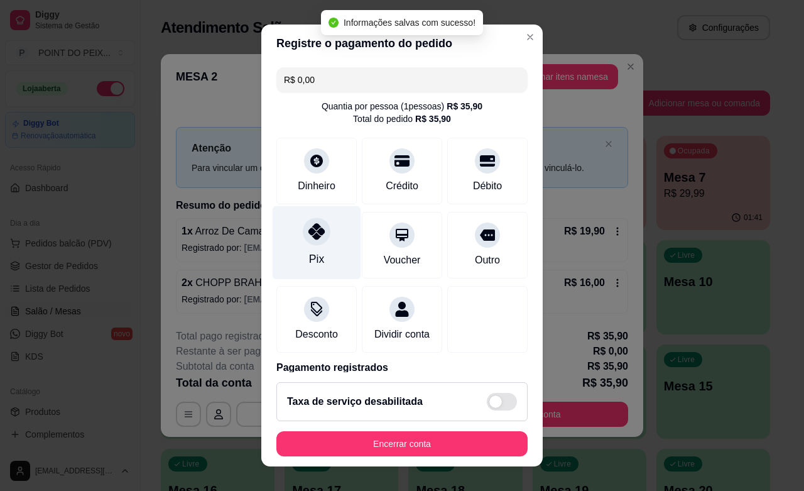
type input "R$ 0,00"
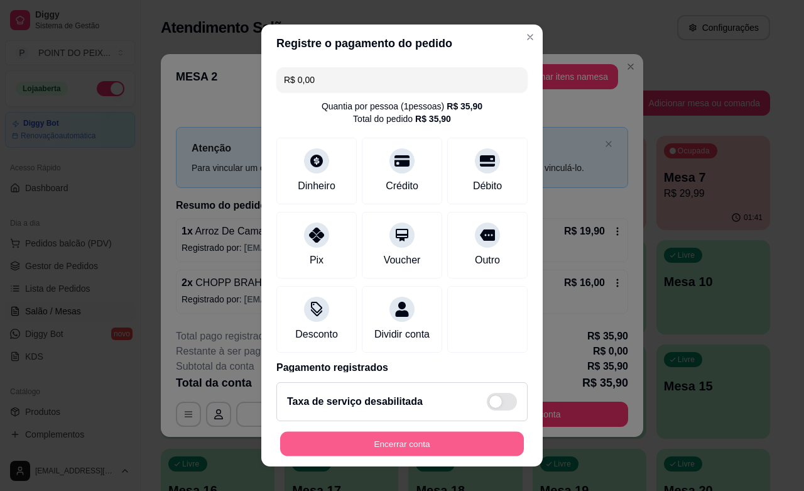
click at [418, 443] on button "Encerrar conta" at bounding box center [402, 444] width 244 height 25
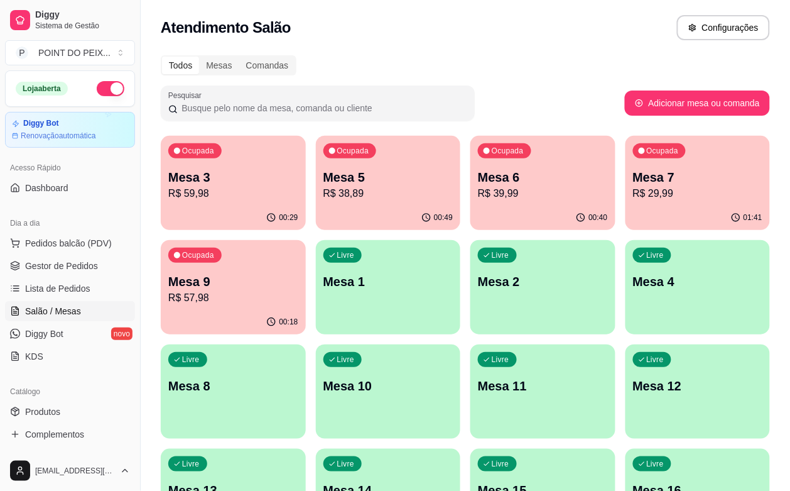
click at [371, 179] on p "Mesa 5" at bounding box center [389, 177] width 130 height 18
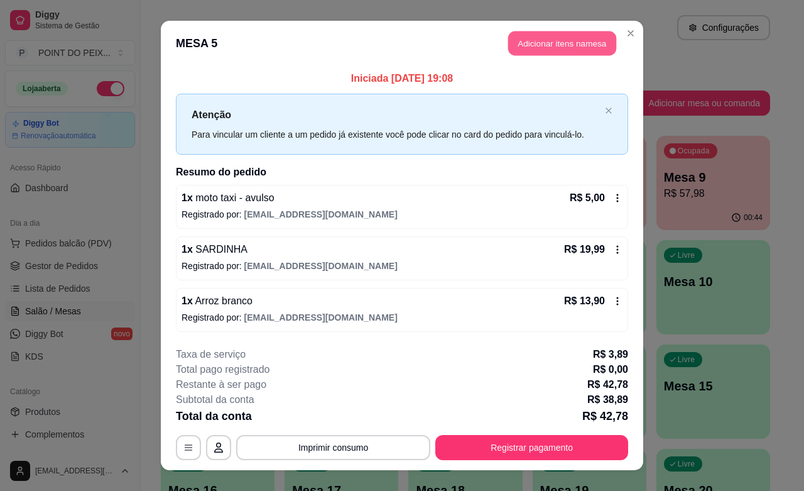
click at [535, 47] on button "Adicionar itens na mesa" at bounding box center [562, 43] width 108 height 25
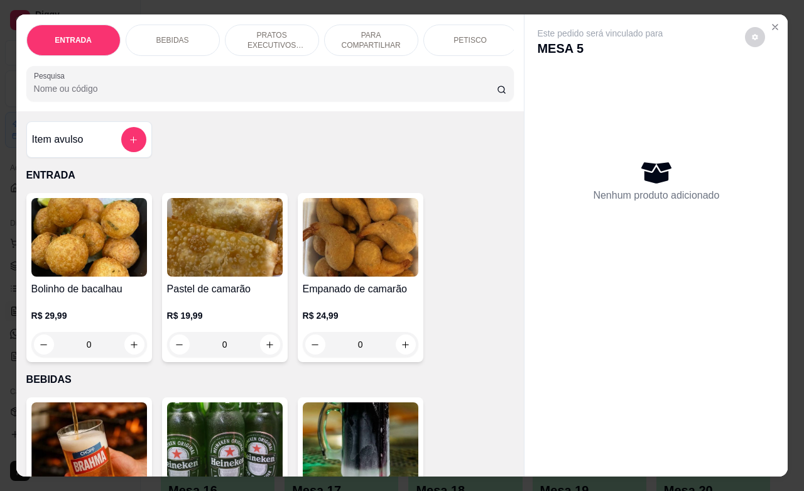
click at [181, 38] on div "BEBIDAS" at bounding box center [173, 40] width 94 height 31
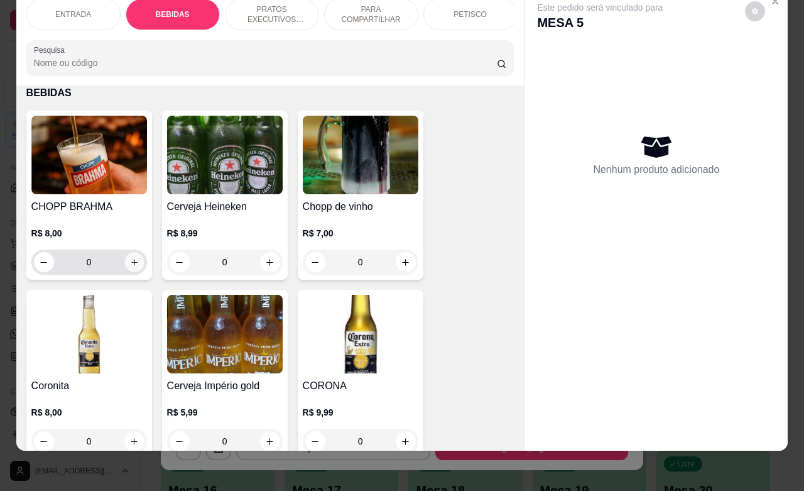
click at [129, 259] on icon "increase-product-quantity" at bounding box center [133, 262] width 9 height 9
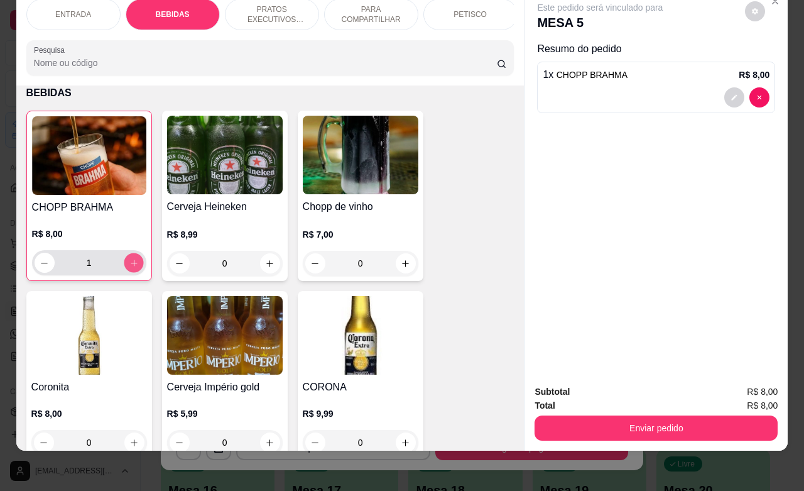
click at [129, 259] on icon "increase-product-quantity" at bounding box center [133, 262] width 9 height 9
type input "4"
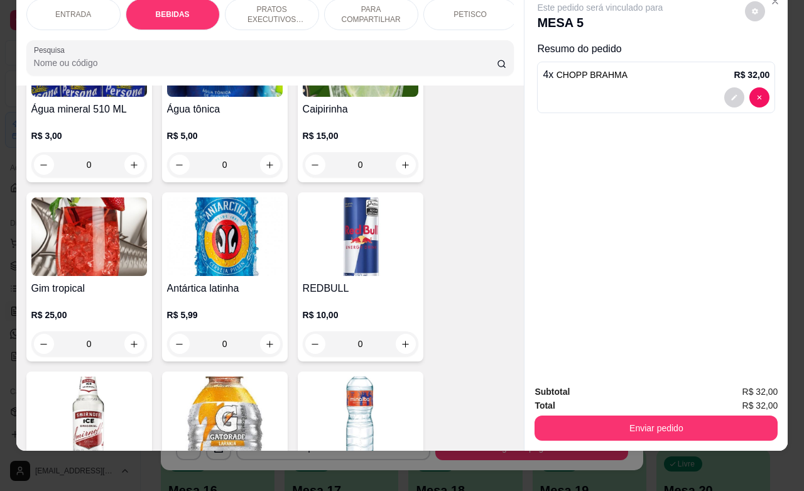
scroll to position [1125, 0]
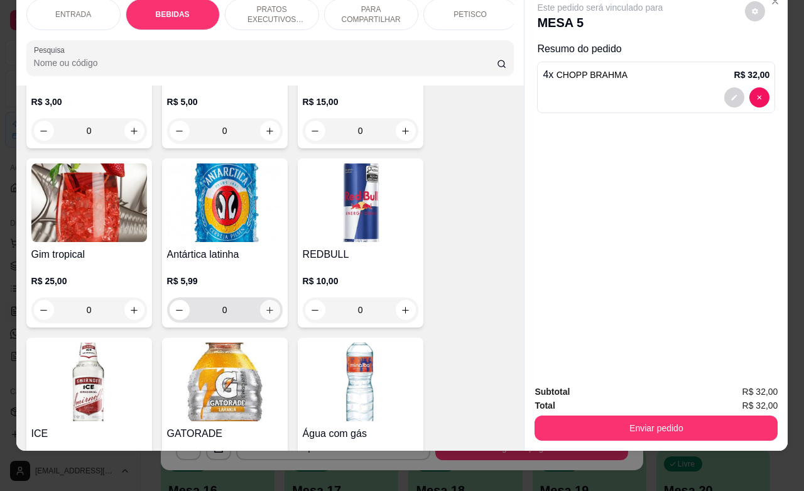
click at [266, 308] on icon "increase-product-quantity" at bounding box center [269, 309] width 9 height 9
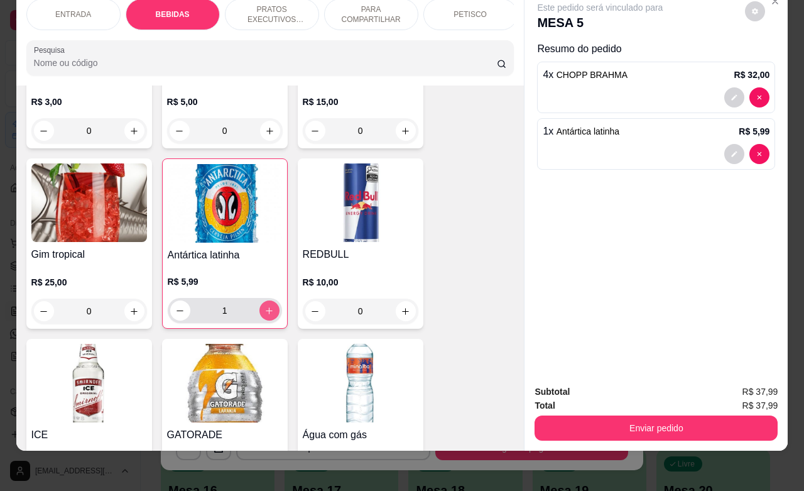
click at [266, 308] on icon "increase-product-quantity" at bounding box center [268, 310] width 9 height 9
type input "5"
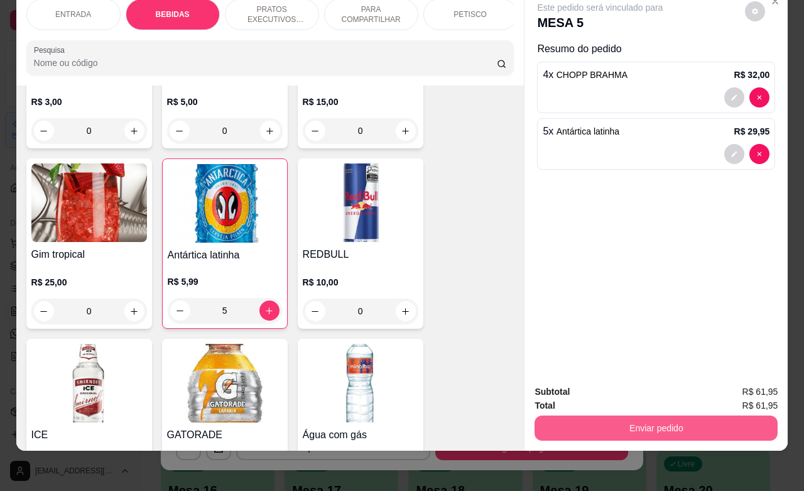
click at [652, 426] on button "Enviar pedido" at bounding box center [656, 427] width 243 height 25
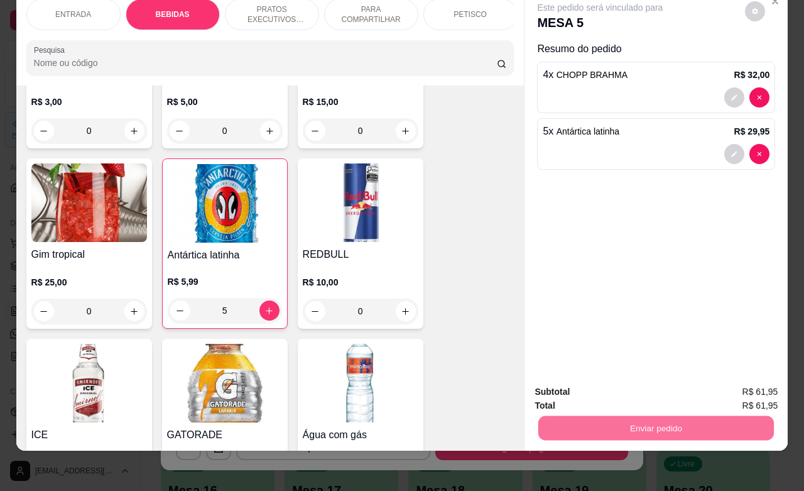
click at [599, 380] on button "Não registrar e enviar pedido" at bounding box center [613, 384] width 131 height 24
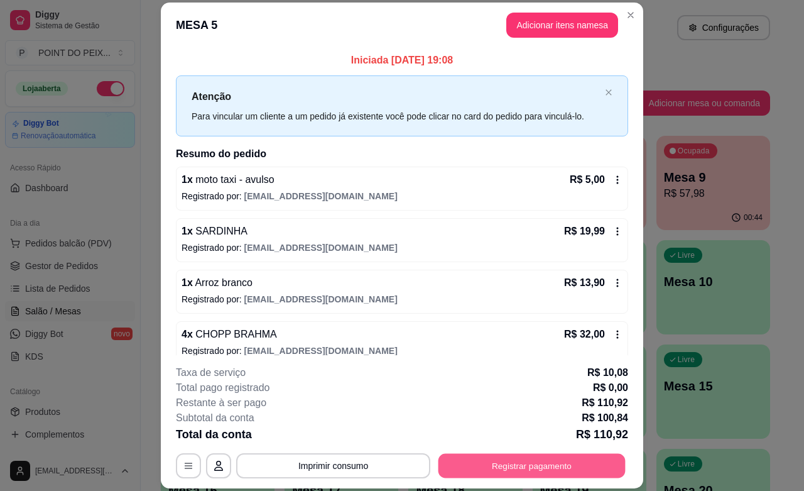
click at [508, 466] on button "Registrar pagamento" at bounding box center [532, 466] width 187 height 25
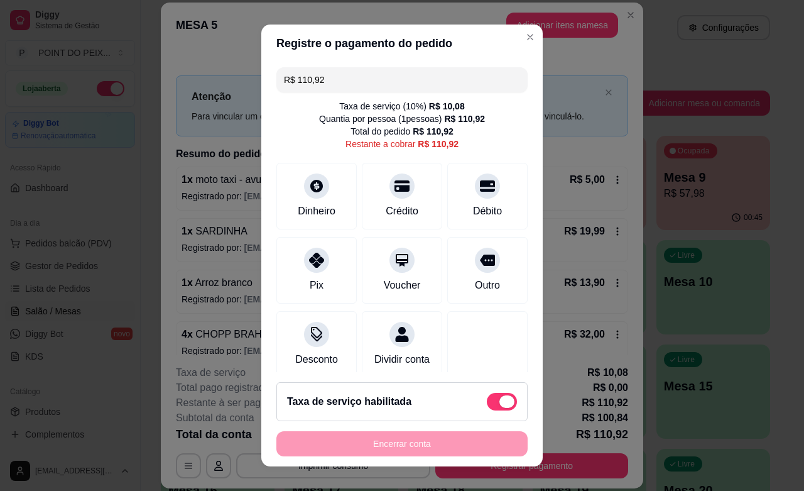
click at [487, 403] on span at bounding box center [502, 402] width 30 height 18
click at [486, 403] on input "checkbox" at bounding box center [490, 407] width 8 height 8
checkbox input "true"
type input "R$ 100,84"
checkbox input "false"
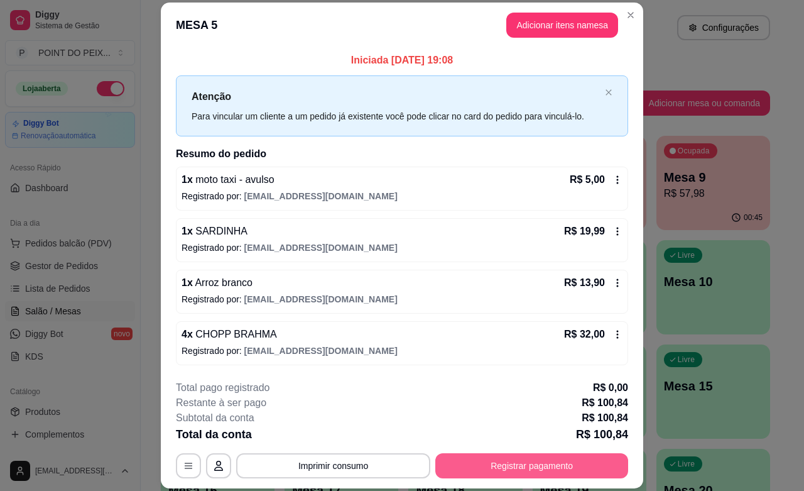
click at [484, 466] on button "Registrar pagamento" at bounding box center [531, 465] width 193 height 25
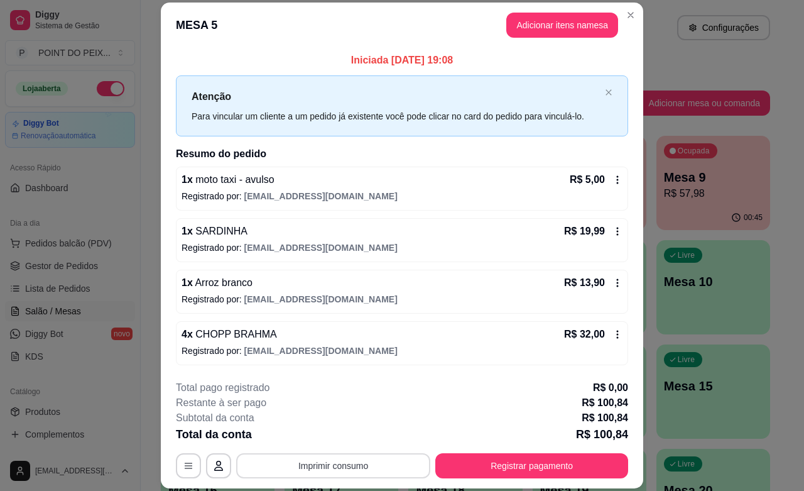
click at [363, 462] on button "Imprimir consumo" at bounding box center [333, 465] width 194 height 25
click at [334, 435] on button "IMPRESSORA" at bounding box center [330, 436] width 88 height 19
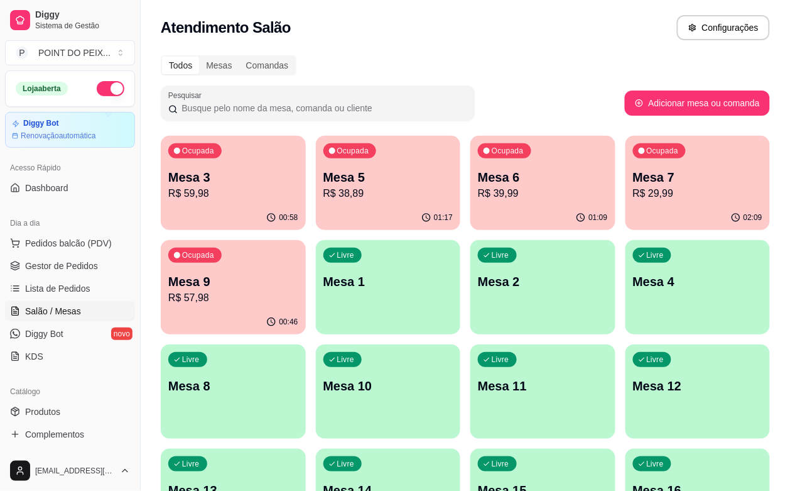
click at [350, 198] on p "R$ 38,89" at bounding box center [389, 193] width 130 height 15
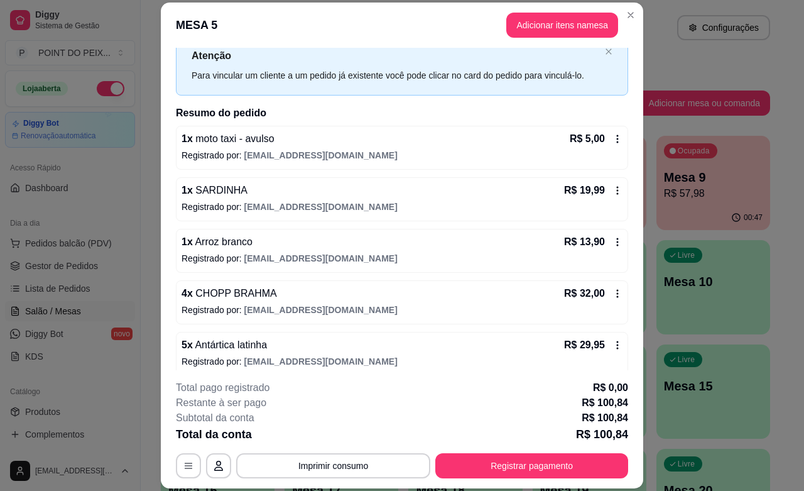
scroll to position [52, 0]
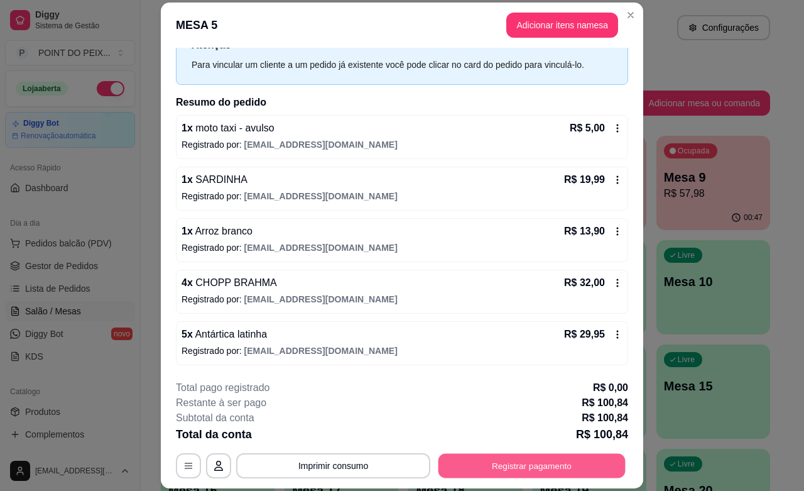
click at [510, 469] on button "Registrar pagamento" at bounding box center [532, 466] width 187 height 25
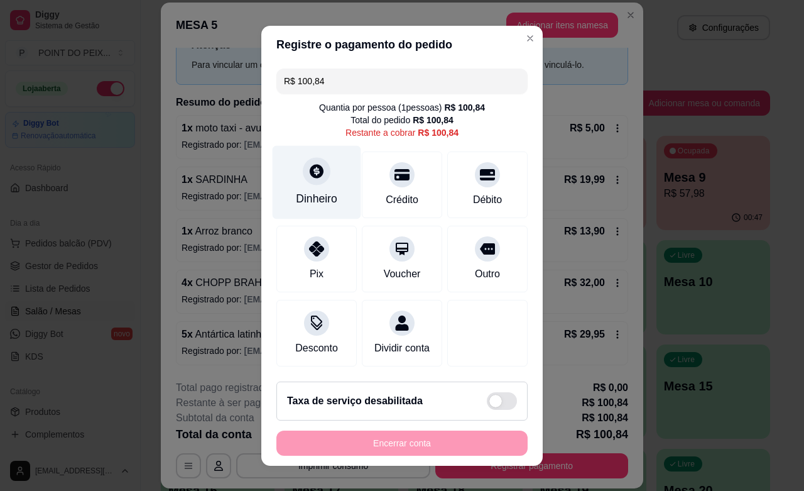
click at [310, 174] on icon at bounding box center [317, 171] width 14 height 14
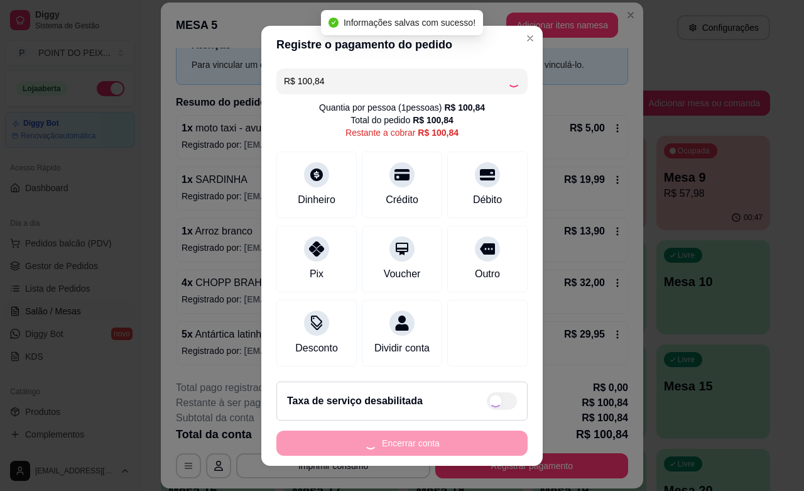
type input "R$ 0,00"
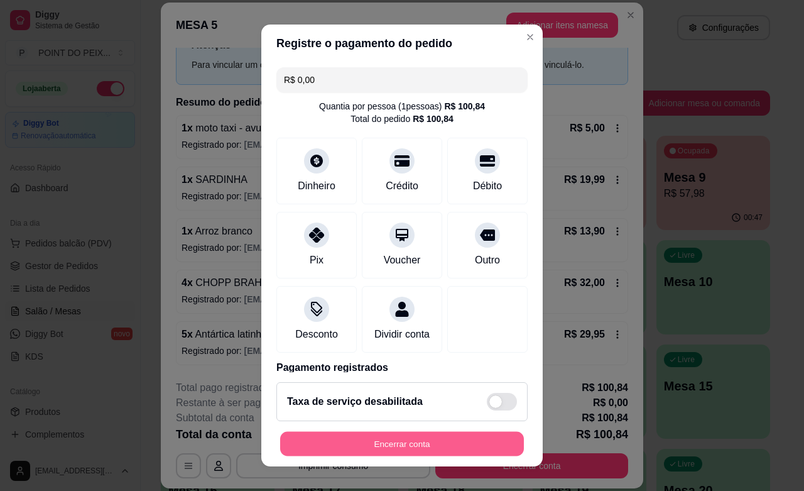
click at [425, 443] on button "Encerrar conta" at bounding box center [402, 444] width 244 height 25
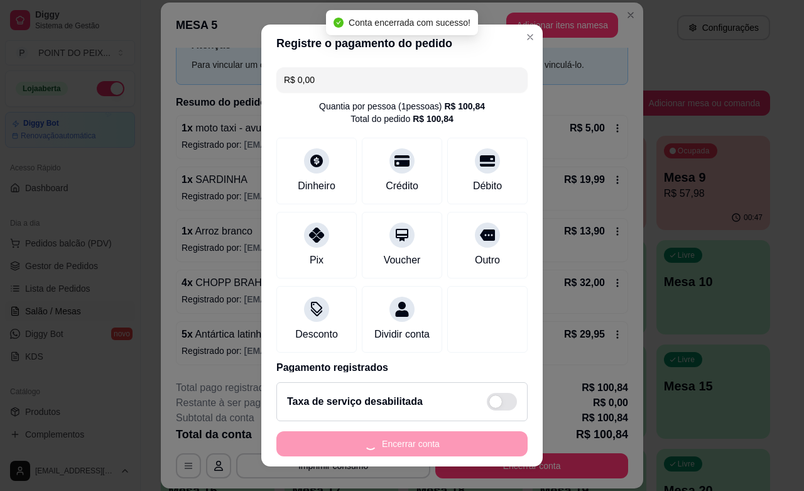
scroll to position [0, 0]
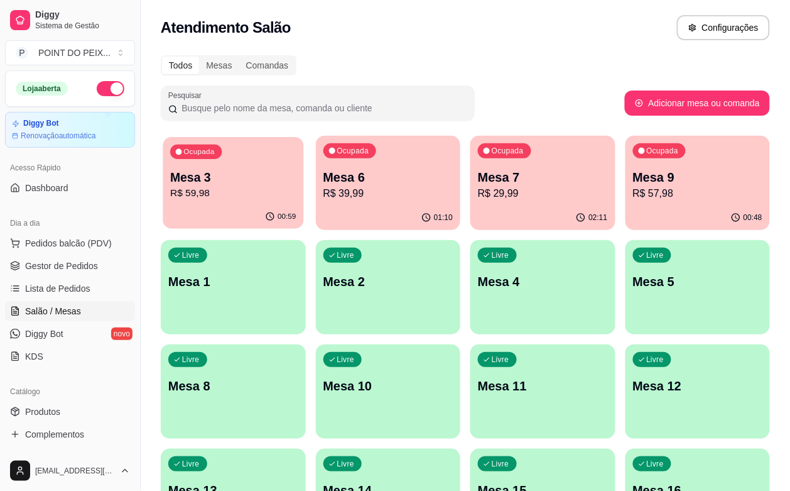
click at [236, 195] on p "R$ 59,98" at bounding box center [233, 193] width 126 height 14
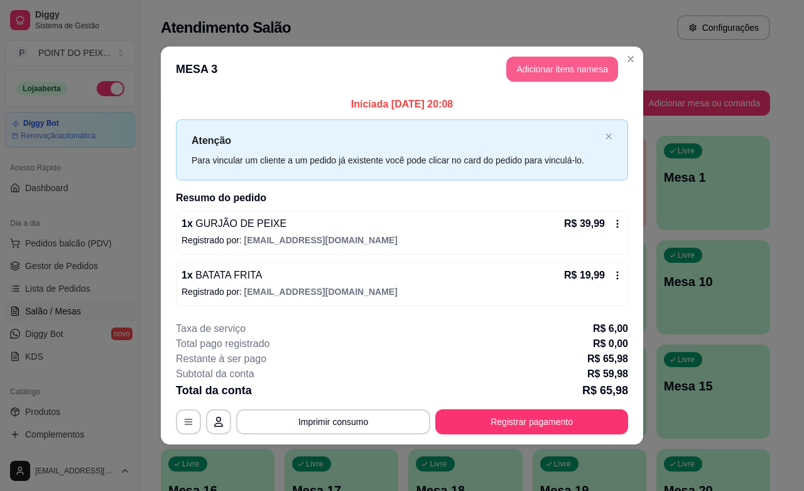
click at [552, 67] on button "Adicionar itens na mesa" at bounding box center [562, 69] width 112 height 25
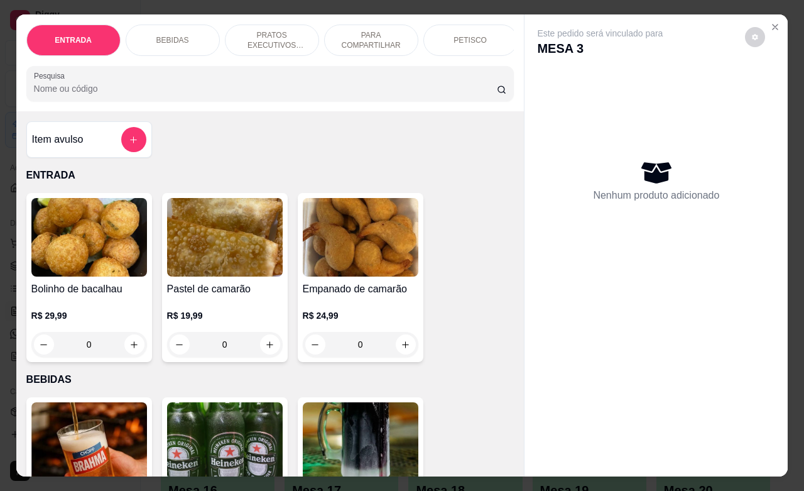
click at [180, 36] on div "BEBIDAS" at bounding box center [173, 40] width 94 height 31
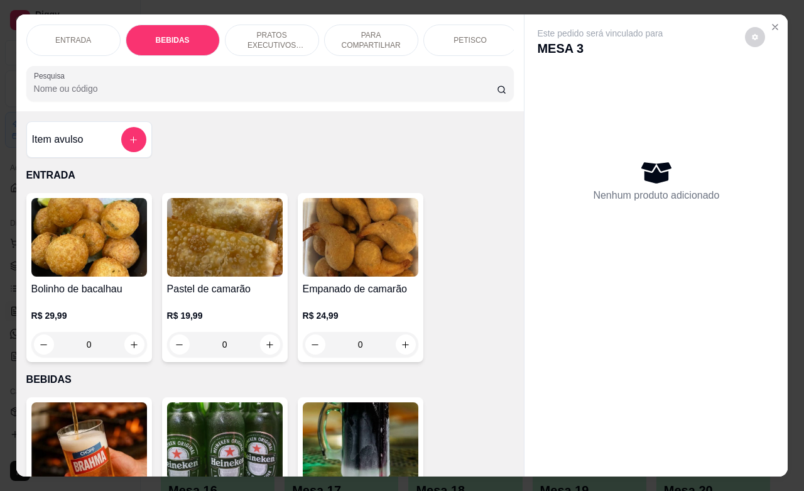
scroll to position [261, 0]
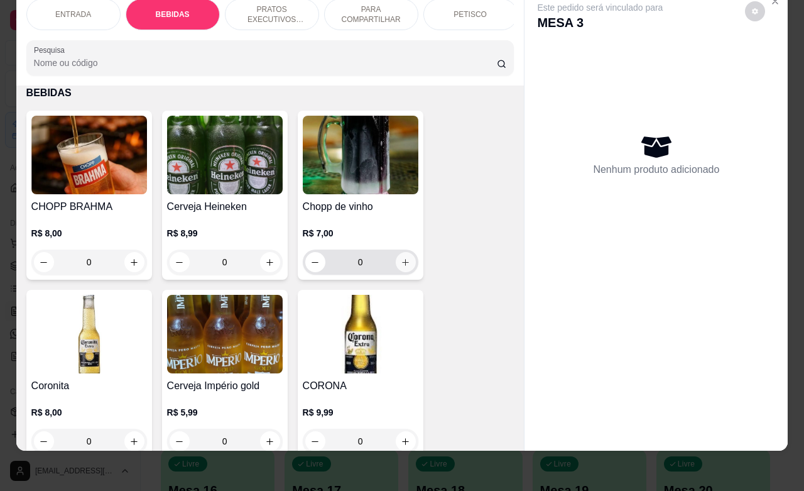
click at [403, 264] on icon "increase-product-quantity" at bounding box center [405, 262] width 9 height 9
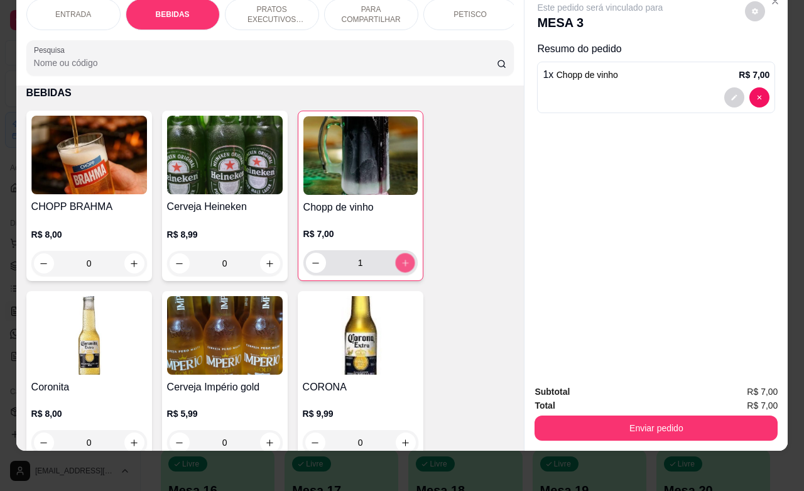
click at [403, 264] on button "increase-product-quantity" at bounding box center [404, 262] width 19 height 19
type input "2"
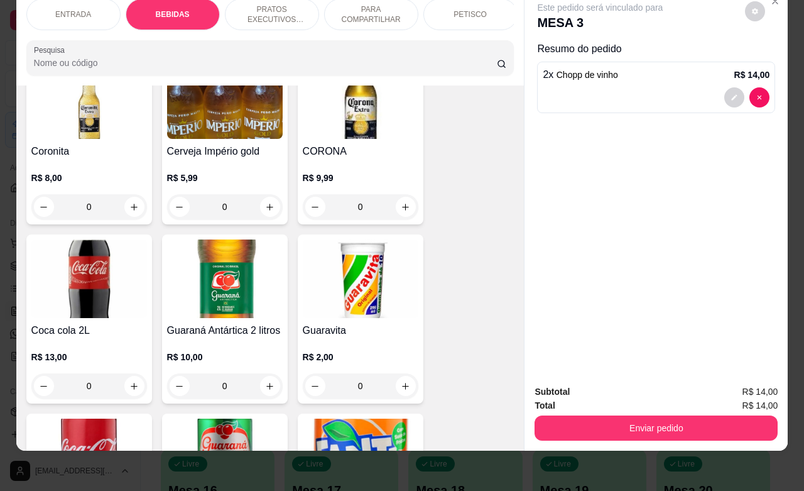
scroll to position [575, 0]
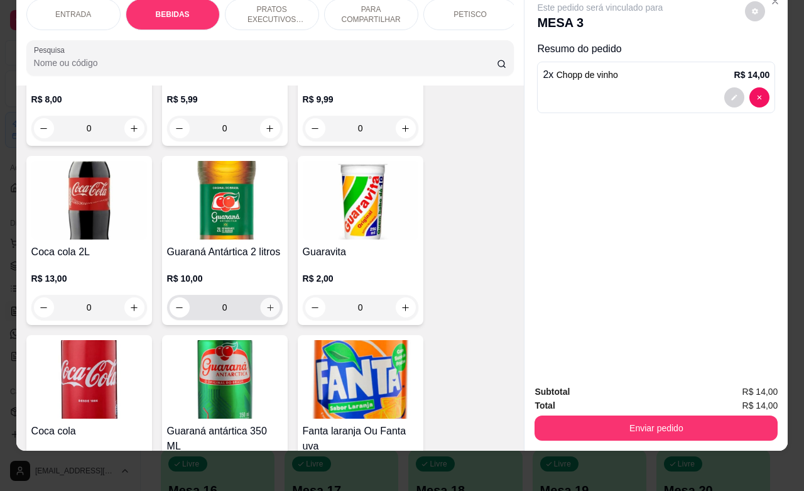
click at [265, 305] on icon "increase-product-quantity" at bounding box center [269, 307] width 9 height 9
type input "1"
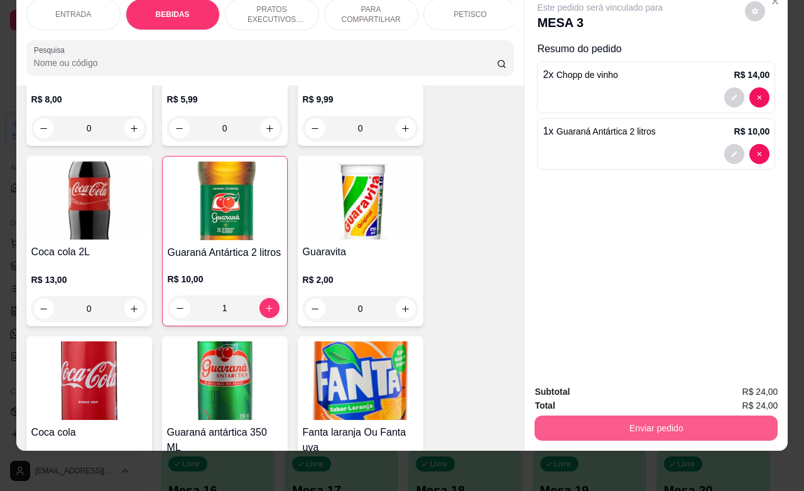
click at [588, 415] on button "Enviar pedido" at bounding box center [656, 427] width 243 height 25
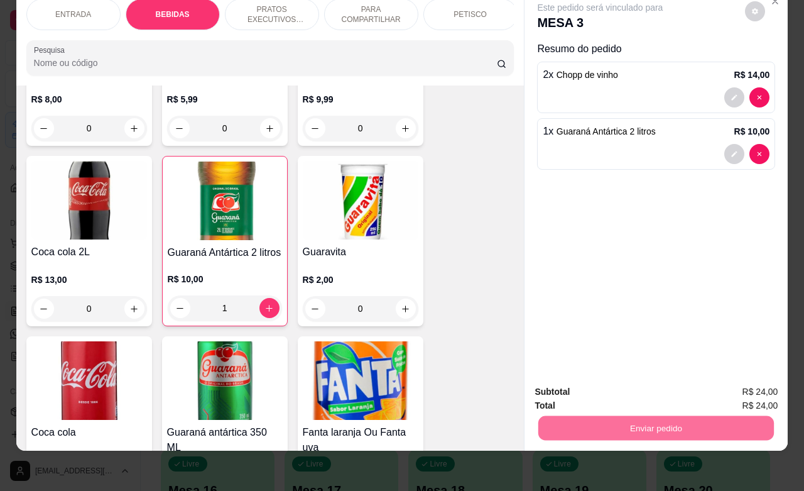
click at [586, 385] on button "Não registrar e enviar pedido" at bounding box center [613, 384] width 131 height 24
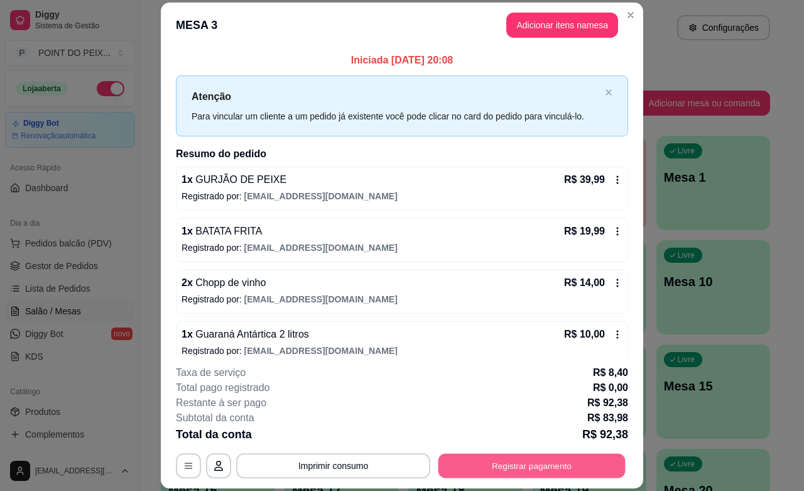
click at [482, 469] on button "Registrar pagamento" at bounding box center [532, 466] width 187 height 25
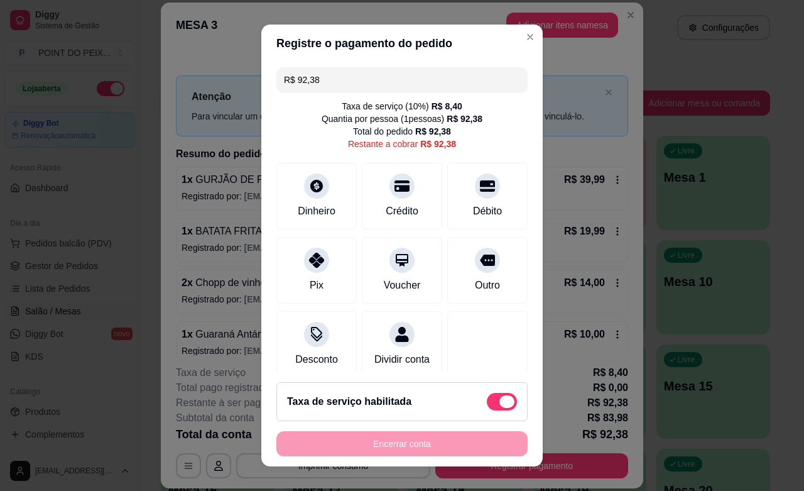
click at [487, 400] on span at bounding box center [502, 402] width 30 height 18
click at [486, 403] on input "checkbox" at bounding box center [490, 407] width 8 height 8
checkbox input "true"
type input "R$ 83,98"
checkbox input "false"
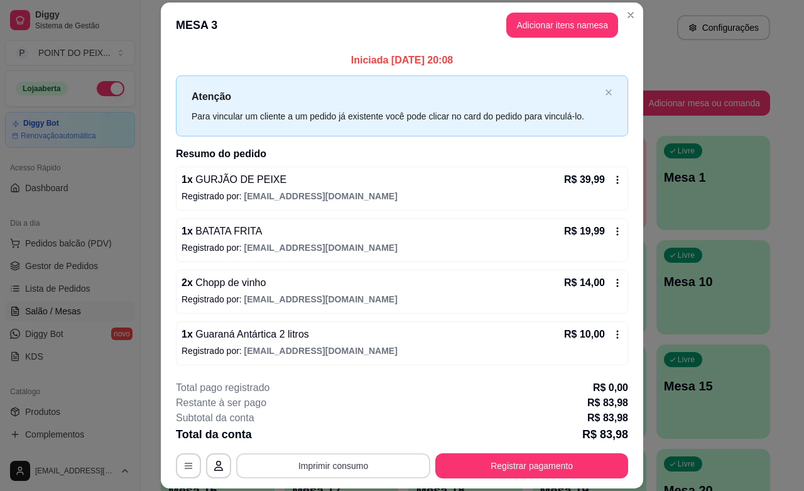
click at [377, 464] on button "Imprimir consumo" at bounding box center [333, 465] width 194 height 25
click at [342, 431] on button "IMPRESSORA" at bounding box center [330, 436] width 88 height 19
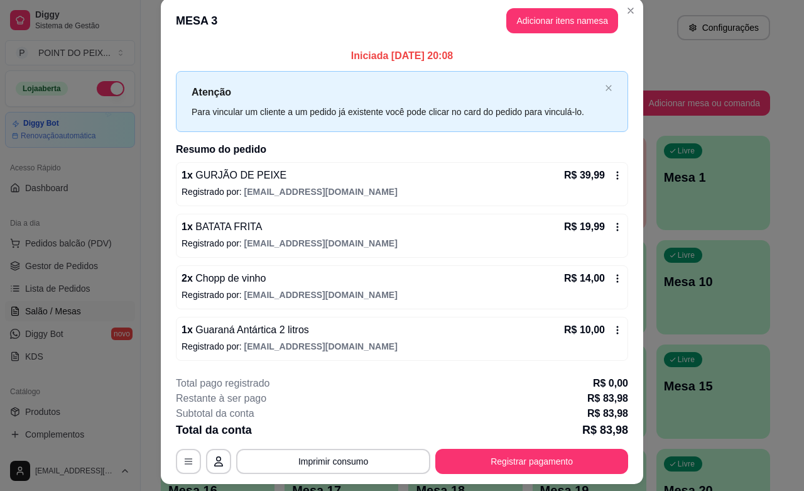
scroll to position [0, 0]
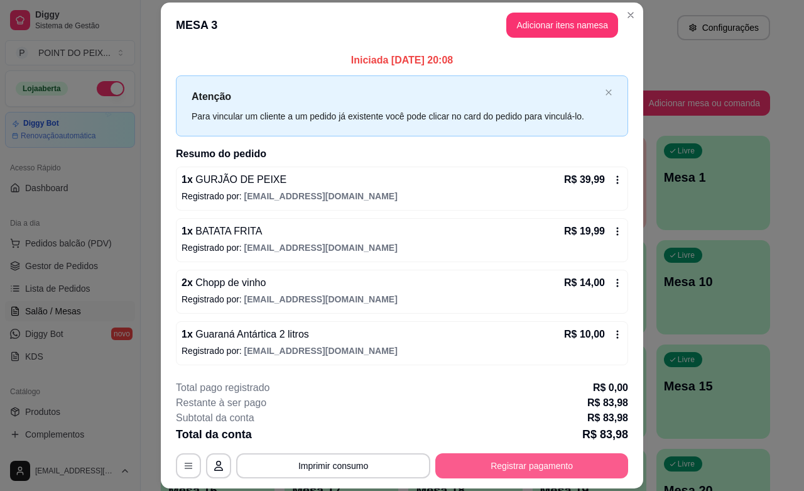
click at [541, 463] on button "Registrar pagamento" at bounding box center [531, 465] width 193 height 25
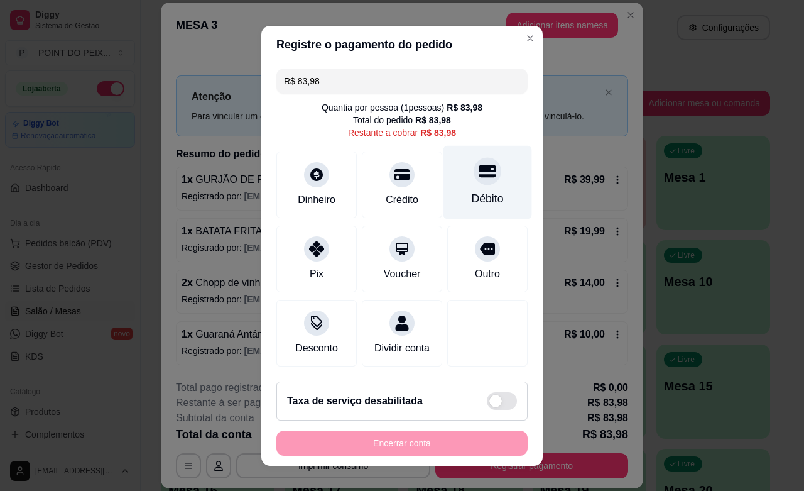
click at [469, 183] on div "Débito" at bounding box center [488, 182] width 89 height 74
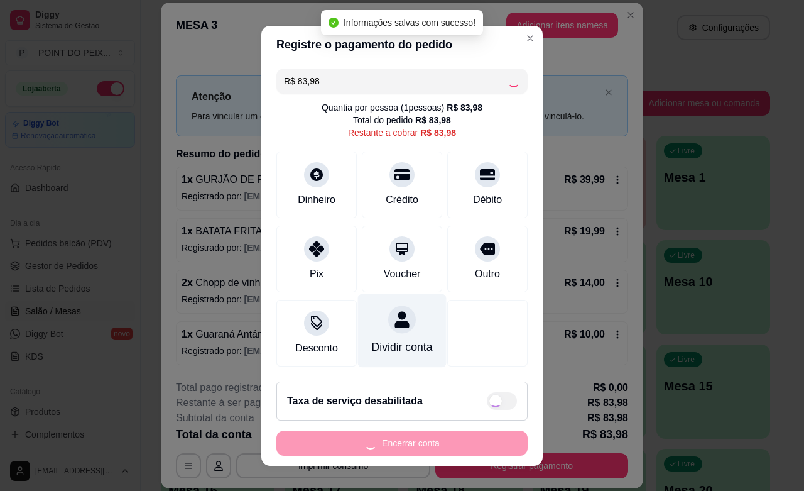
type input "R$ 0,00"
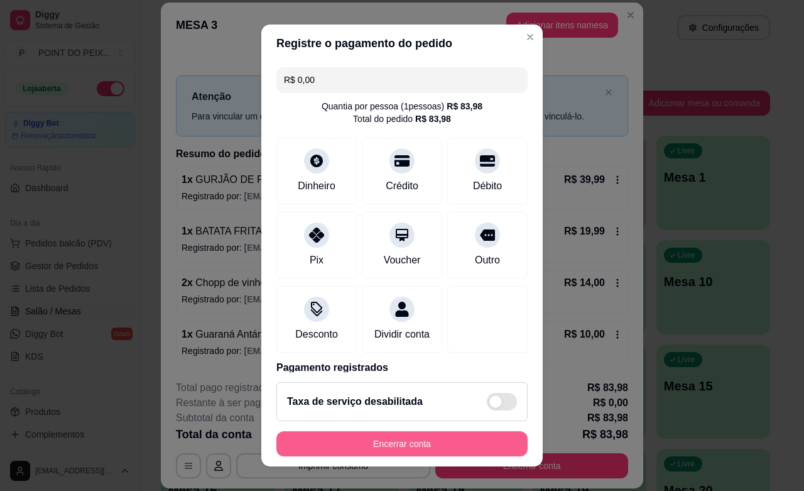
click at [398, 443] on button "Encerrar conta" at bounding box center [401, 443] width 251 height 25
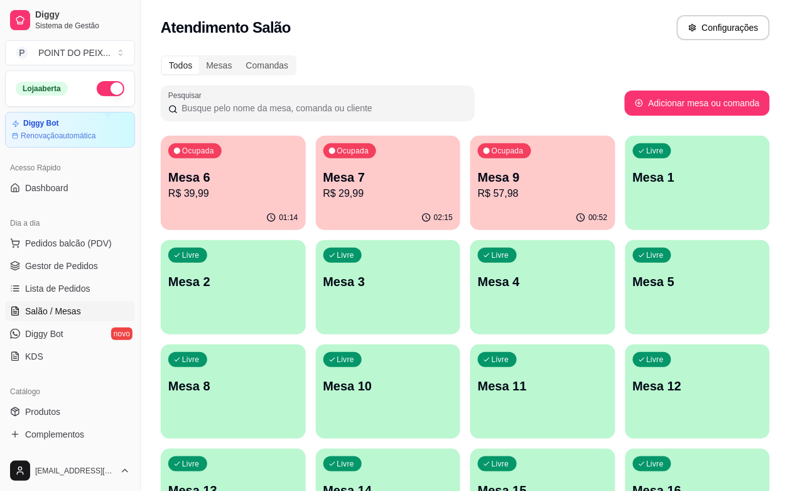
click at [349, 186] on p "R$ 29,99" at bounding box center [389, 193] width 130 height 15
click at [478, 170] on p "Mesa 9" at bounding box center [543, 177] width 130 height 18
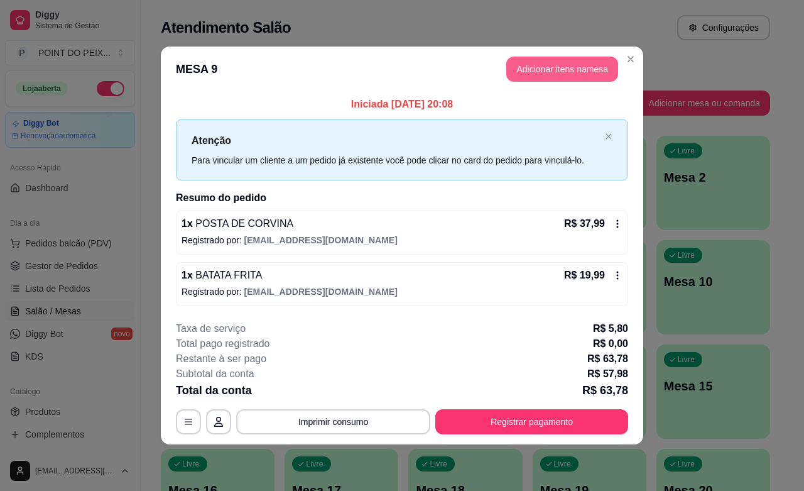
click at [547, 71] on button "Adicionar itens na mesa" at bounding box center [562, 69] width 112 height 25
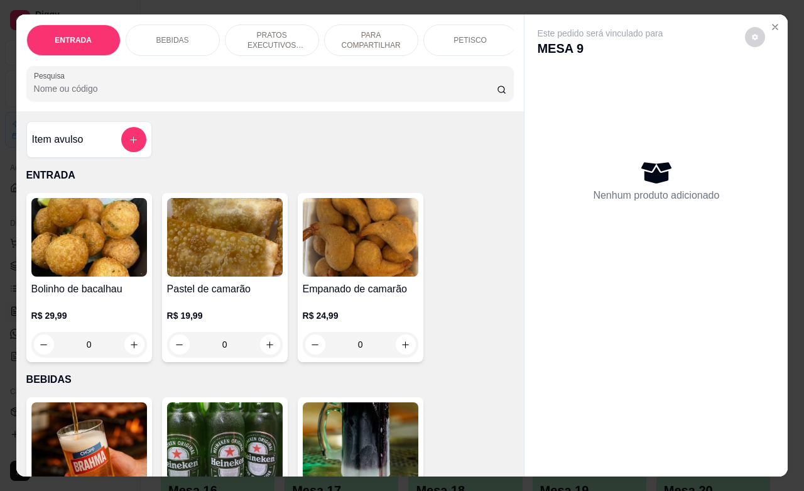
click at [175, 35] on p "BEBIDAS" at bounding box center [172, 40] width 33 height 10
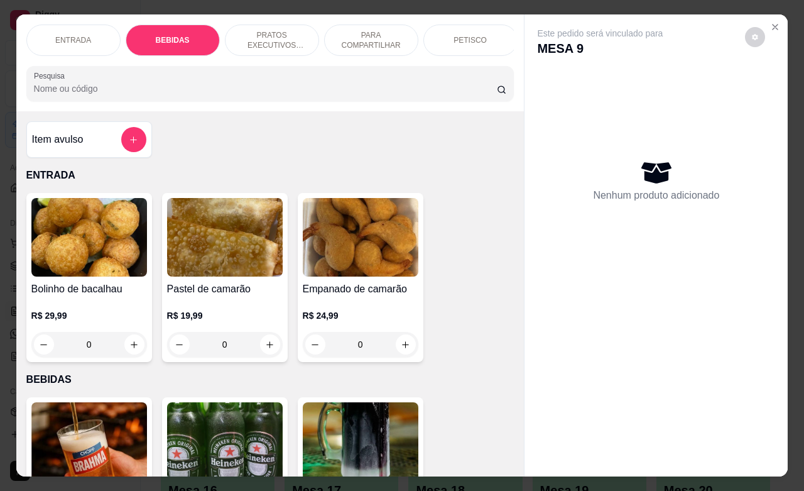
scroll to position [261, 0]
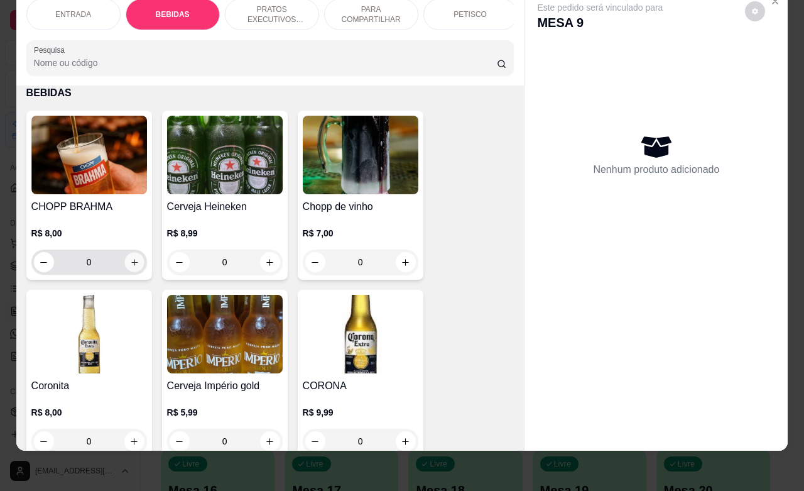
click at [131, 263] on icon "increase-product-quantity" at bounding box center [134, 262] width 6 height 6
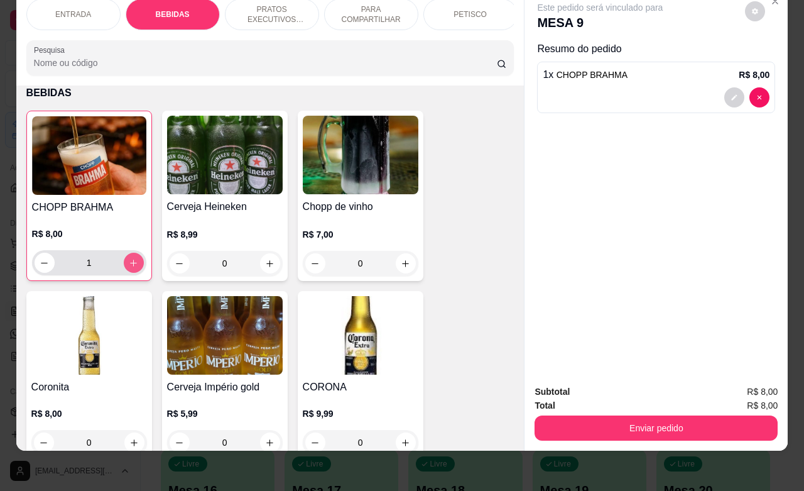
click at [129, 263] on icon "increase-product-quantity" at bounding box center [133, 262] width 9 height 9
type input "5"
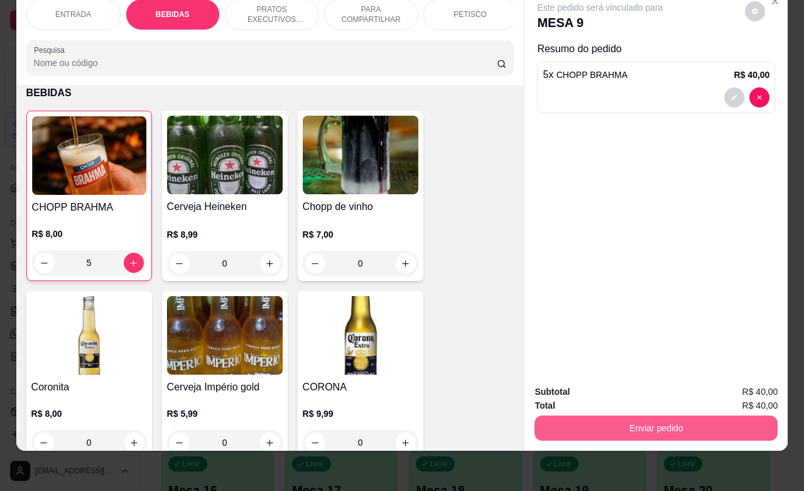
click at [594, 415] on button "Enviar pedido" at bounding box center [656, 427] width 243 height 25
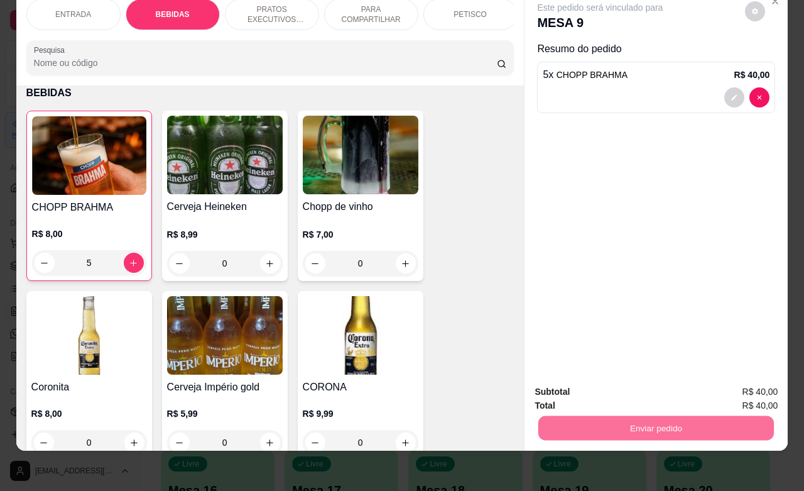
click at [598, 384] on button "Não registrar e enviar pedido" at bounding box center [613, 383] width 127 height 23
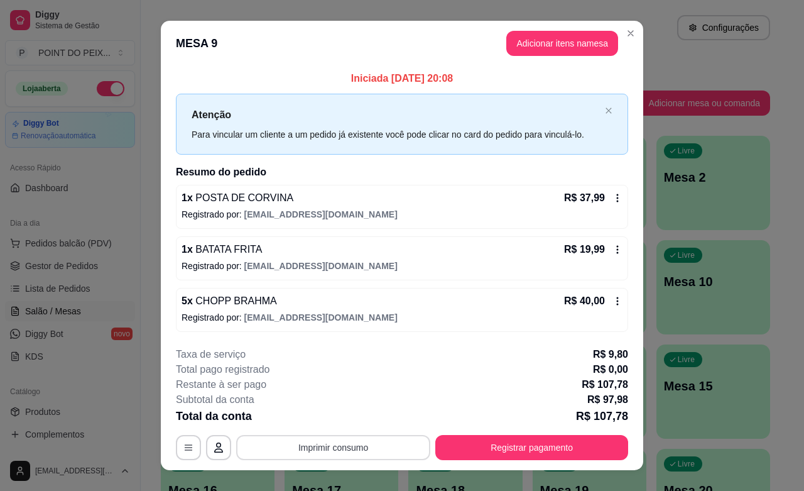
click at [366, 444] on button "Imprimir consumo" at bounding box center [333, 447] width 194 height 25
click at [337, 415] on button "IMPRESSORA" at bounding box center [330, 419] width 91 height 20
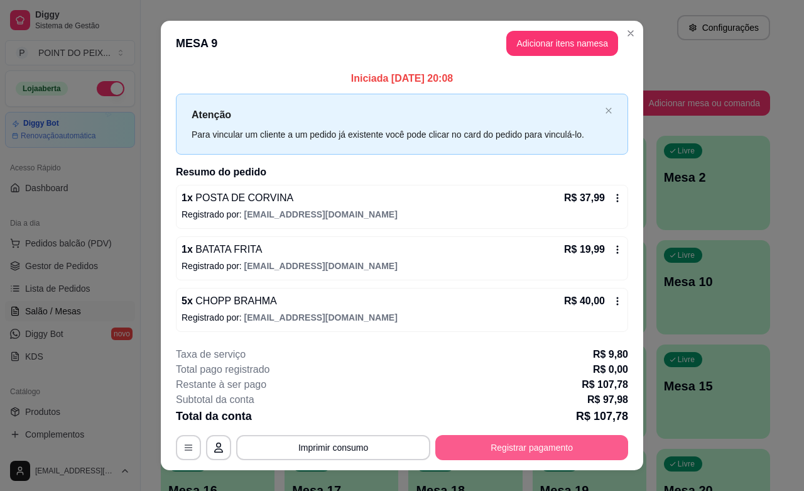
click at [484, 449] on button "Registrar pagamento" at bounding box center [531, 447] width 193 height 25
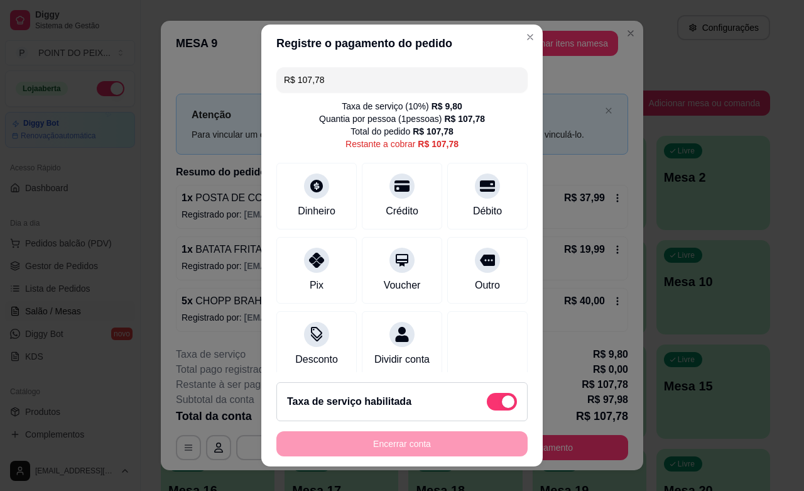
click at [487, 402] on span at bounding box center [502, 402] width 30 height 18
click at [486, 403] on input "checkbox" at bounding box center [490, 407] width 8 height 8
checkbox input "true"
type input "R$ 97,98"
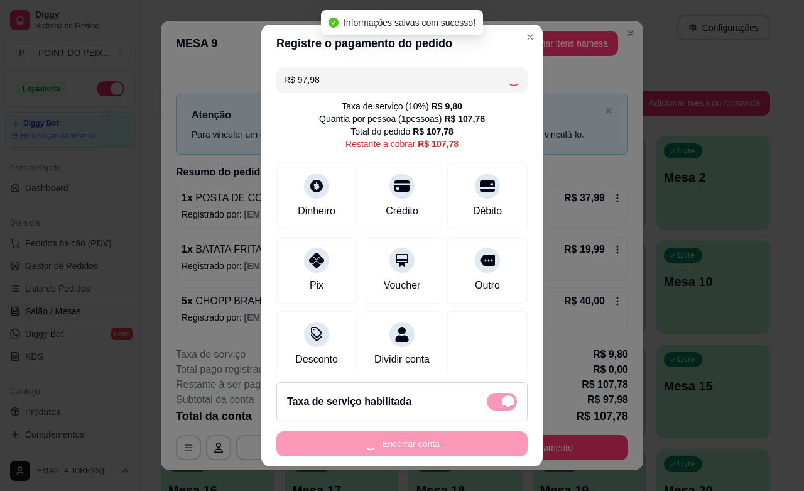
checkbox input "false"
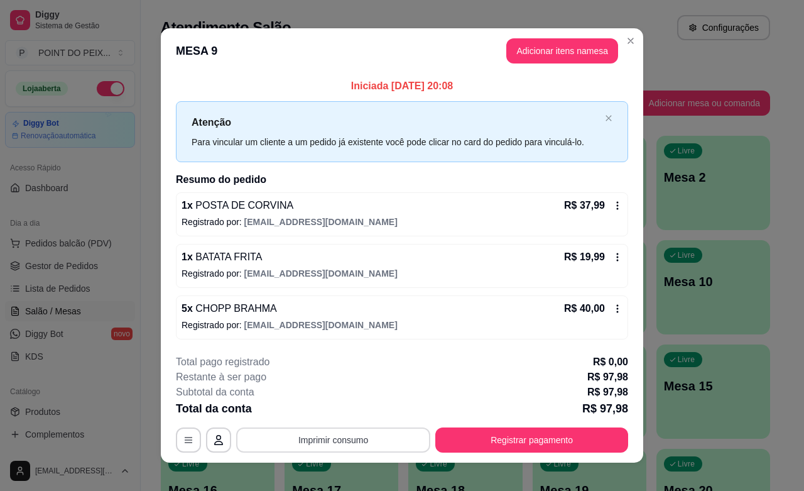
click at [362, 435] on button "Imprimir consumo" at bounding box center [333, 439] width 194 height 25
click at [341, 411] on button "IMPRESSORA" at bounding box center [330, 411] width 91 height 20
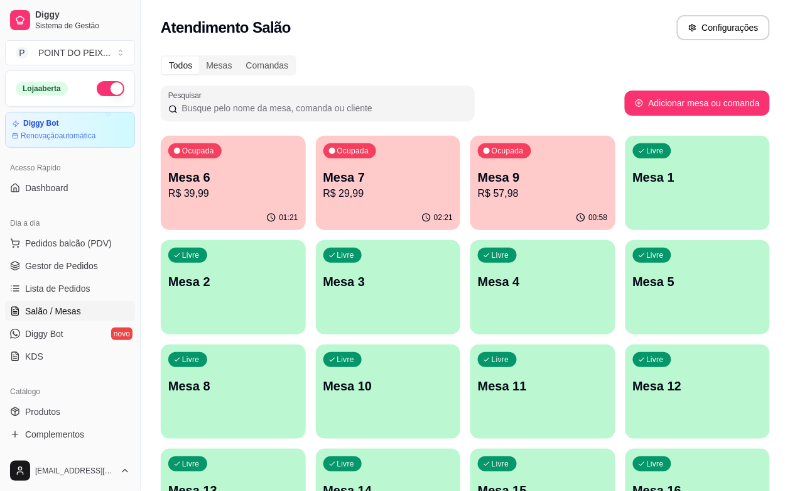
click at [344, 187] on p "R$ 29,99" at bounding box center [389, 193] width 130 height 15
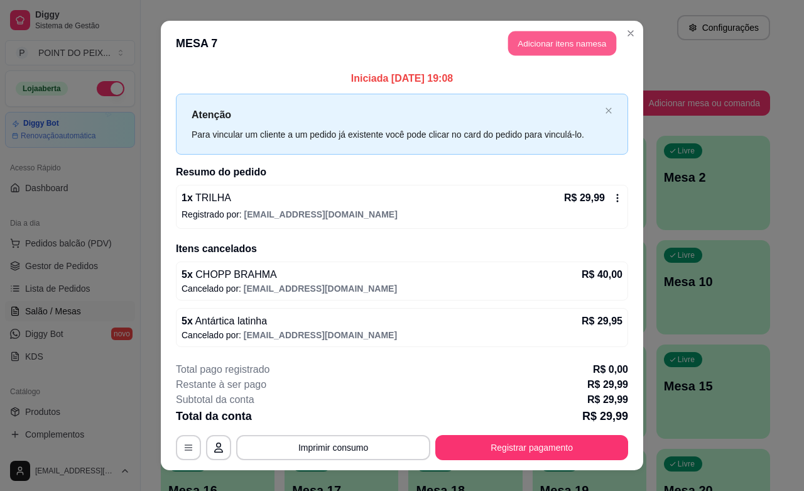
click at [560, 51] on button "Adicionar itens na mesa" at bounding box center [562, 43] width 108 height 25
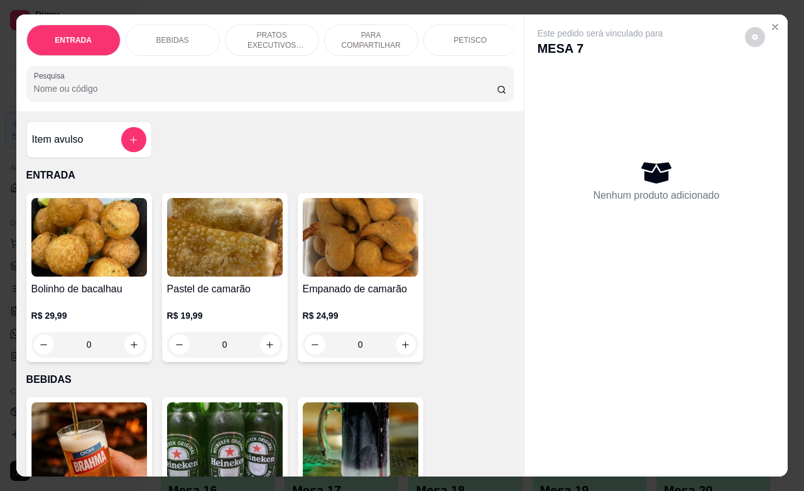
drag, startPoint x: 472, startPoint y: 38, endPoint x: 465, endPoint y: 48, distance: 12.2
click at [472, 39] on div "PETISCO" at bounding box center [470, 40] width 94 height 31
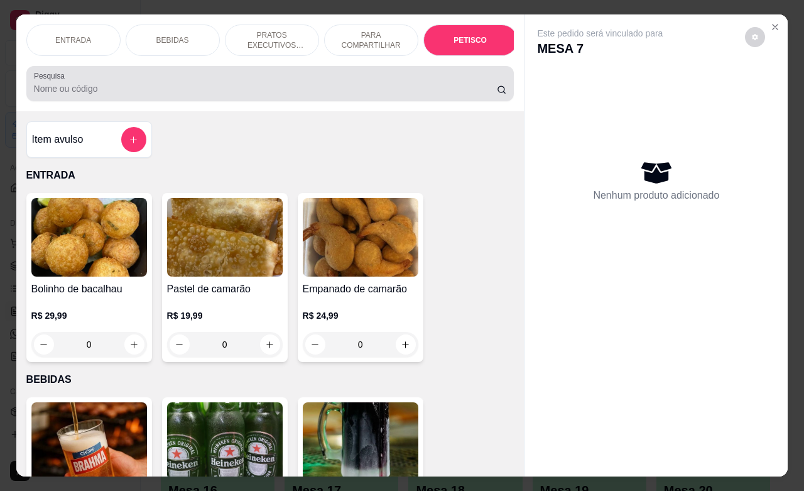
scroll to position [2754, 0]
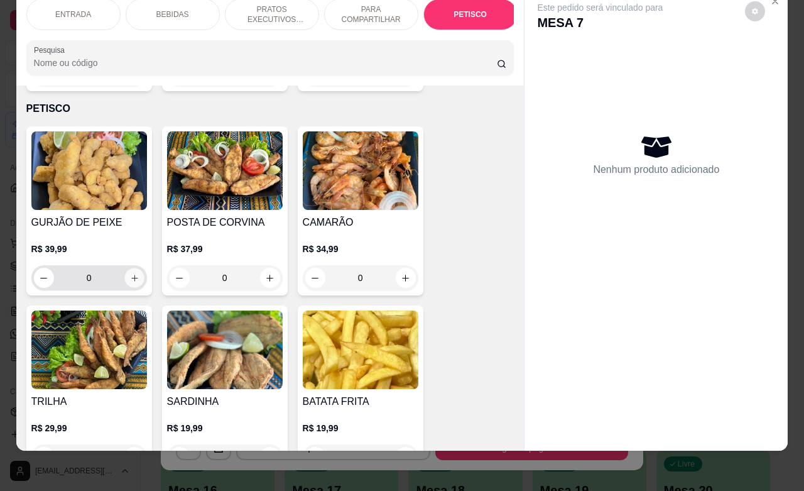
click at [129, 273] on icon "increase-product-quantity" at bounding box center [133, 277] width 9 height 9
type input "1"
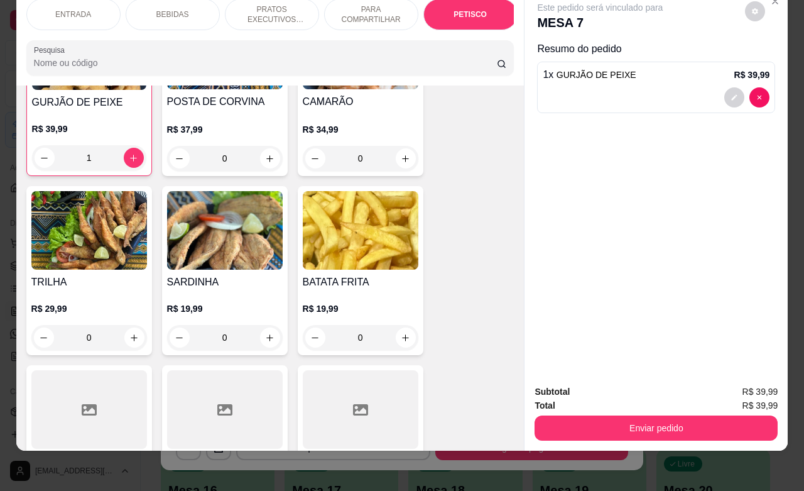
scroll to position [2911, 0]
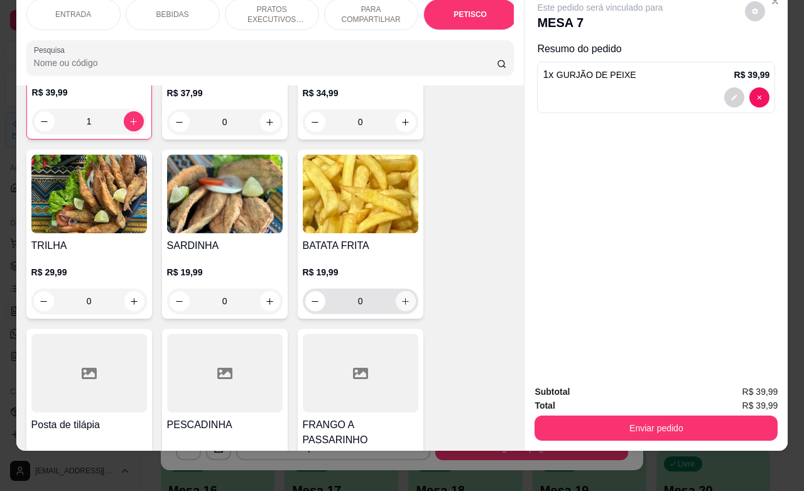
click at [401, 297] on icon "increase-product-quantity" at bounding box center [405, 301] width 9 height 9
type input "1"
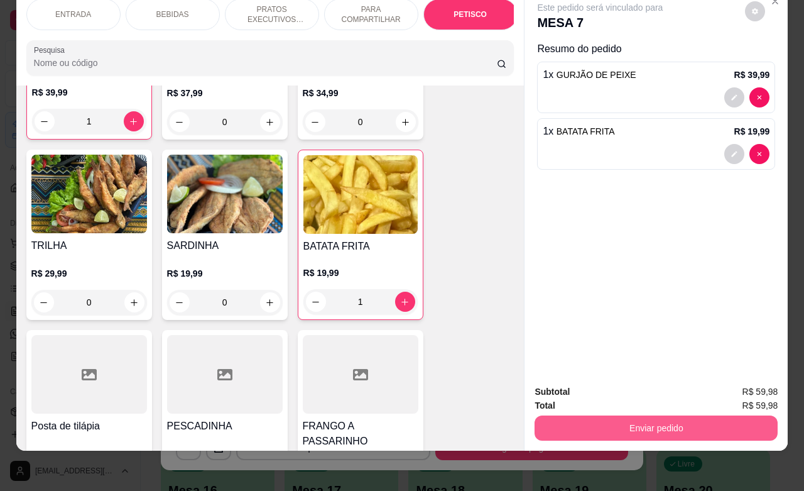
click at [601, 415] on button "Enviar pedido" at bounding box center [656, 427] width 243 height 25
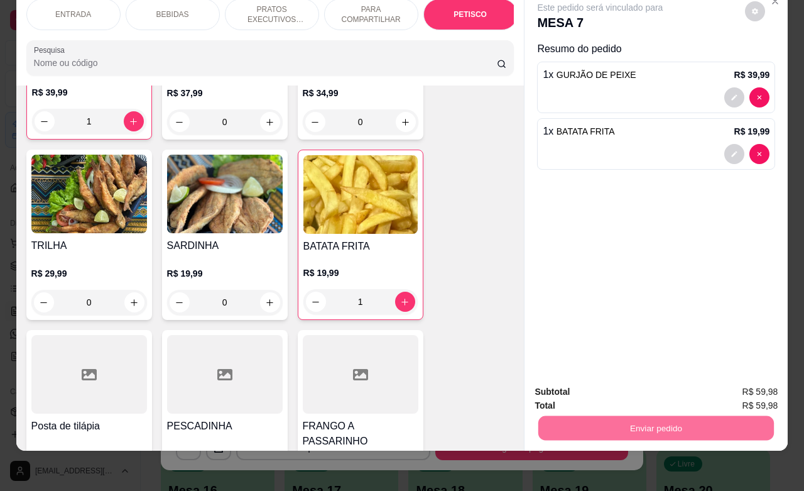
click at [583, 386] on button "Não registrar e enviar pedido" at bounding box center [613, 384] width 131 height 24
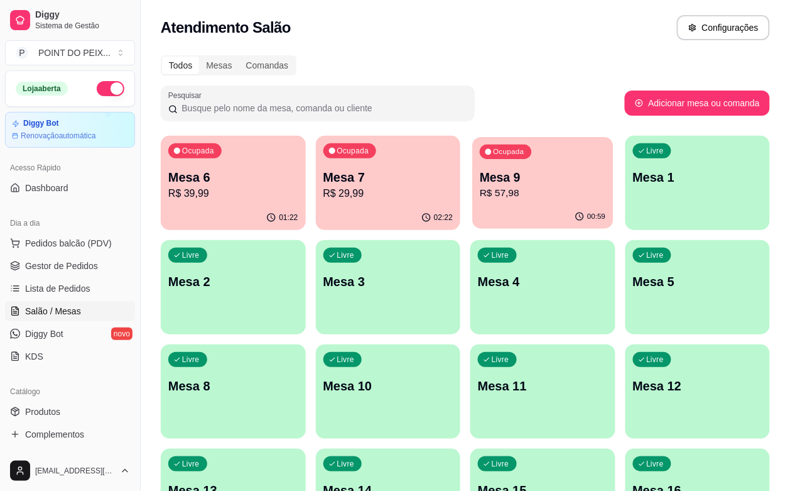
click at [480, 195] on p "R$ 57,98" at bounding box center [543, 193] width 126 height 14
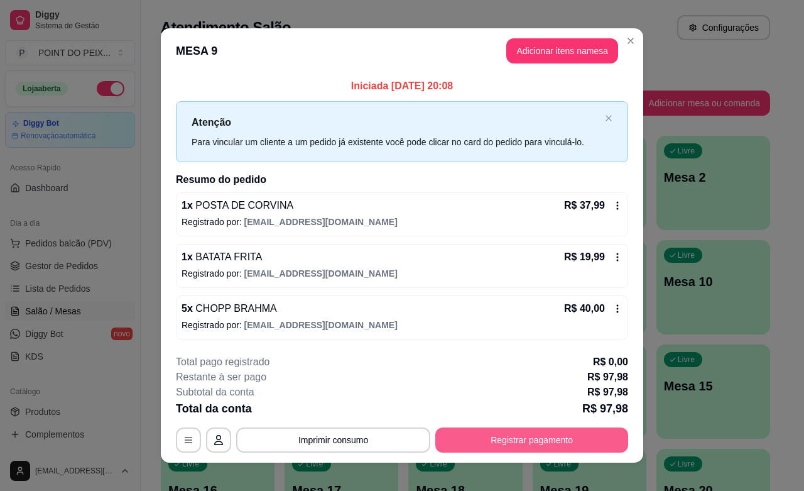
click at [509, 444] on button "Registrar pagamento" at bounding box center [531, 439] width 193 height 25
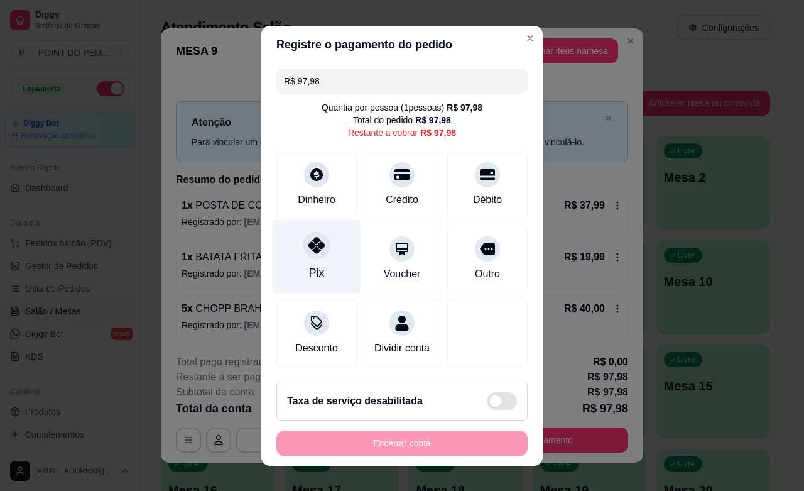
click at [312, 243] on icon at bounding box center [316, 245] width 16 height 16
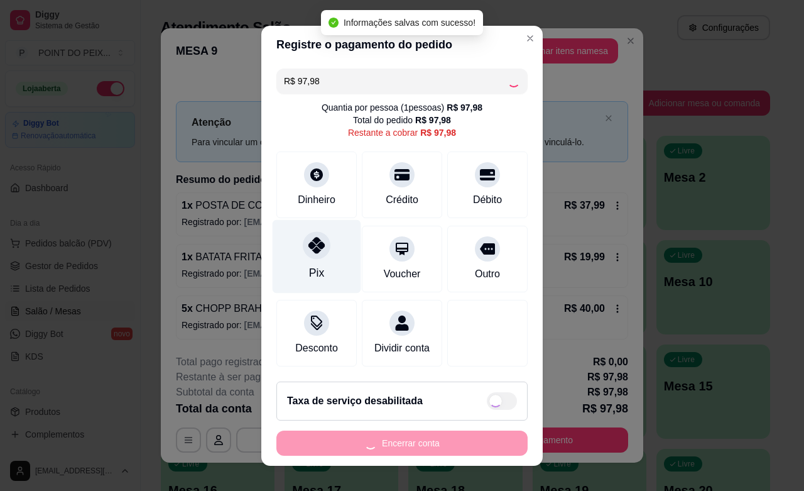
type input "R$ 0,00"
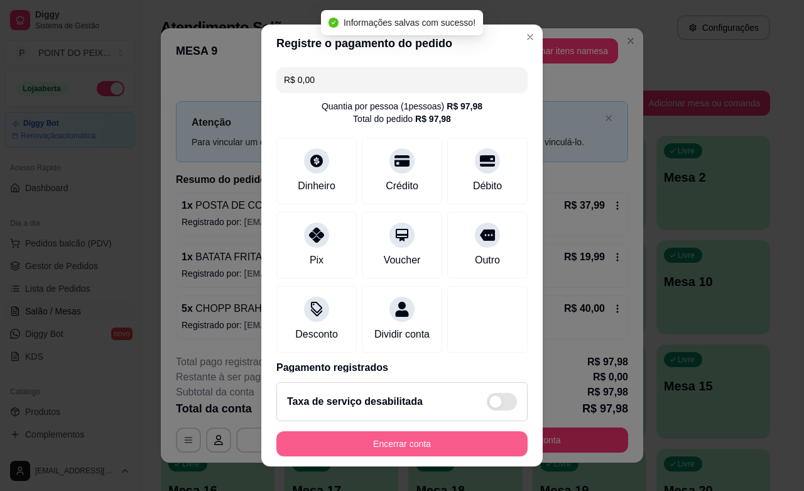
click at [413, 442] on button "Encerrar conta" at bounding box center [401, 443] width 251 height 25
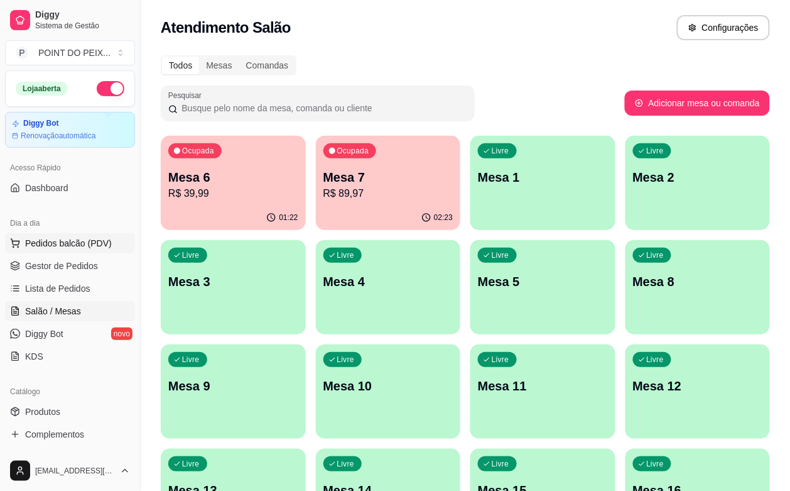
click at [79, 246] on span "Pedidos balcão (PDV)" at bounding box center [68, 243] width 87 height 13
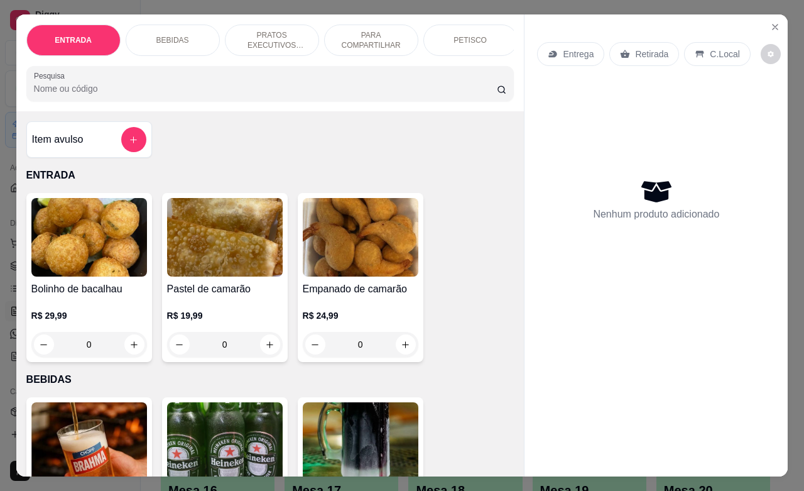
click at [579, 49] on p "Entrega" at bounding box center [578, 54] width 31 height 13
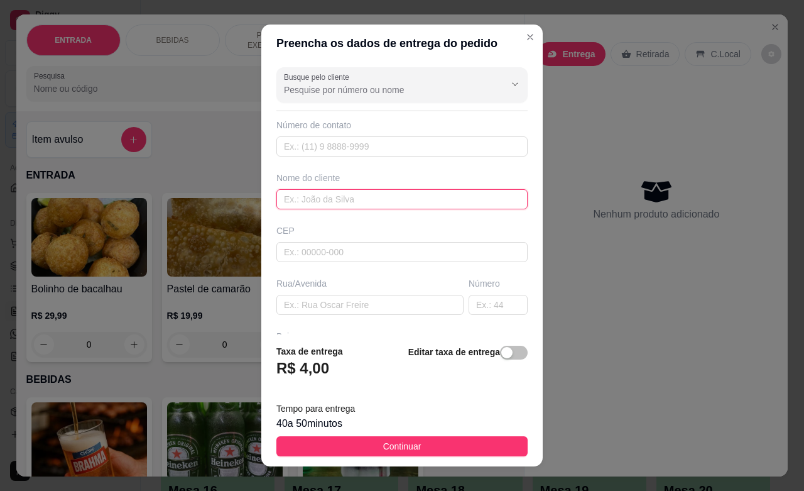
click at [347, 200] on input "text" at bounding box center [401, 199] width 251 height 20
type input "ricardinho"
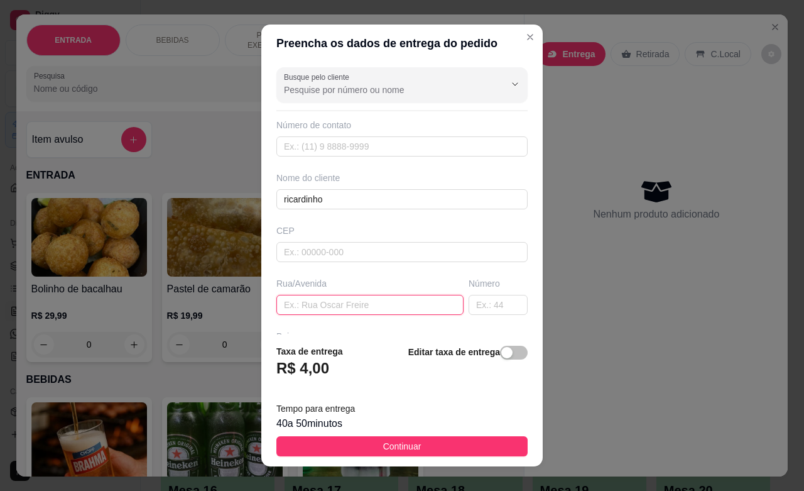
click at [352, 305] on input "text" at bounding box center [369, 305] width 187 height 20
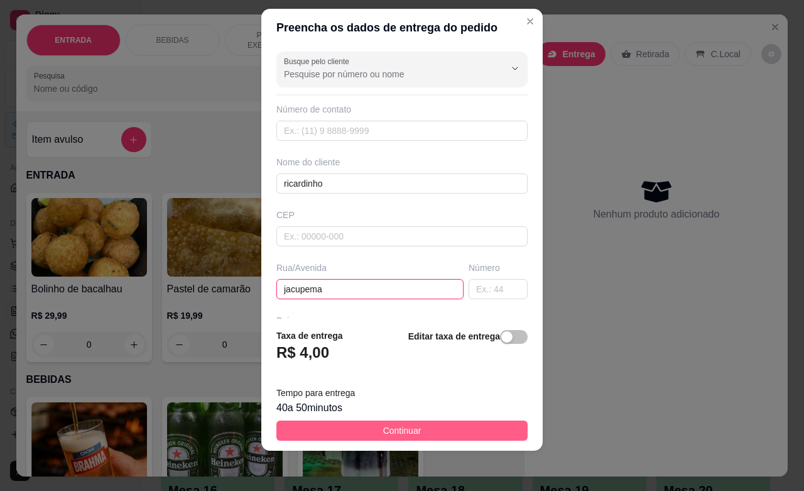
type input "jacupema"
click at [412, 430] on button "Continuar" at bounding box center [401, 430] width 251 height 20
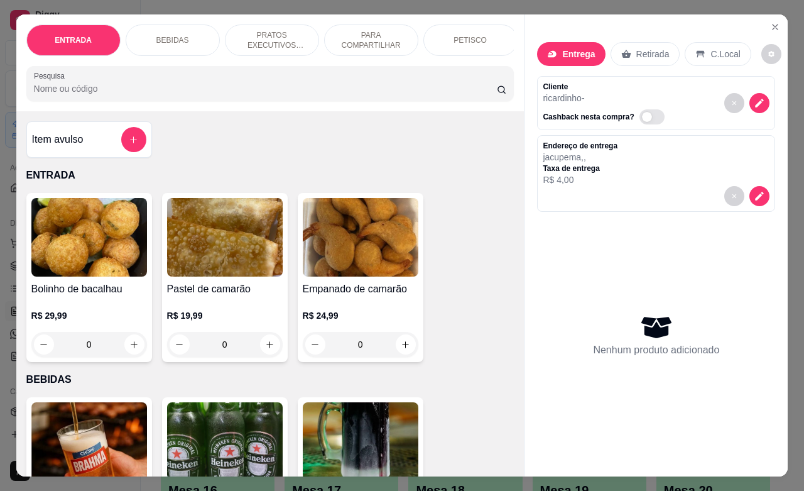
click at [460, 35] on p "PETISCO" at bounding box center [470, 40] width 33 height 10
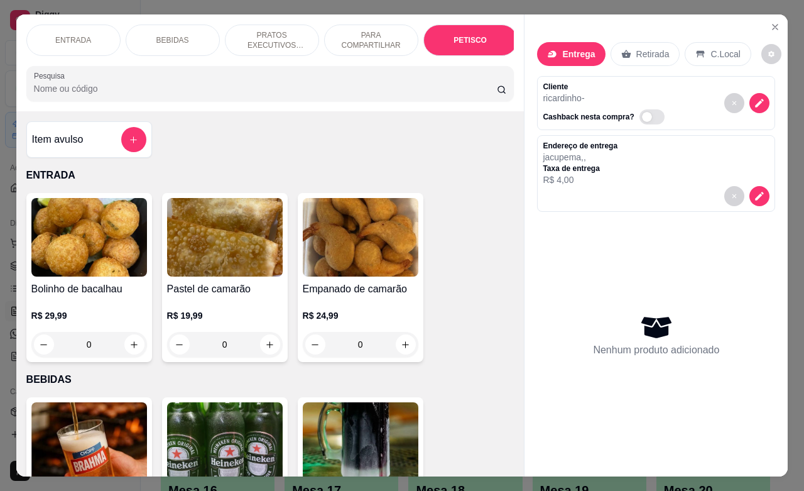
scroll to position [2754, 0]
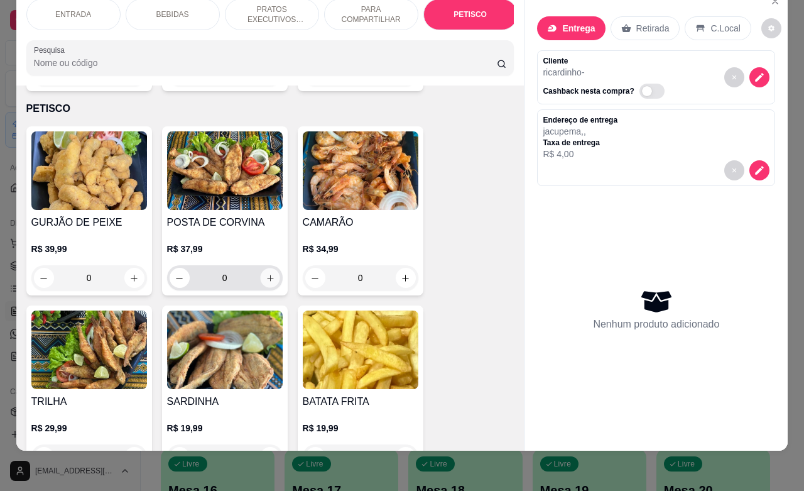
click at [268, 268] on button "increase-product-quantity" at bounding box center [269, 277] width 19 height 19
type input "1"
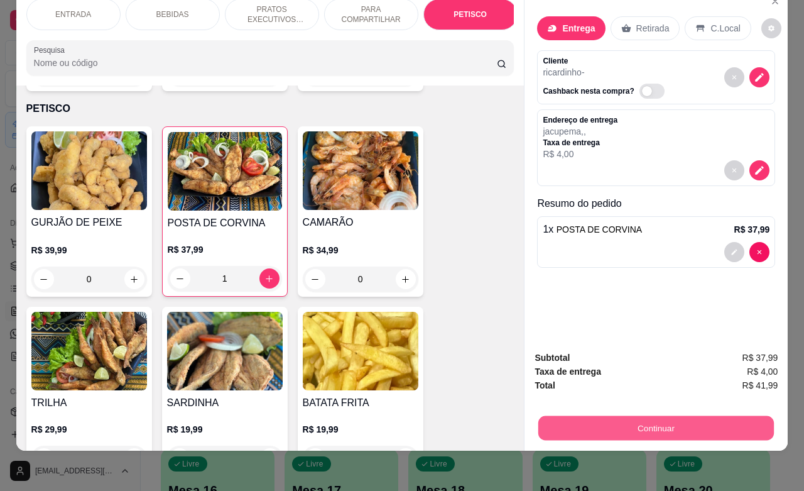
click at [605, 415] on button "Continuar" at bounding box center [656, 427] width 236 height 25
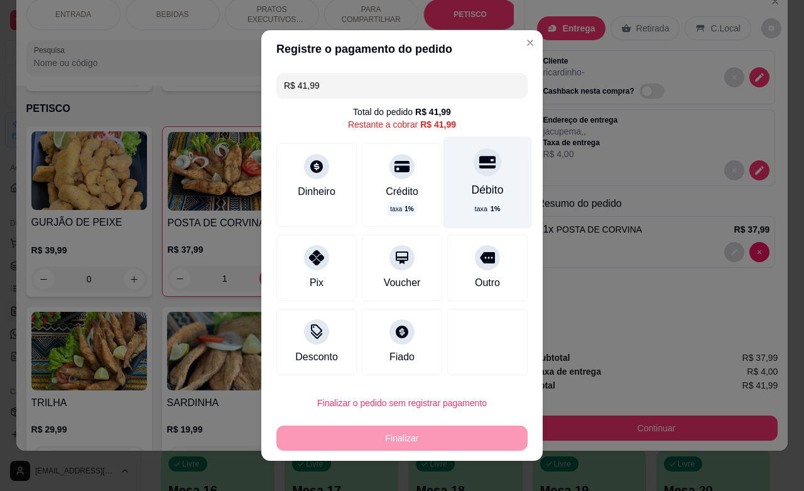
click at [474, 170] on div at bounding box center [488, 162] width 28 height 28
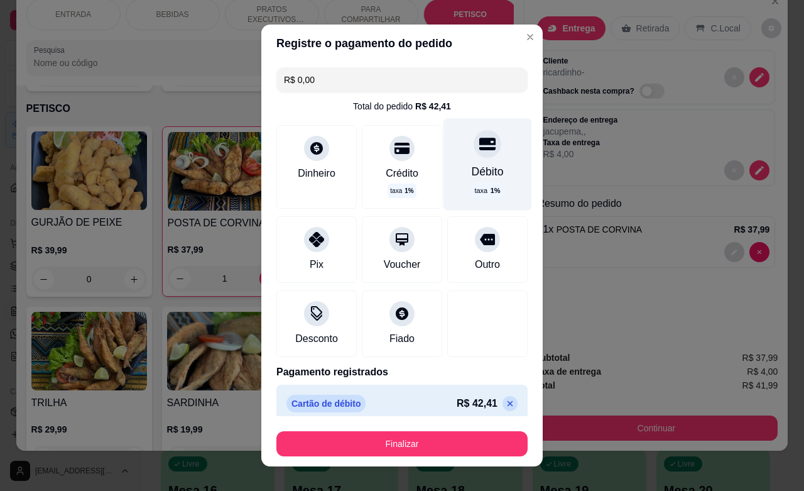
type input "R$ 0,00"
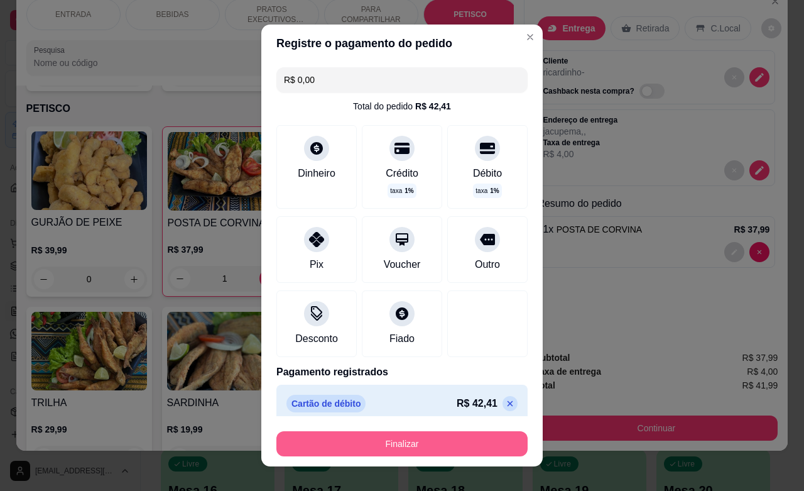
click at [353, 422] on footer "Finalizar" at bounding box center [401, 441] width 281 height 50
click at [372, 444] on button "Finalizar" at bounding box center [402, 444] width 244 height 25
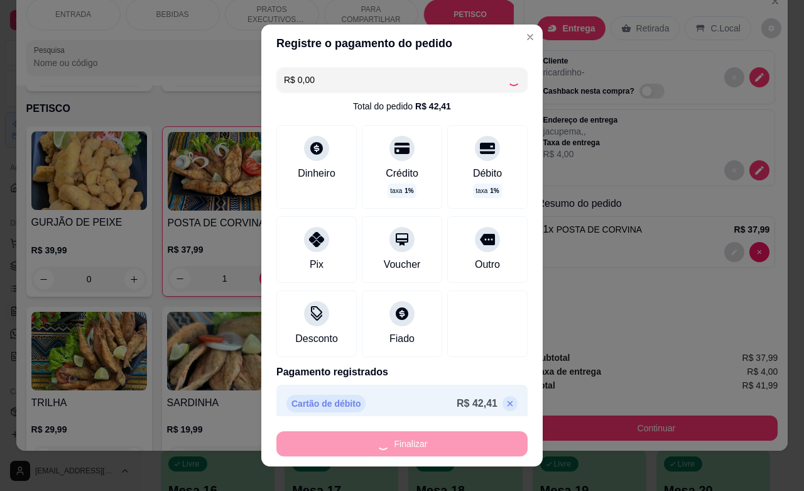
type input "0"
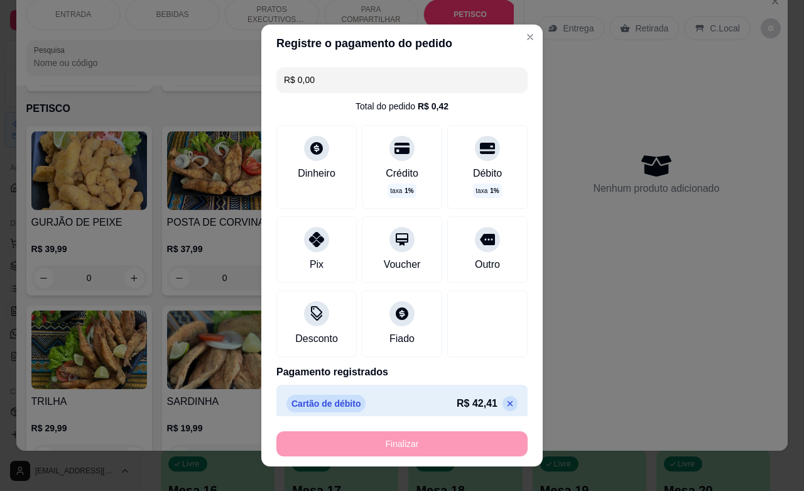
type input "-R$ 41,99"
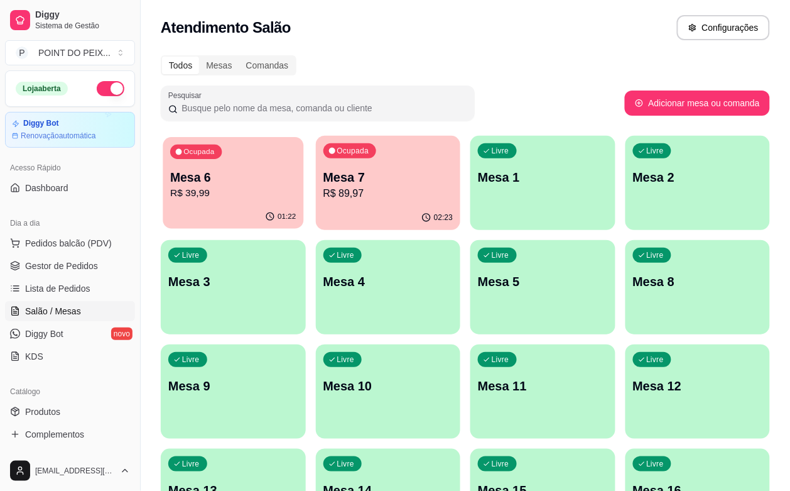
click at [259, 182] on p "Mesa 6" at bounding box center [233, 177] width 126 height 17
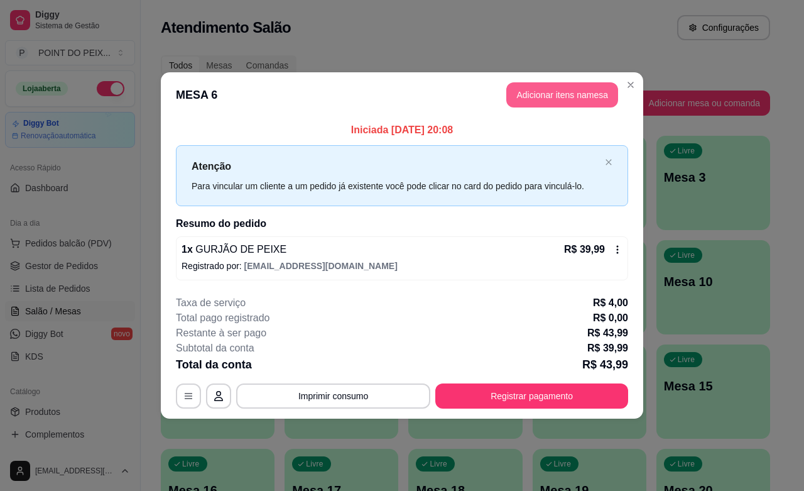
click at [535, 90] on button "Adicionar itens na mesa" at bounding box center [562, 94] width 112 height 25
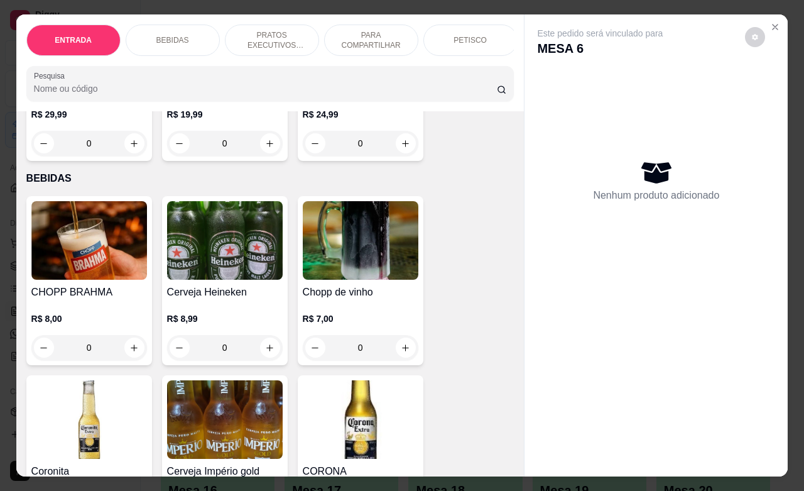
scroll to position [236, 0]
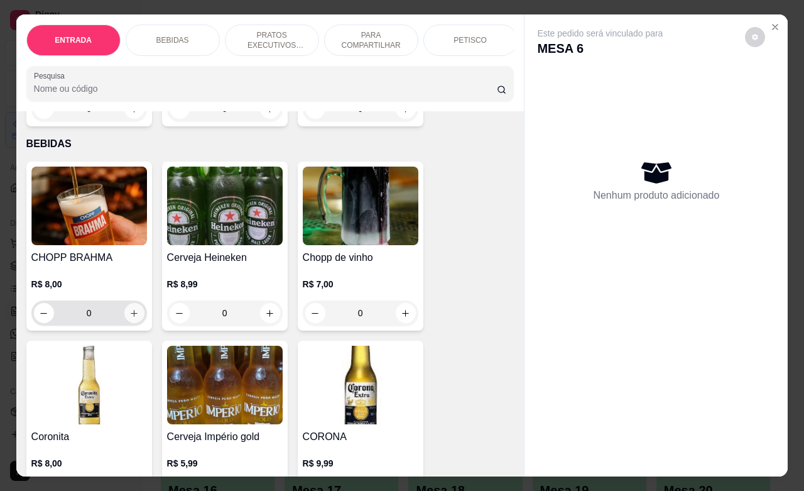
click at [128, 323] on button "increase-product-quantity" at bounding box center [134, 313] width 20 height 20
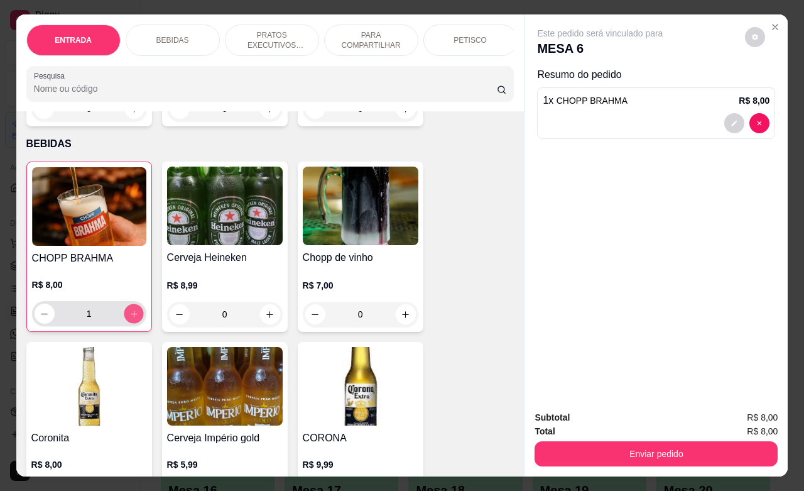
click at [128, 324] on button "increase-product-quantity" at bounding box center [133, 313] width 19 height 19
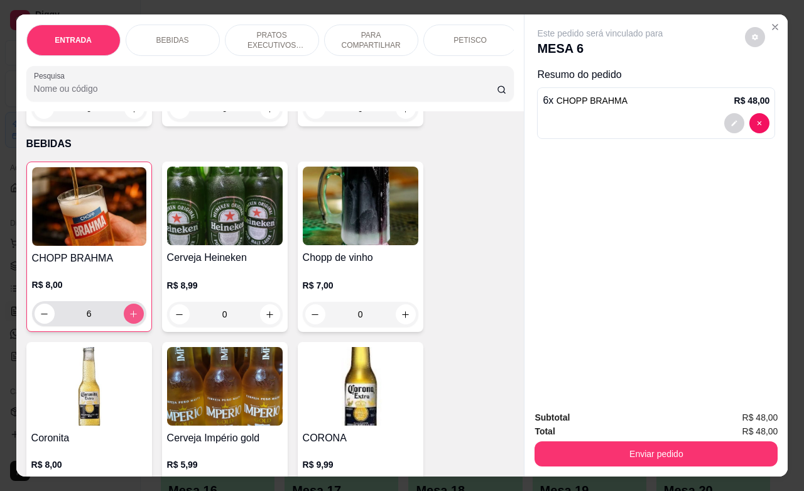
click at [128, 324] on button "increase-product-quantity" at bounding box center [134, 313] width 20 height 20
type input "7"
click at [401, 319] on icon "increase-product-quantity" at bounding box center [405, 314] width 9 height 9
click at [396, 324] on button "increase-product-quantity" at bounding box center [406, 314] width 20 height 20
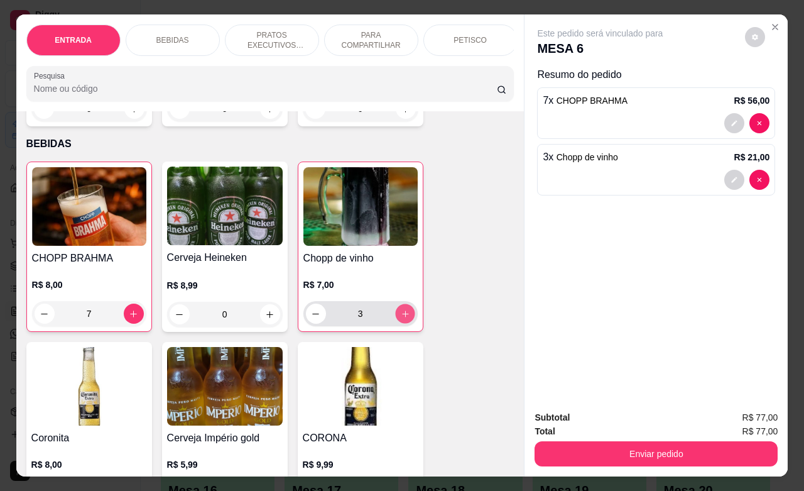
click at [395, 324] on button "increase-product-quantity" at bounding box center [404, 313] width 19 height 19
type input "4"
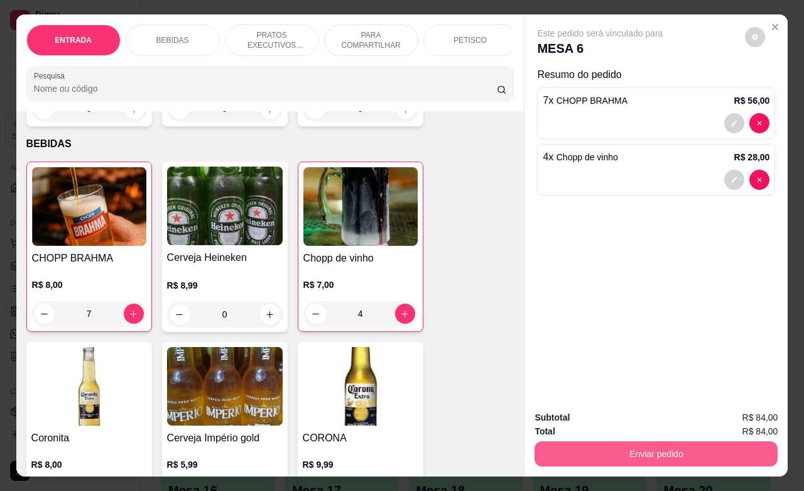
click at [613, 443] on button "Enviar pedido" at bounding box center [656, 453] width 243 height 25
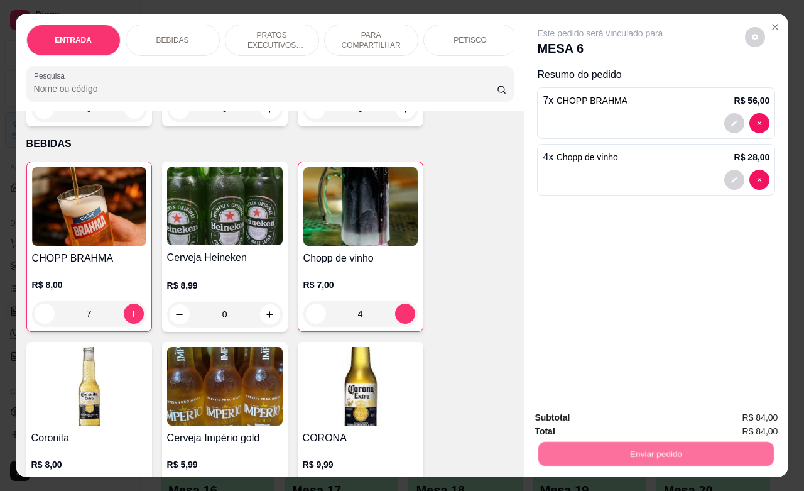
click at [620, 411] on button "Não registrar e enviar pedido" at bounding box center [613, 415] width 127 height 23
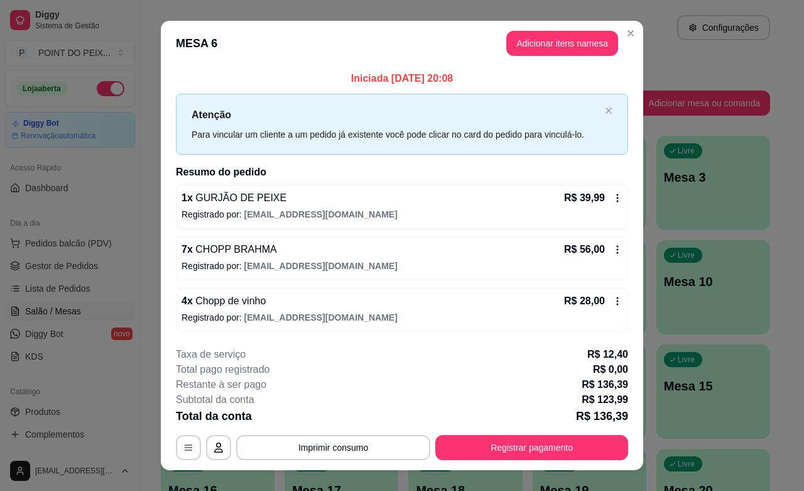
click at [517, 430] on div "**********" at bounding box center [402, 403] width 452 height 113
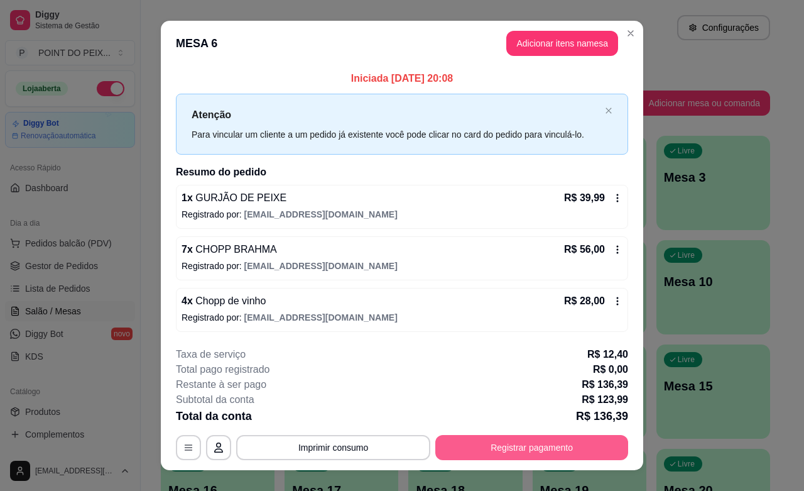
click at [520, 443] on button "Registrar pagamento" at bounding box center [531, 447] width 193 height 25
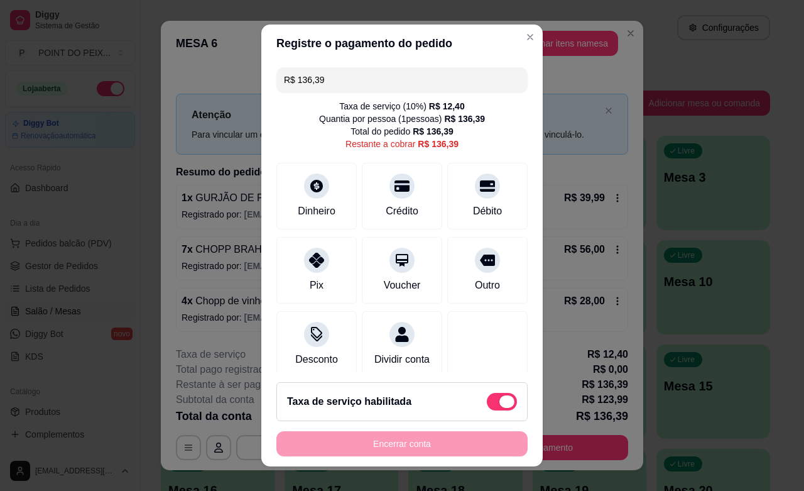
click at [499, 401] on span at bounding box center [506, 401] width 15 height 13
click at [490, 403] on input "checkbox" at bounding box center [490, 407] width 8 height 8
checkbox input "true"
type input "R$ 123,99"
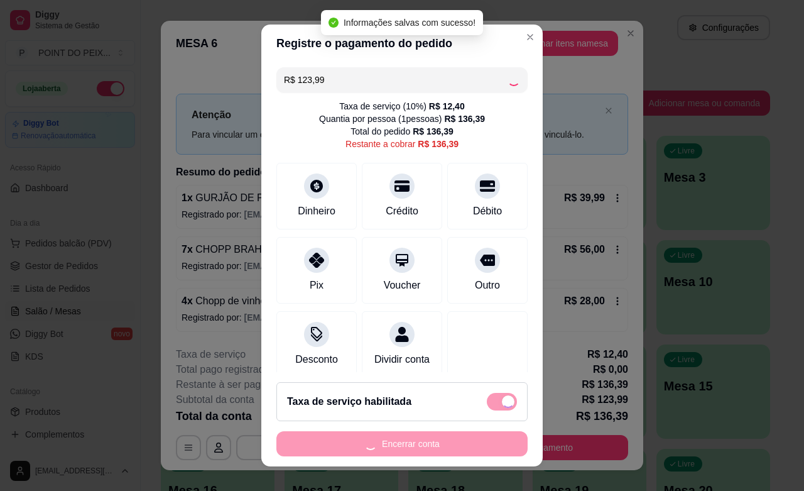
checkbox input "false"
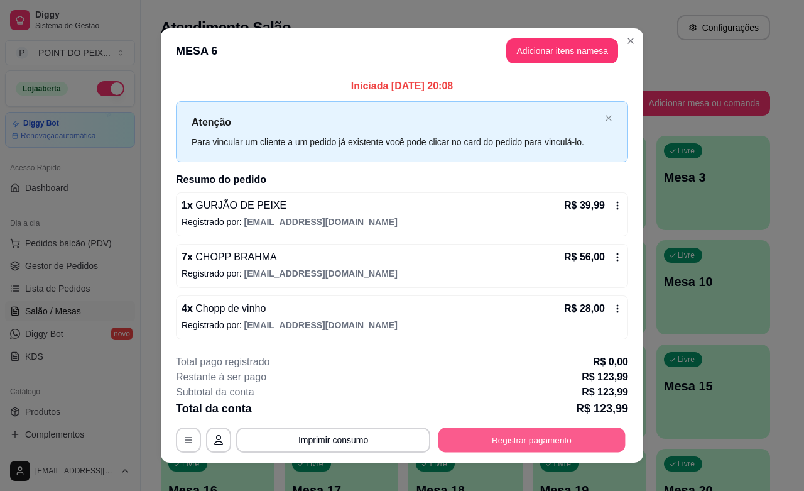
click at [551, 440] on button "Registrar pagamento" at bounding box center [532, 440] width 187 height 25
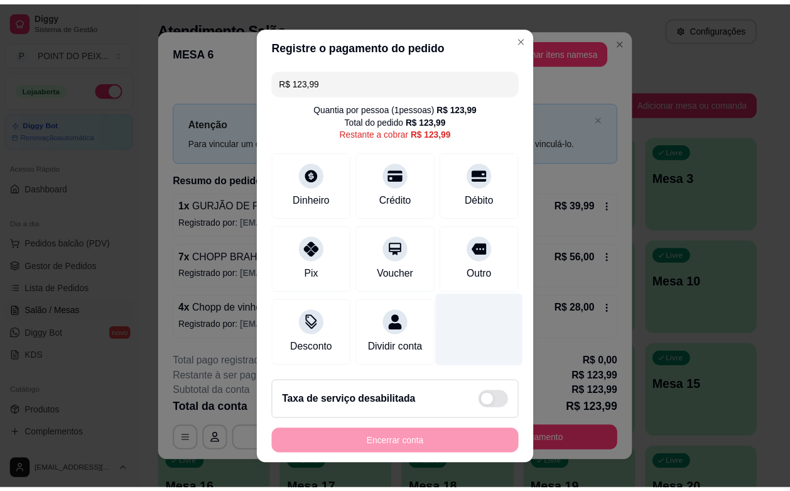
scroll to position [0, 0]
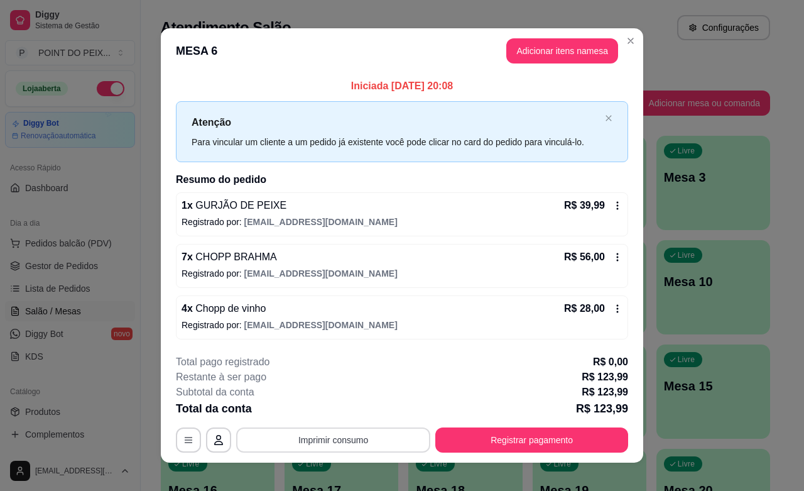
click at [342, 439] on button "Imprimir consumo" at bounding box center [333, 439] width 194 height 25
click at [329, 406] on button "IMPRESSORA" at bounding box center [330, 411] width 91 height 20
click at [460, 403] on div "Total da conta R$ 123,99" at bounding box center [402, 409] width 452 height 18
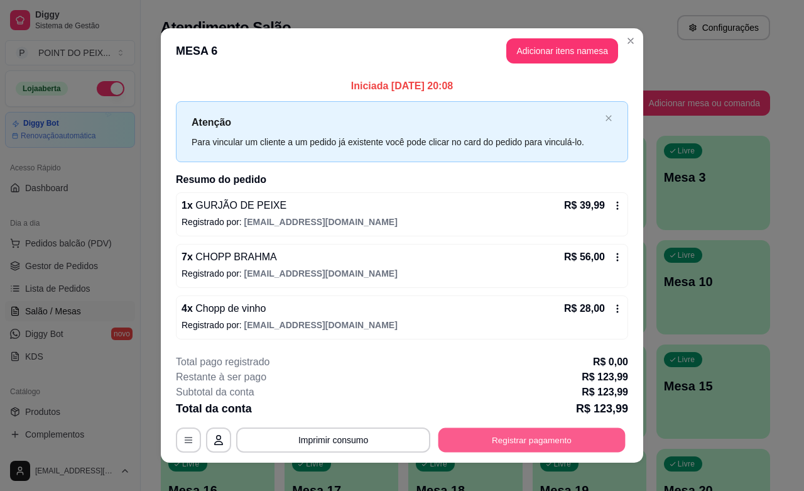
click at [472, 435] on button "Registrar pagamento" at bounding box center [532, 440] width 187 height 25
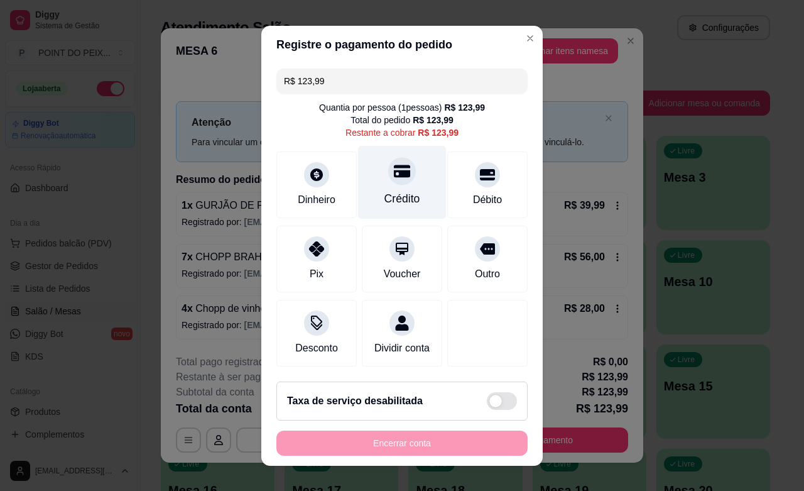
click at [384, 203] on div "Crédito" at bounding box center [402, 198] width 36 height 16
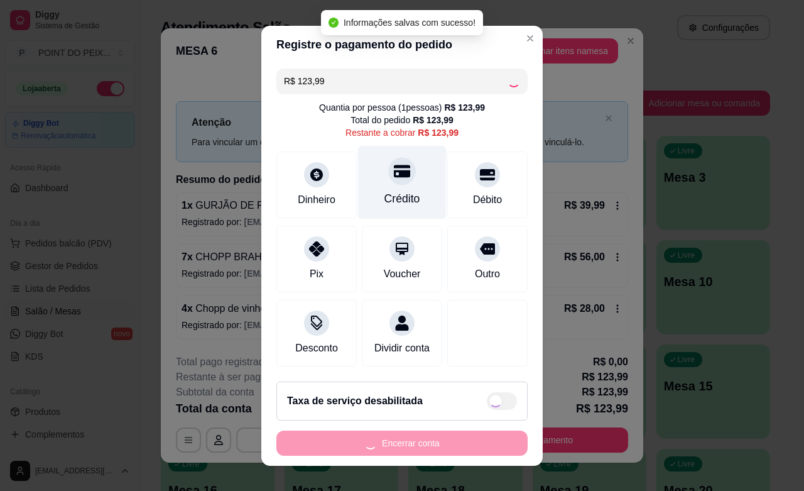
type input "R$ 0,00"
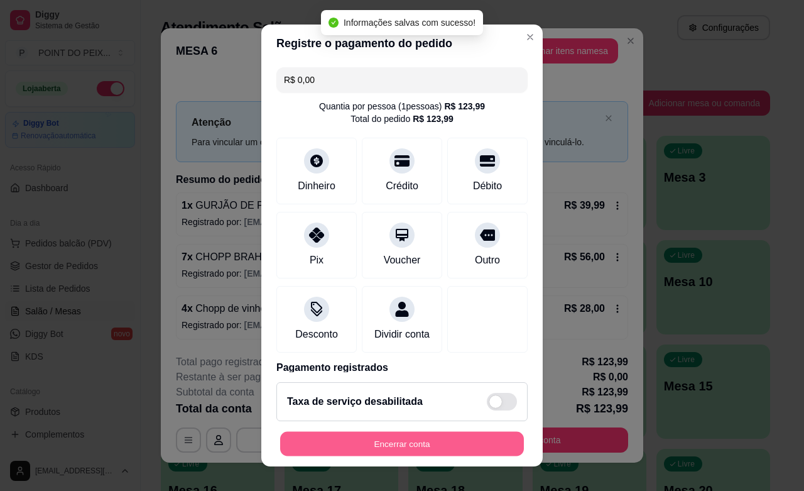
click at [422, 439] on button "Encerrar conta" at bounding box center [402, 444] width 244 height 25
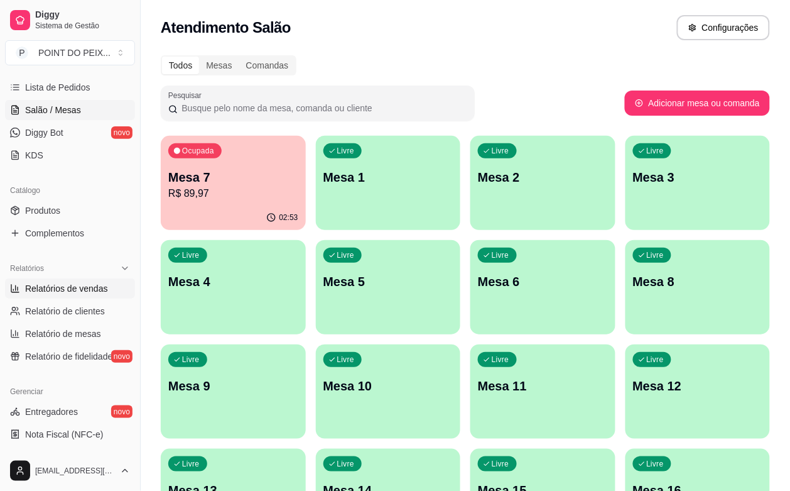
scroll to position [236, 0]
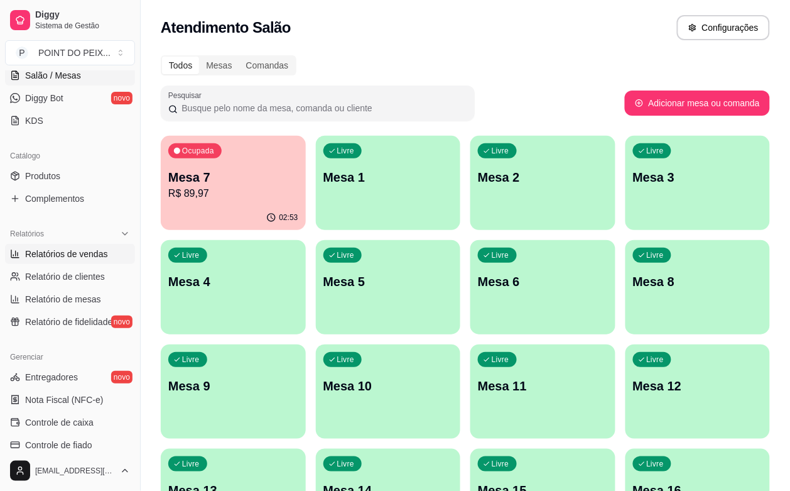
click at [80, 258] on span "Relatórios de vendas" at bounding box center [66, 254] width 83 height 13
select select "ALL"
select select "0"
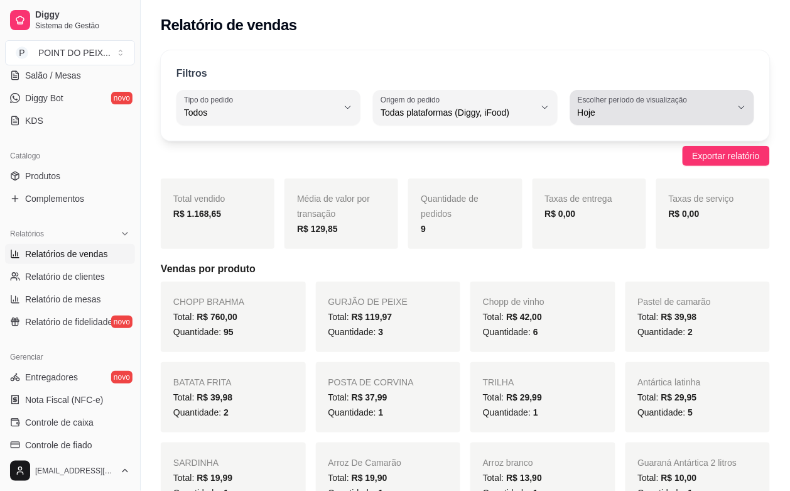
click at [741, 104] on icon "button" at bounding box center [742, 107] width 10 height 10
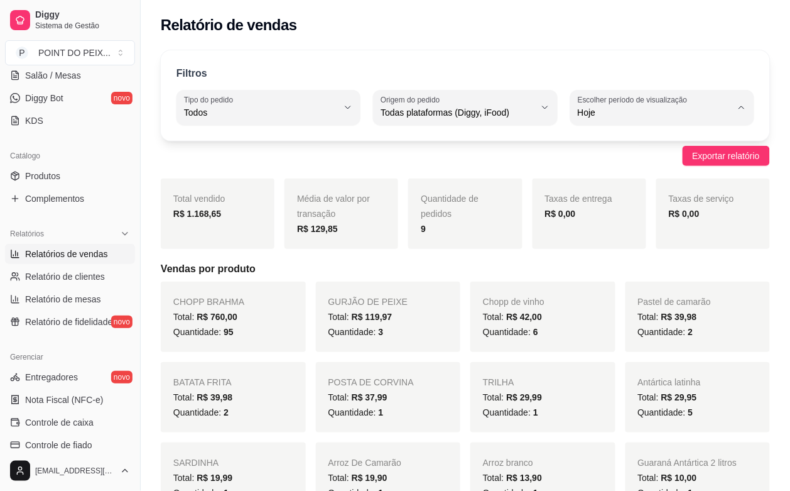
click at [645, 162] on span "Ontem" at bounding box center [657, 163] width 146 height 12
type input "1"
select select "1"
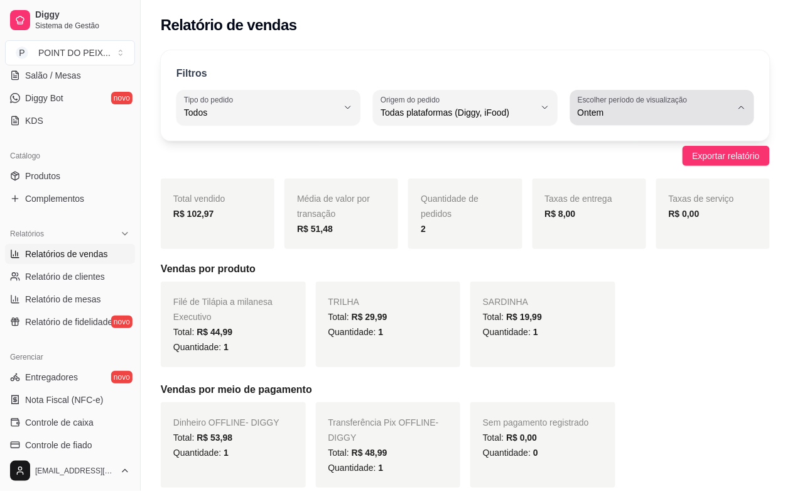
click at [740, 111] on icon "button" at bounding box center [742, 107] width 10 height 10
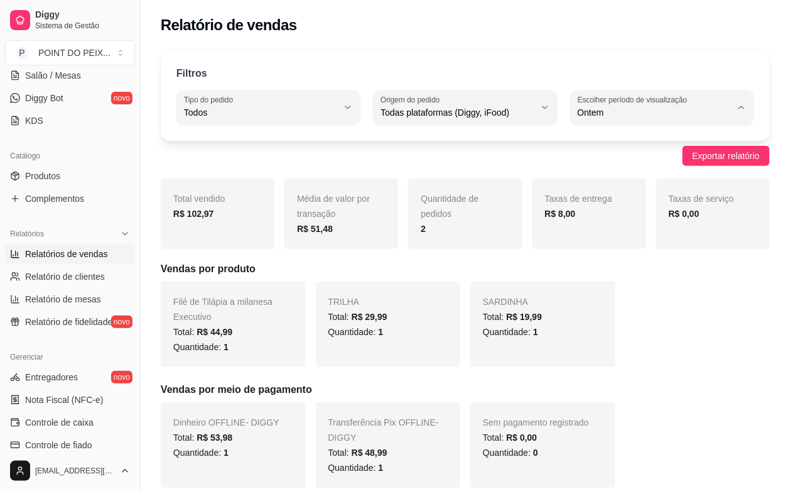
click at [614, 143] on span "Hoje" at bounding box center [657, 142] width 146 height 12
type input "0"
select select "0"
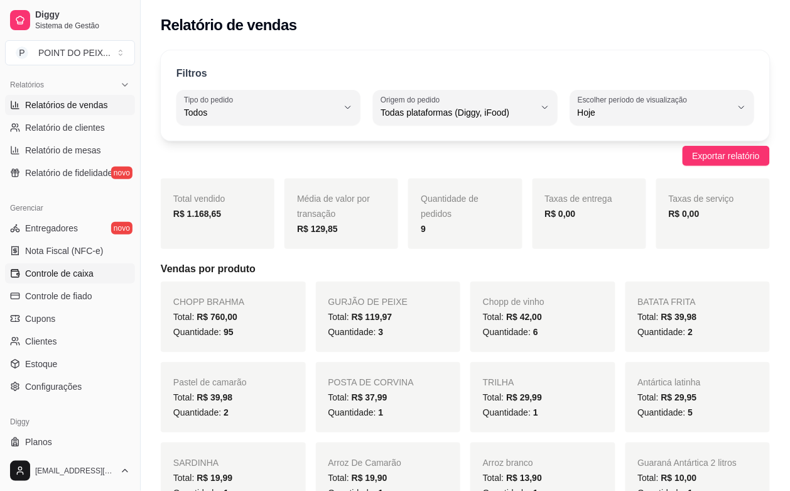
scroll to position [393, 0]
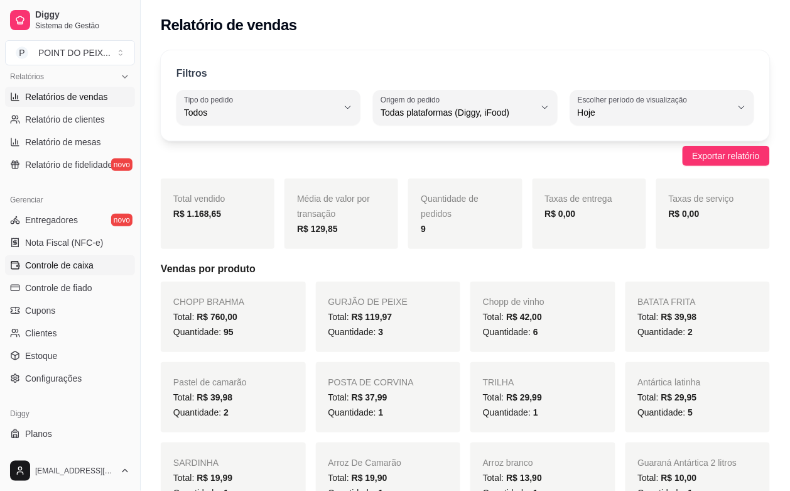
click at [66, 263] on span "Controle de caixa" at bounding box center [59, 265] width 68 height 13
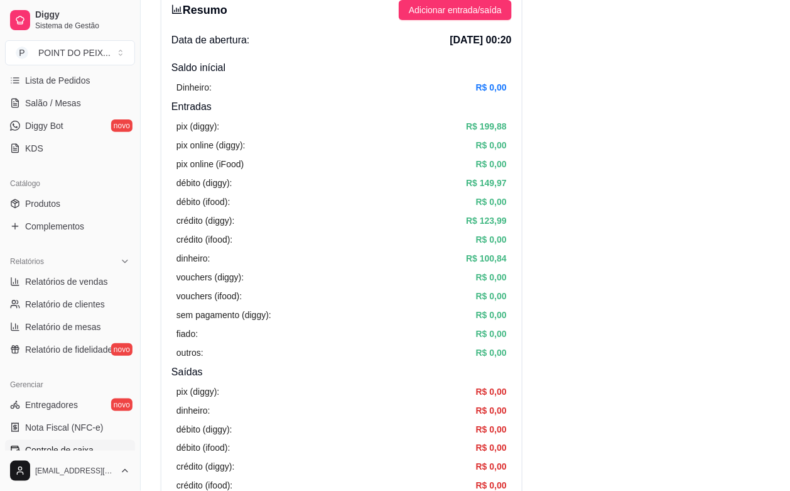
scroll to position [236, 0]
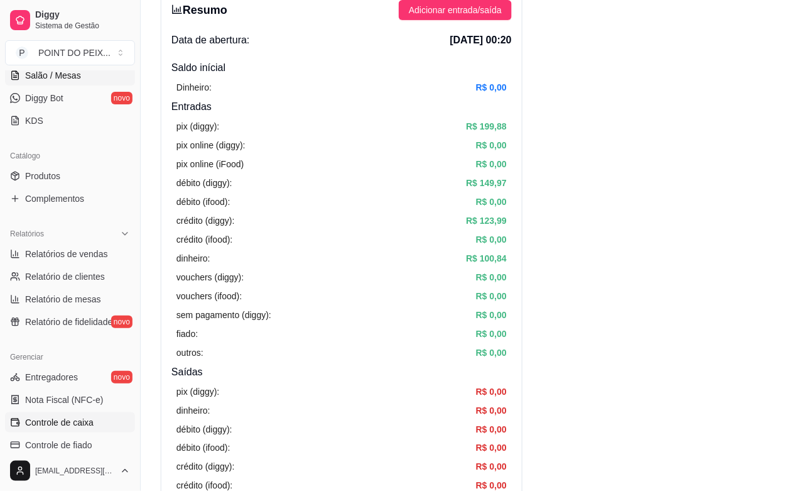
click at [67, 82] on span "Salão / Mesas" at bounding box center [53, 75] width 56 height 13
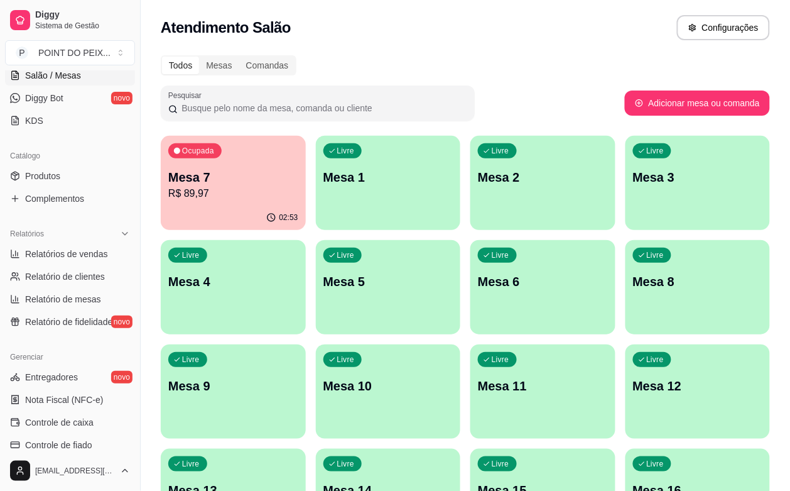
click at [217, 199] on p "R$ 89,97" at bounding box center [233, 193] width 130 height 15
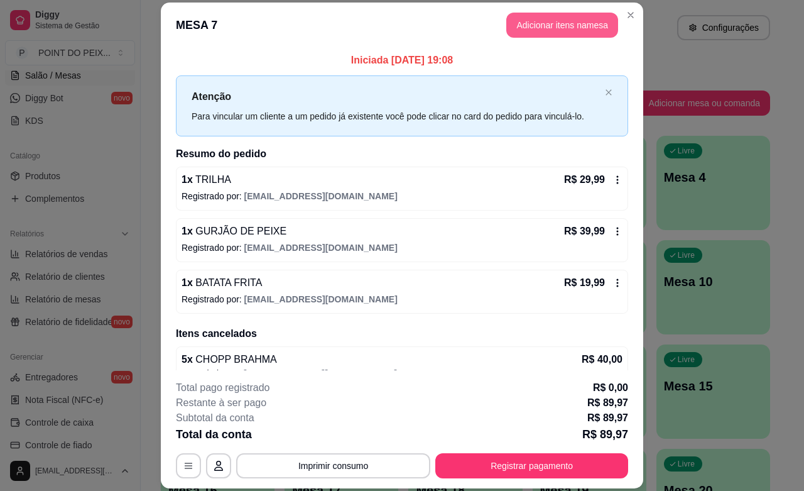
click at [538, 26] on button "Adicionar itens na mesa" at bounding box center [562, 25] width 112 height 25
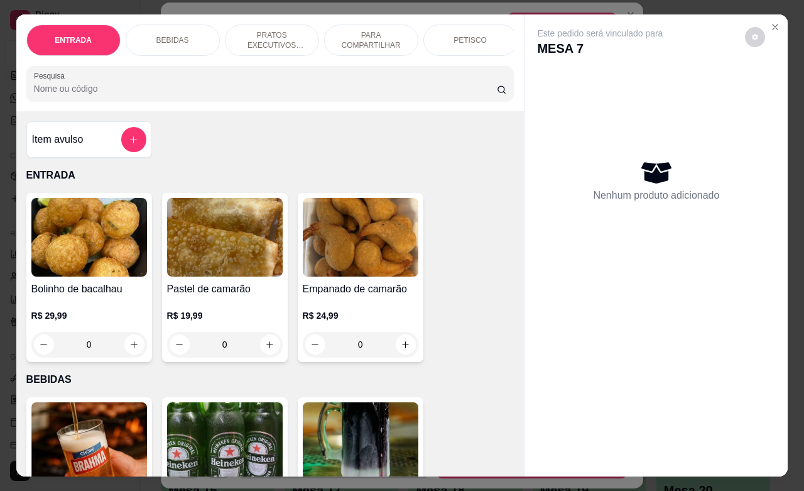
click at [187, 33] on div "BEBIDAS" at bounding box center [173, 40] width 94 height 31
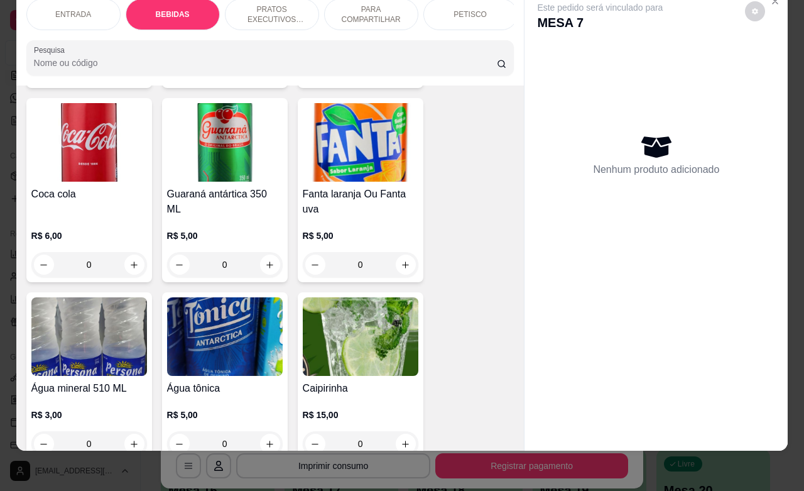
scroll to position [889, 0]
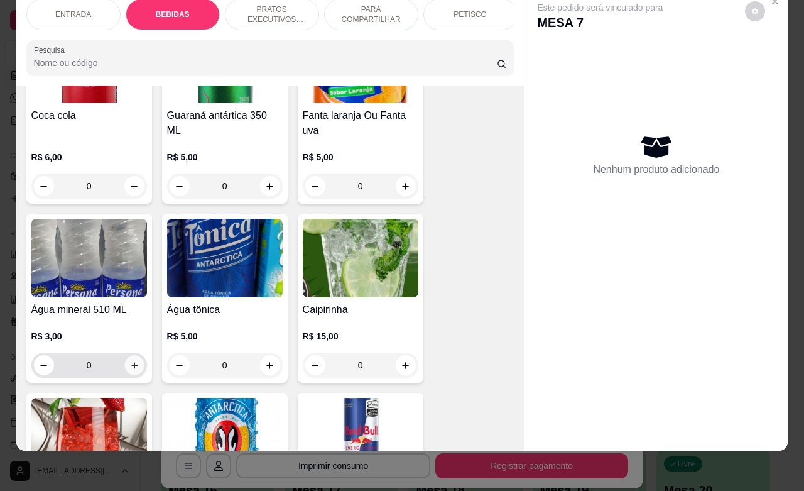
click at [132, 366] on icon "increase-product-quantity" at bounding box center [133, 365] width 9 height 9
type input "1"
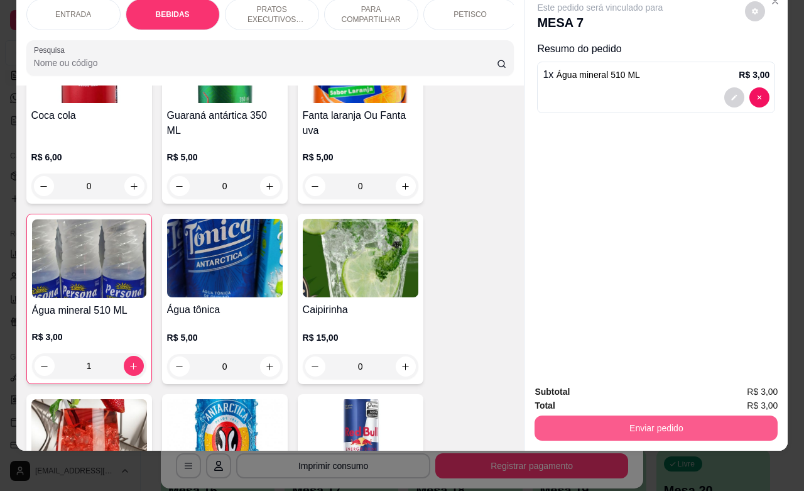
click at [611, 422] on button "Enviar pedido" at bounding box center [656, 427] width 243 height 25
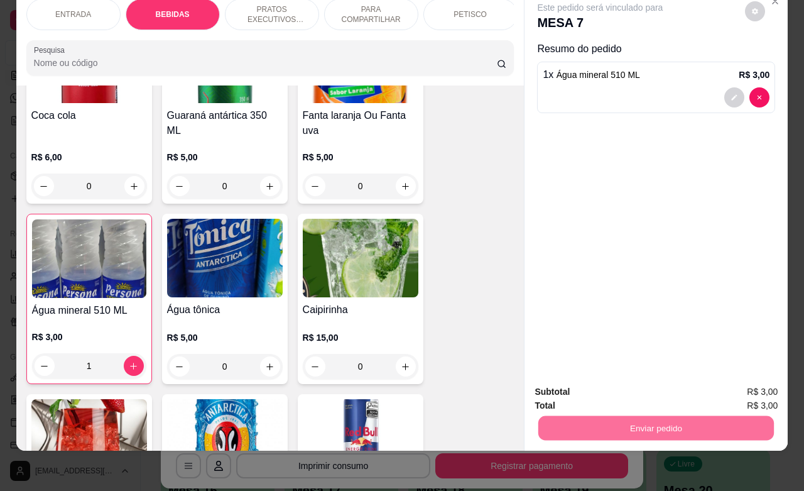
click at [584, 388] on button "Não registrar e enviar pedido" at bounding box center [613, 384] width 131 height 24
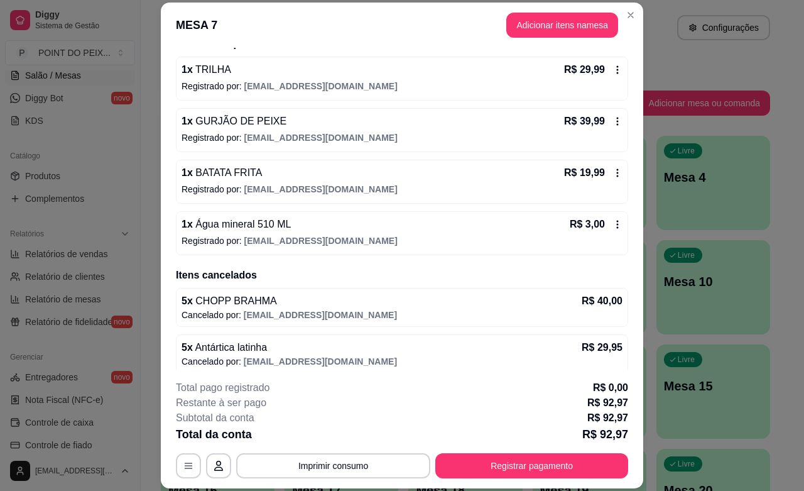
scroll to position [119, 0]
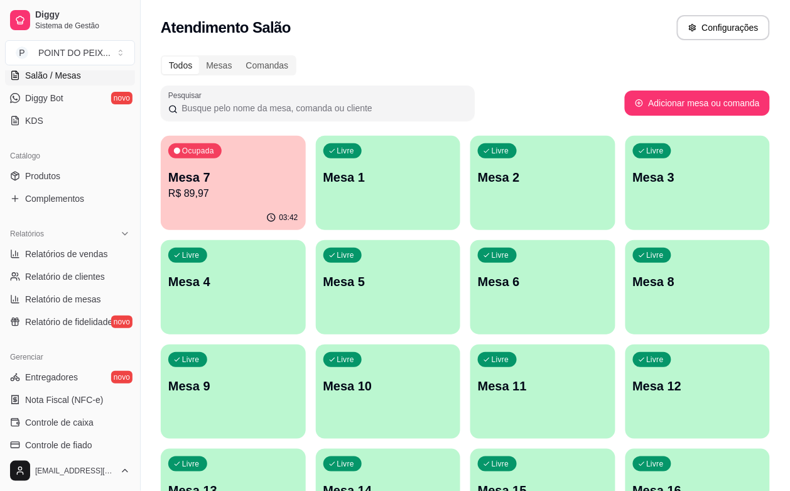
click at [228, 208] on div "03:42" at bounding box center [233, 217] width 145 height 25
click at [210, 214] on div "03:42" at bounding box center [233, 217] width 145 height 25
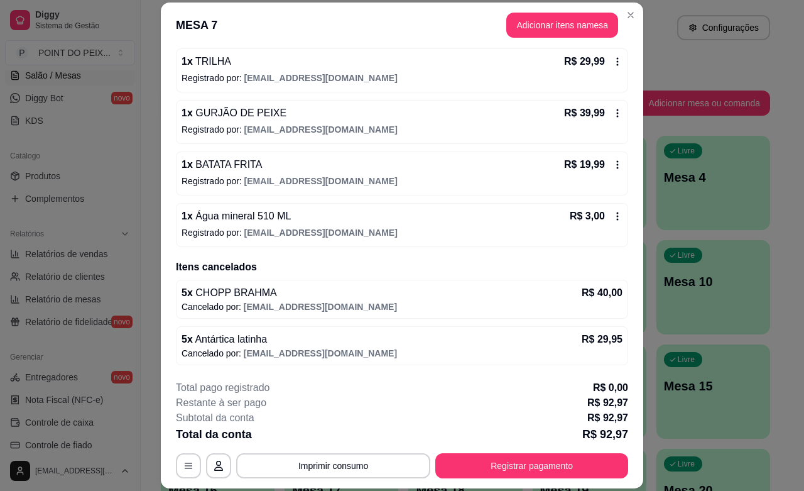
click at [617, 215] on icon at bounding box center [618, 216] width 2 height 8
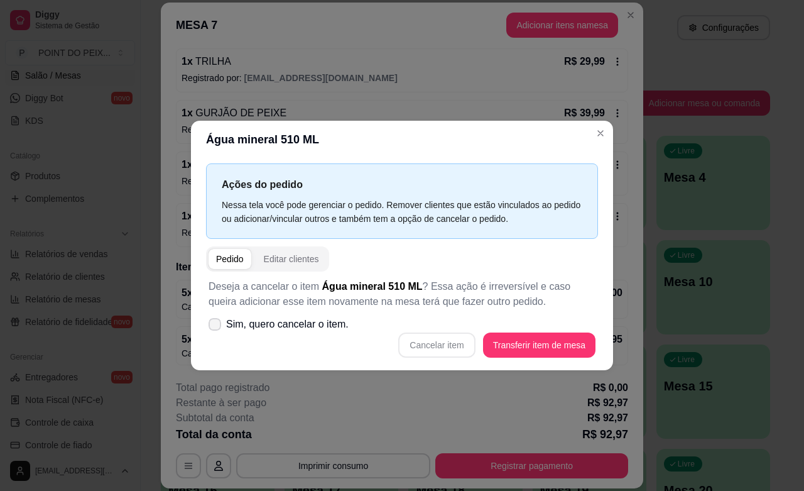
click at [214, 327] on icon at bounding box center [215, 324] width 10 height 8
click at [214, 327] on input "Sim, quero cancelar o item." at bounding box center [212, 330] width 8 height 8
checkbox input "true"
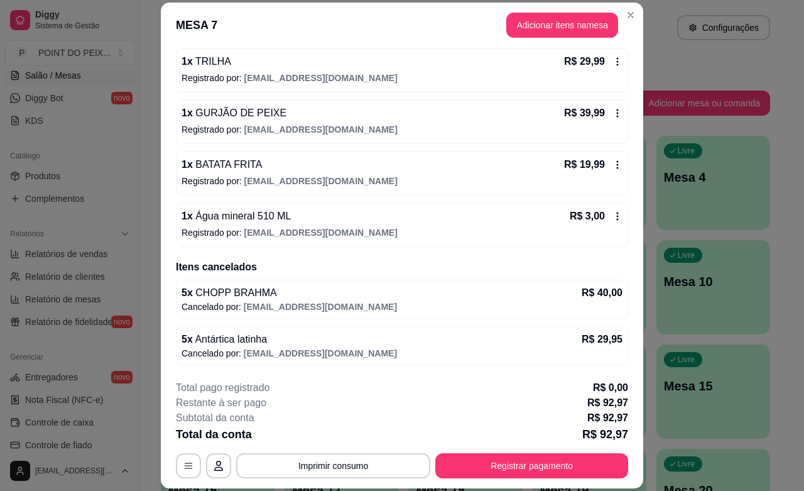
click at [613, 217] on icon at bounding box center [618, 216] width 10 height 10
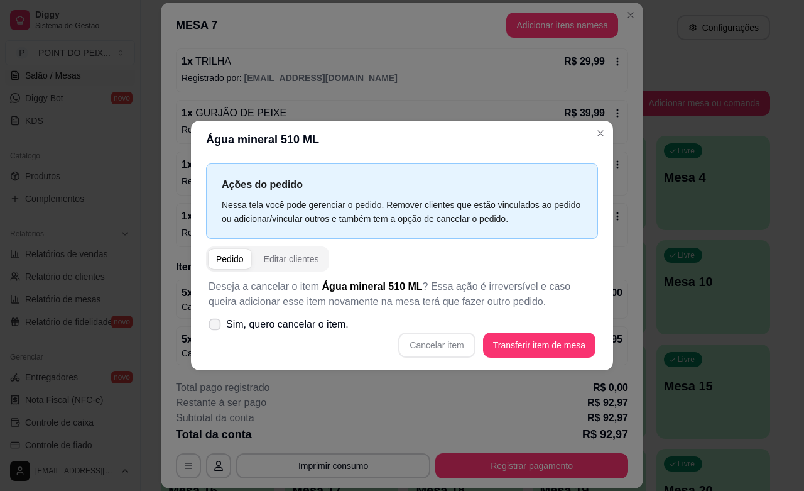
click at [215, 325] on icon at bounding box center [214, 323] width 9 height 7
click at [215, 326] on input "Sim, quero cancelar o item." at bounding box center [212, 330] width 8 height 8
checkbox input "true"
click at [450, 349] on button "Cancelar item" at bounding box center [437, 344] width 75 height 25
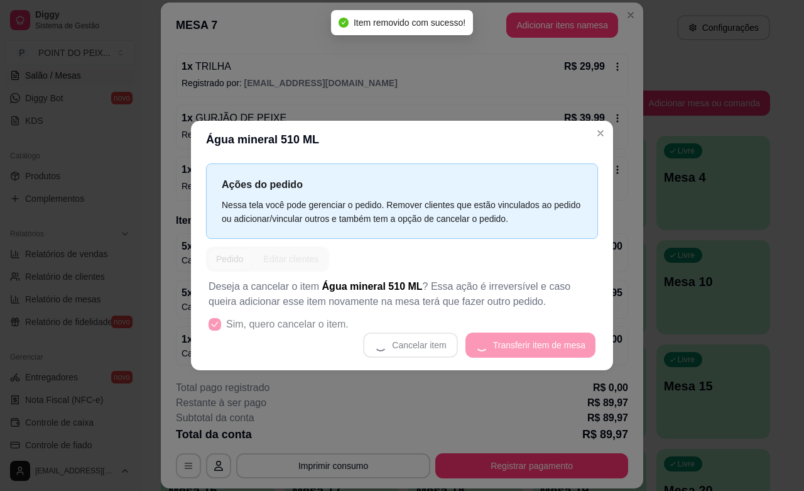
scroll to position [115, 0]
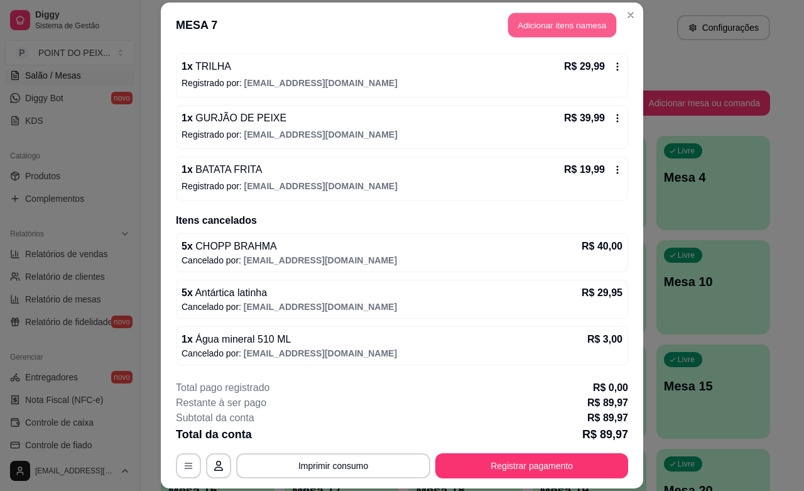
click at [548, 26] on button "Adicionar itens na mesa" at bounding box center [562, 25] width 108 height 25
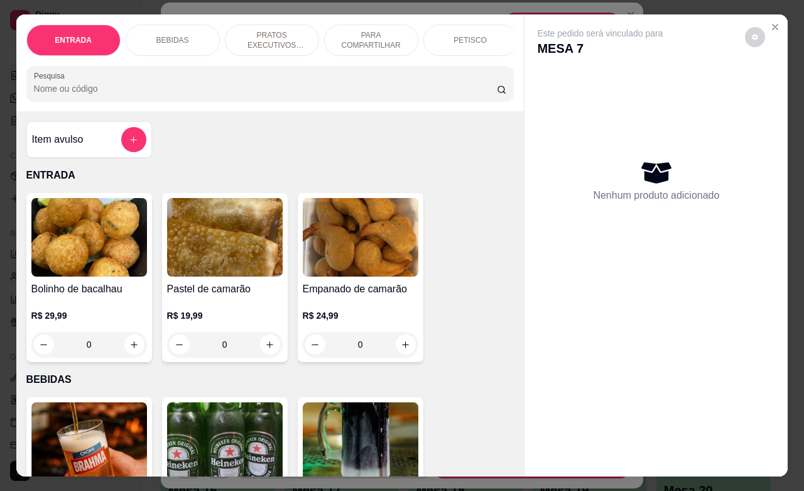
click at [164, 35] on p "BEBIDAS" at bounding box center [172, 40] width 33 height 10
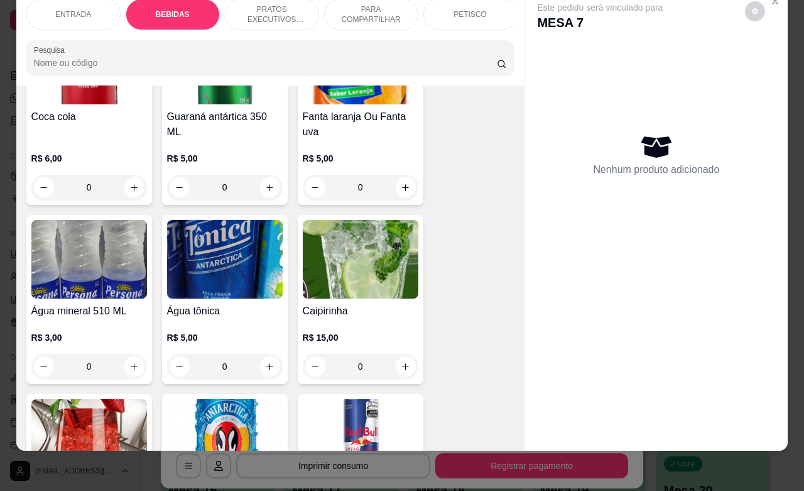
scroll to position [889, 0]
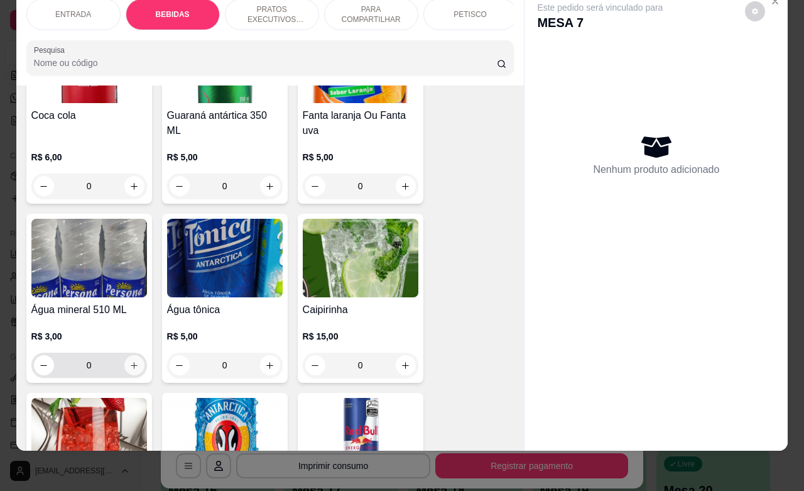
click at [132, 369] on icon "increase-product-quantity" at bounding box center [133, 365] width 9 height 9
type input "1"
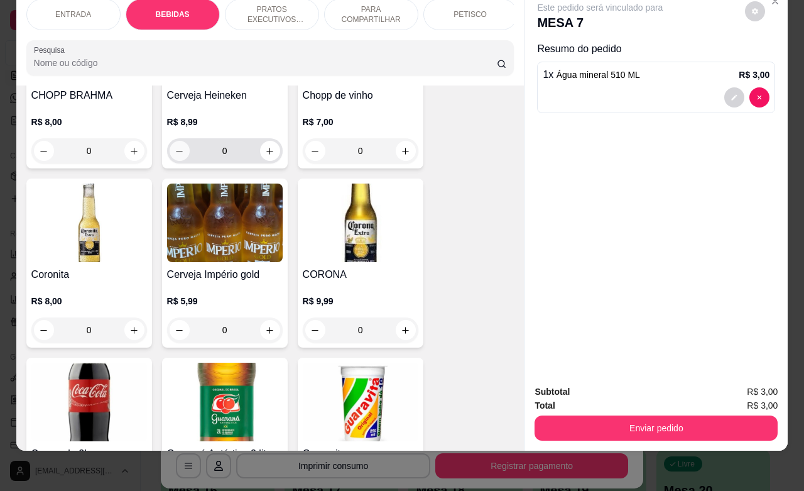
scroll to position [261, 0]
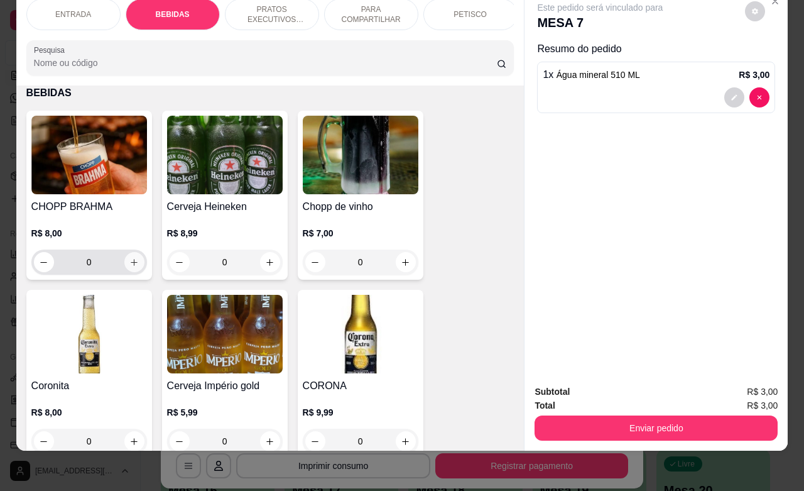
click at [117, 271] on div "0" at bounding box center [89, 261] width 111 height 25
click at [132, 268] on button "increase-product-quantity" at bounding box center [134, 262] width 20 height 20
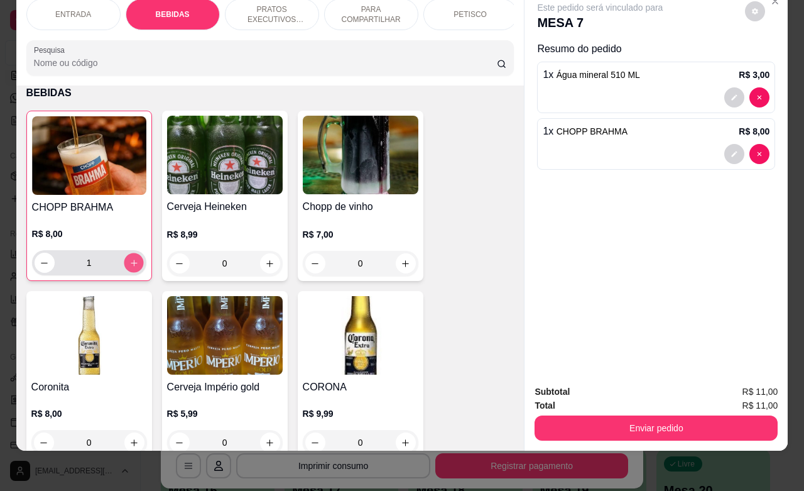
click at [132, 268] on button "increase-product-quantity" at bounding box center [133, 262] width 19 height 19
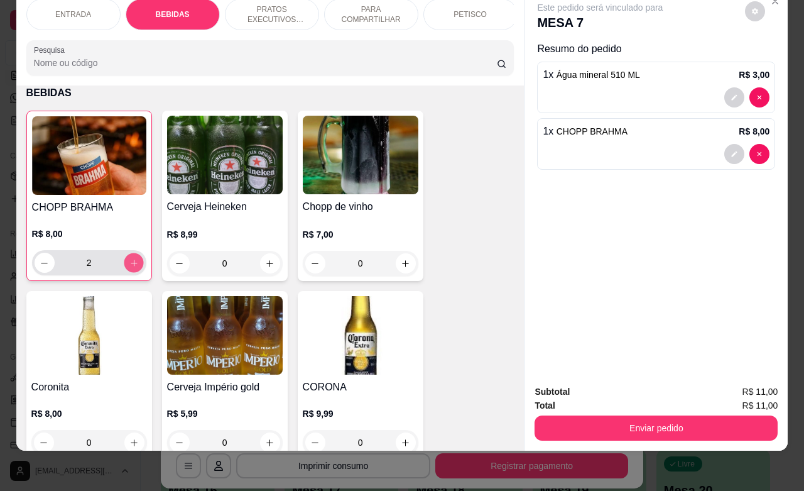
click at [132, 268] on button "increase-product-quantity" at bounding box center [133, 262] width 19 height 19
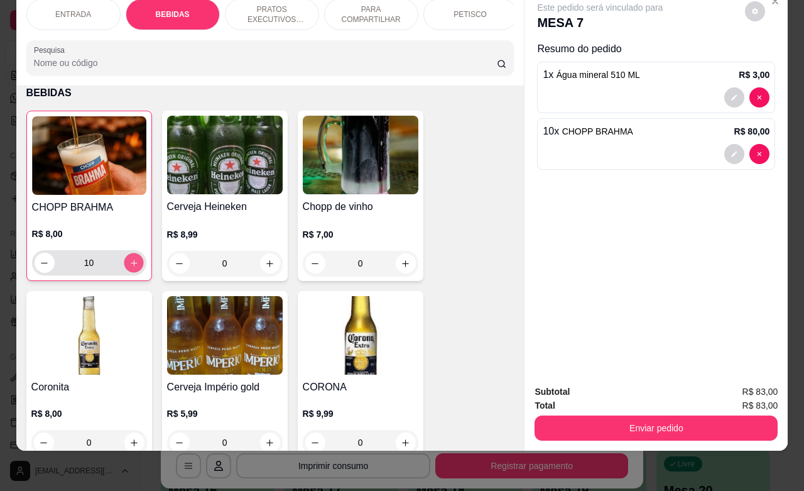
click at [132, 268] on button "increase-product-quantity" at bounding box center [133, 262] width 19 height 19
click at [132, 268] on button "increase-product-quantity" at bounding box center [134, 263] width 20 height 20
click at [132, 268] on button "increase-product-quantity" at bounding box center [133, 262] width 19 height 19
type input "15"
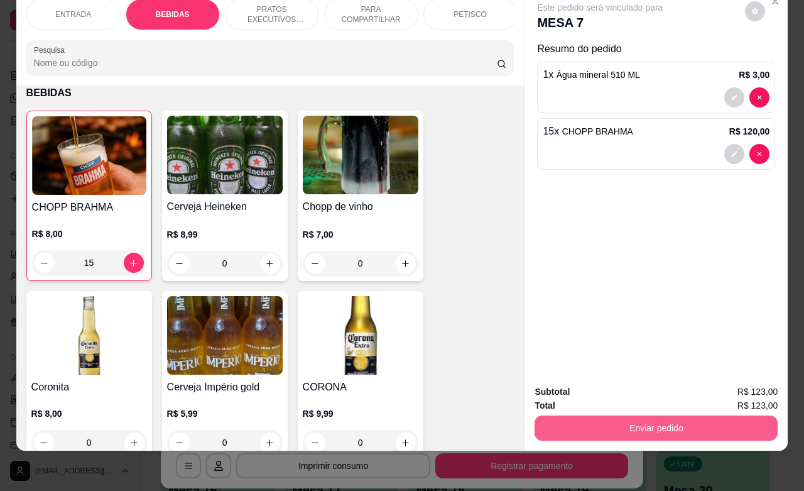
click at [680, 416] on button "Enviar pedido" at bounding box center [656, 427] width 243 height 25
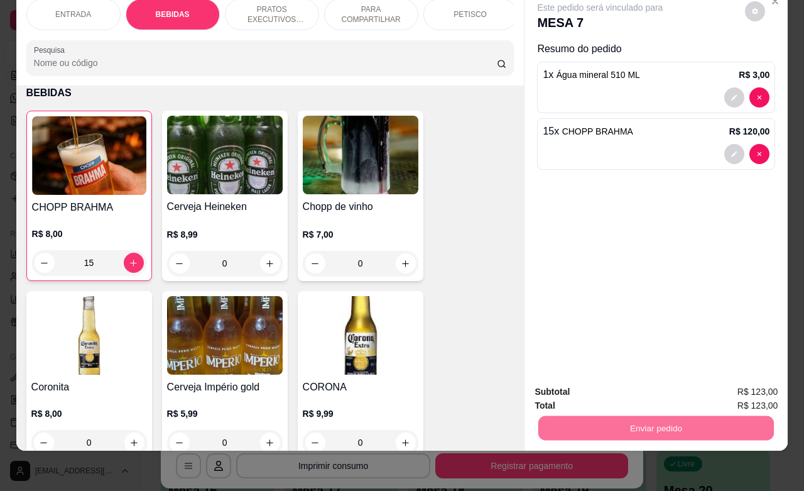
click at [619, 382] on button "Não registrar e enviar pedido" at bounding box center [613, 384] width 131 height 24
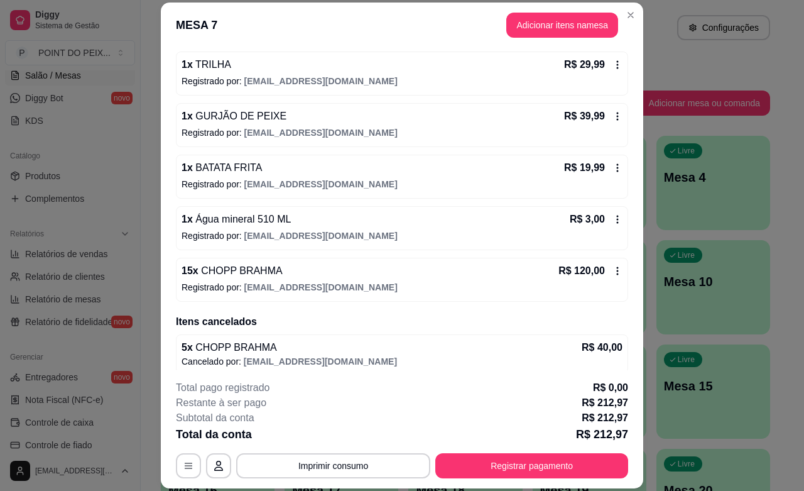
scroll to position [119, 0]
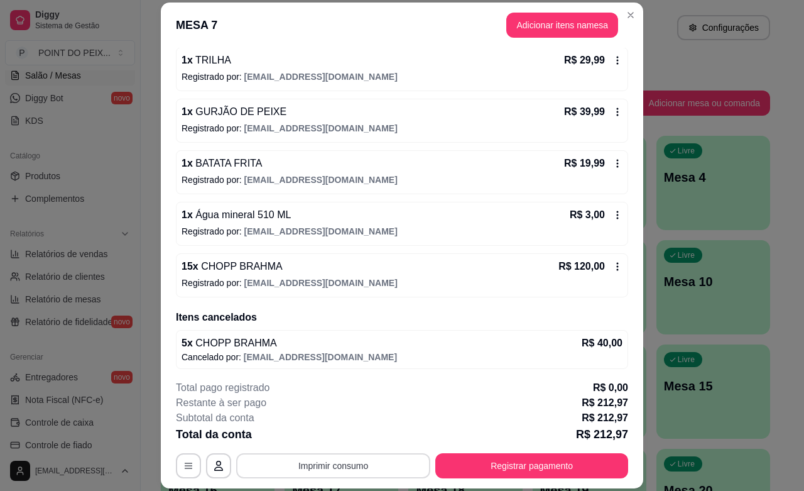
click at [349, 467] on button "Imprimir consumo" at bounding box center [333, 465] width 194 height 25
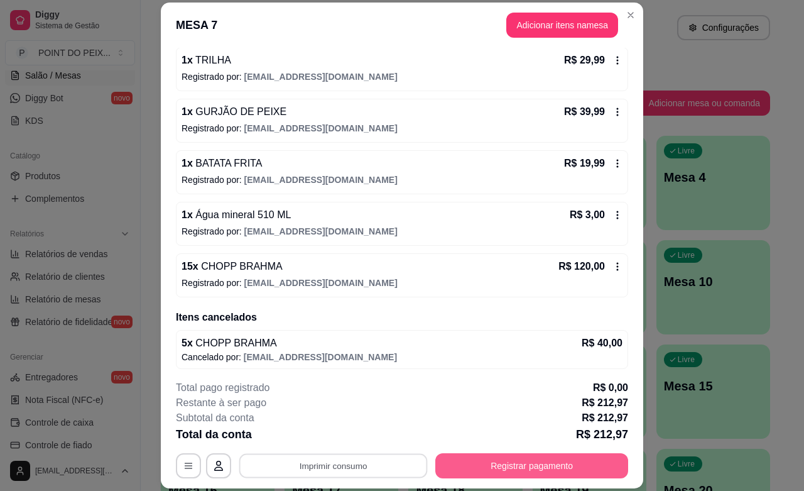
click at [544, 464] on button "Registrar pagamento" at bounding box center [531, 465] width 193 height 25
click at [542, 462] on button "Registrar pagamento" at bounding box center [532, 466] width 187 height 25
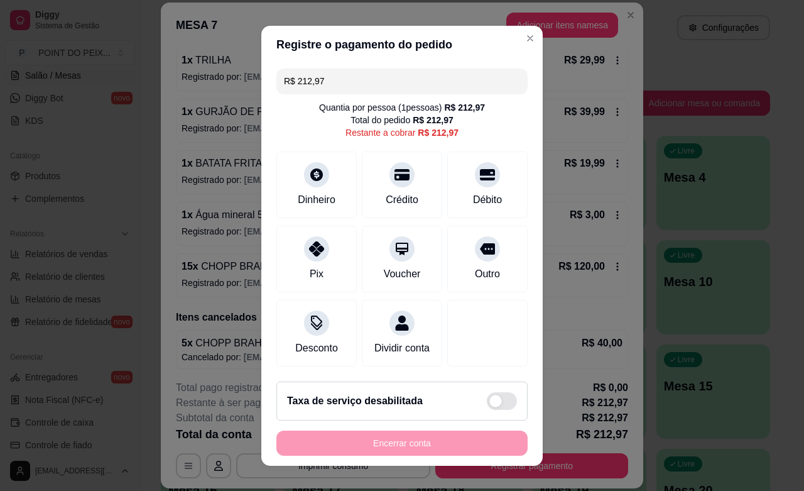
click at [487, 400] on span at bounding box center [502, 401] width 30 height 18
click at [486, 403] on input "checkbox" at bounding box center [490, 407] width 8 height 8
checkbox input "false"
type input "R$ 234,27"
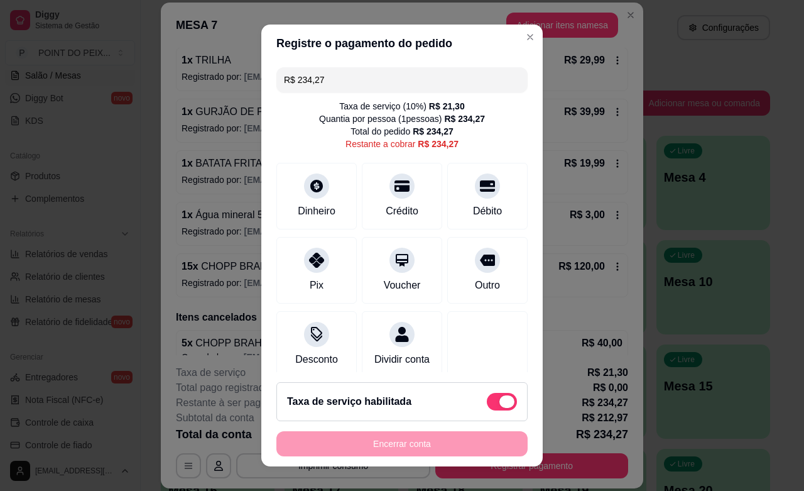
click at [499, 396] on span at bounding box center [506, 401] width 15 height 13
click at [488, 403] on input "checkbox" at bounding box center [490, 407] width 8 height 8
checkbox input "true"
type input "R$ 212,97"
checkbox input "false"
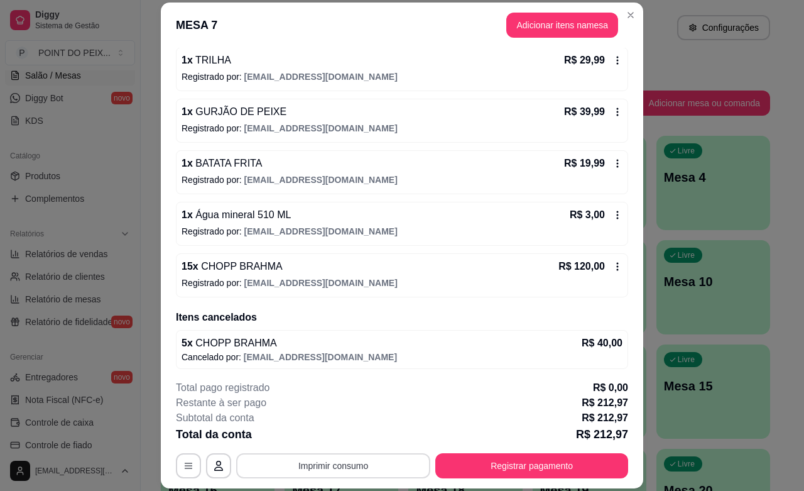
click at [341, 463] on button "Imprimir consumo" at bounding box center [333, 465] width 194 height 25
click at [349, 437] on button "IMPRESSORA" at bounding box center [330, 437] width 91 height 20
